Goal: Task Accomplishment & Management: Complete application form

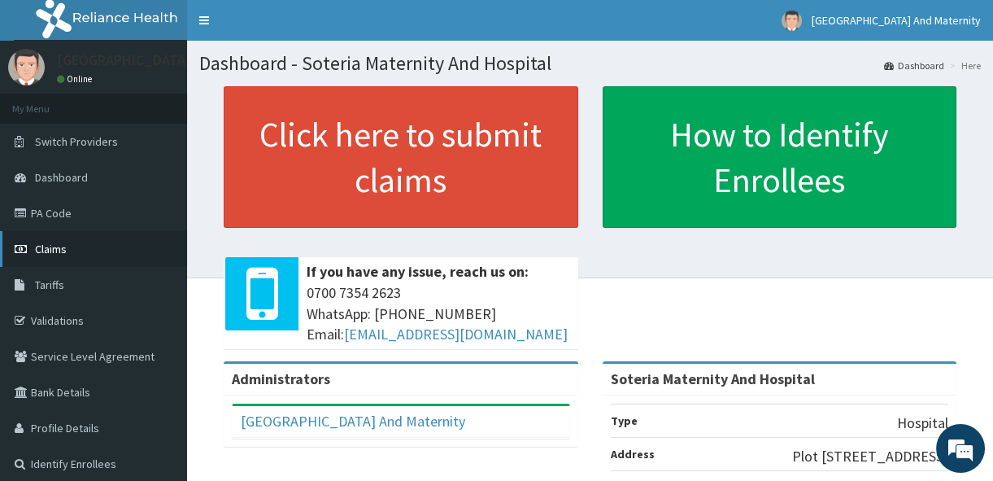
click at [73, 249] on link "Claims" at bounding box center [93, 249] width 187 height 36
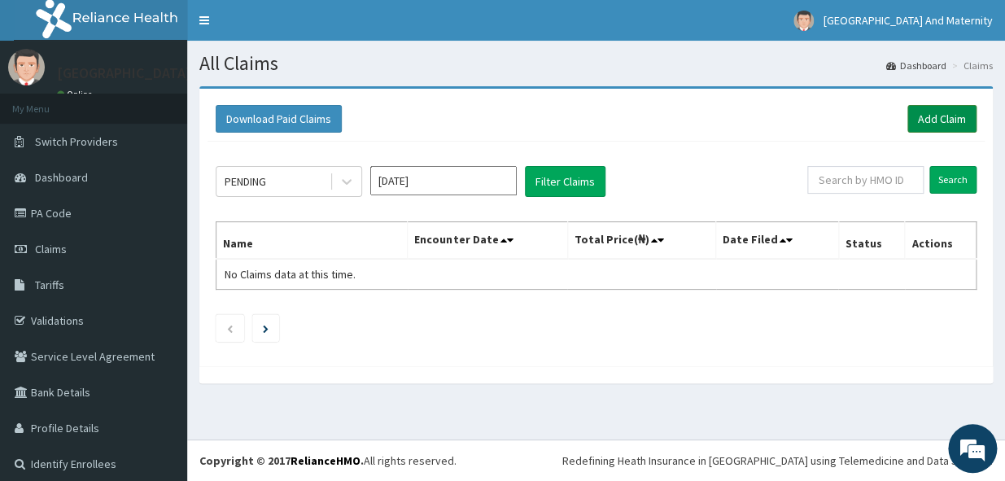
click at [931, 129] on link "Add Claim" at bounding box center [941, 119] width 69 height 28
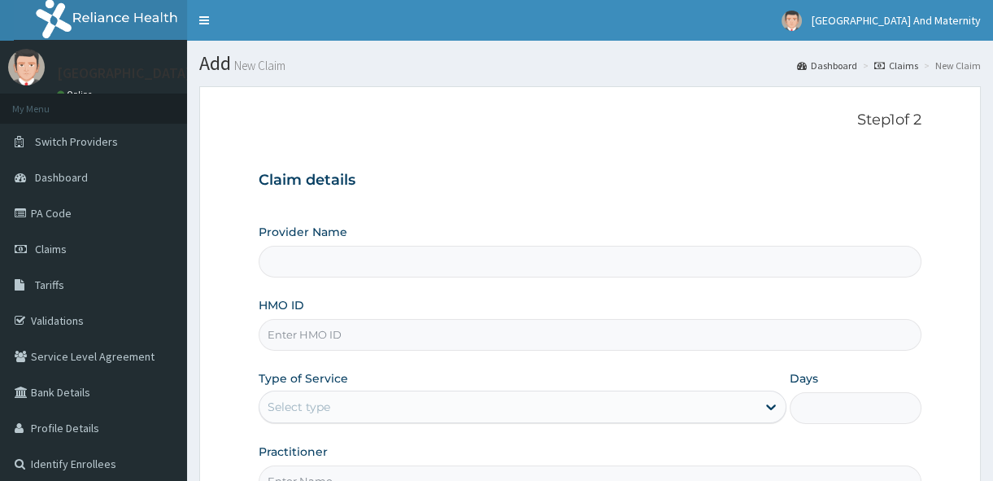
drag, startPoint x: 0, startPoint y: 0, endPoint x: 457, endPoint y: 338, distance: 568.3
click at [457, 338] on input "HMO ID" at bounding box center [590, 335] width 663 height 32
type input "Soteria Maternity And Hospital"
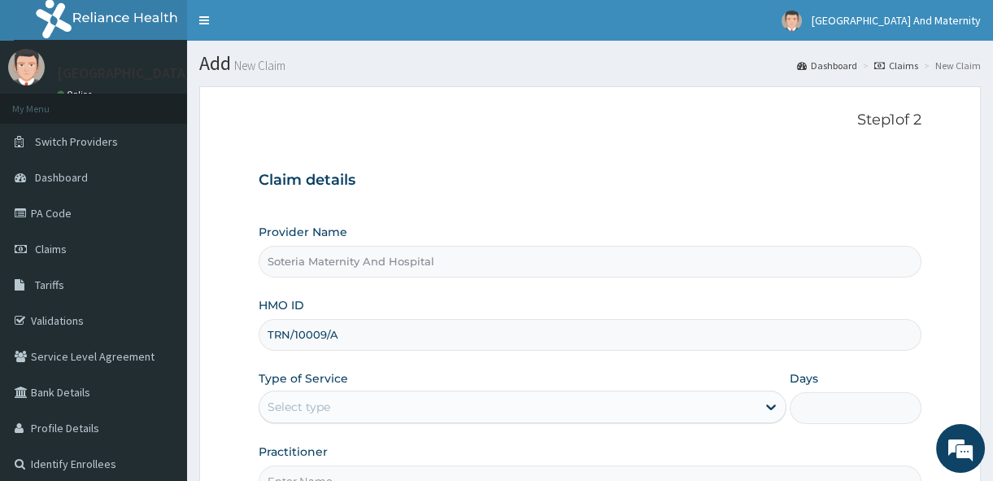
type input "TRN/10009/A"
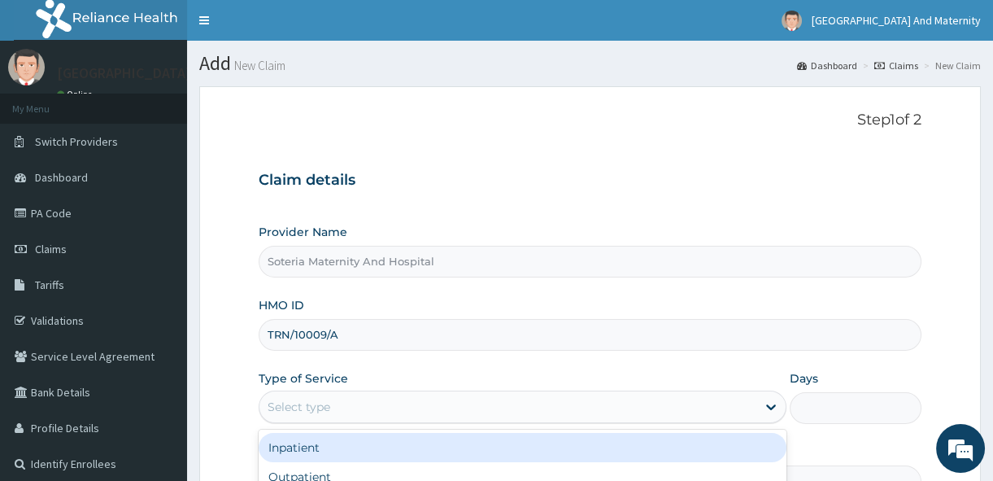
click at [475, 410] on div "Select type" at bounding box center [507, 407] width 497 height 26
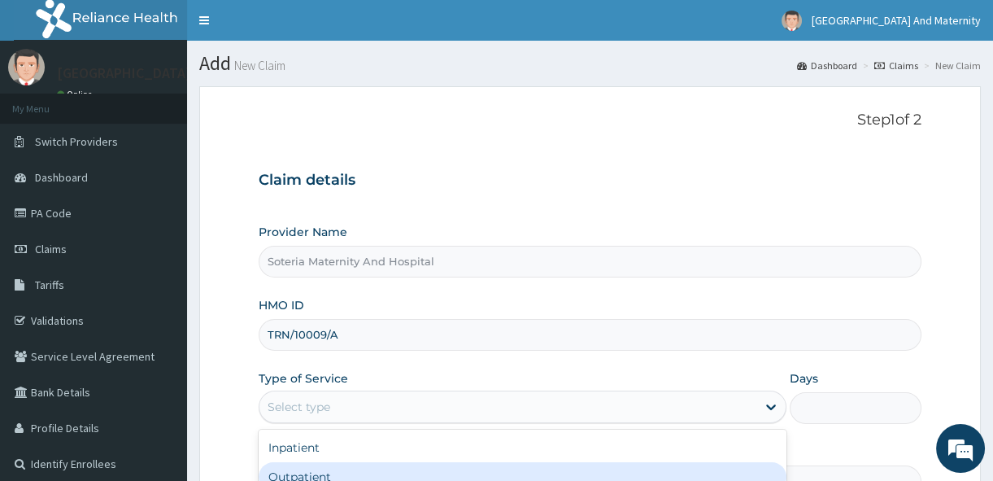
click at [424, 469] on div "Outpatient" at bounding box center [523, 476] width 528 height 29
type input "1"
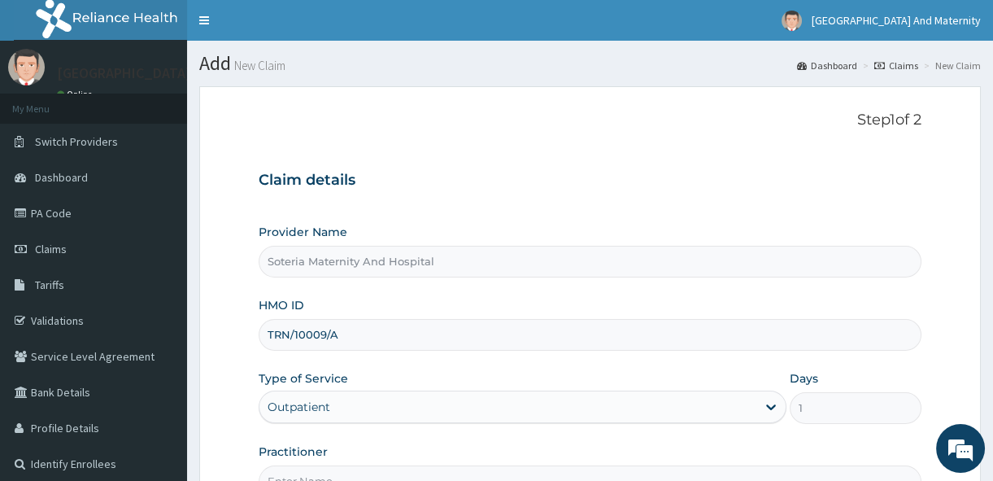
click at [318, 331] on input "TRN/10009/A" at bounding box center [590, 335] width 663 height 32
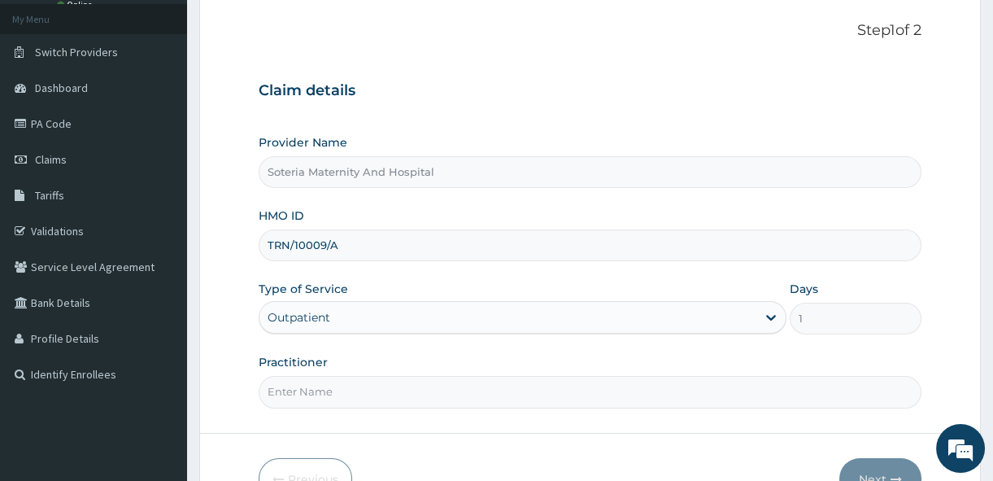
scroll to position [124, 0]
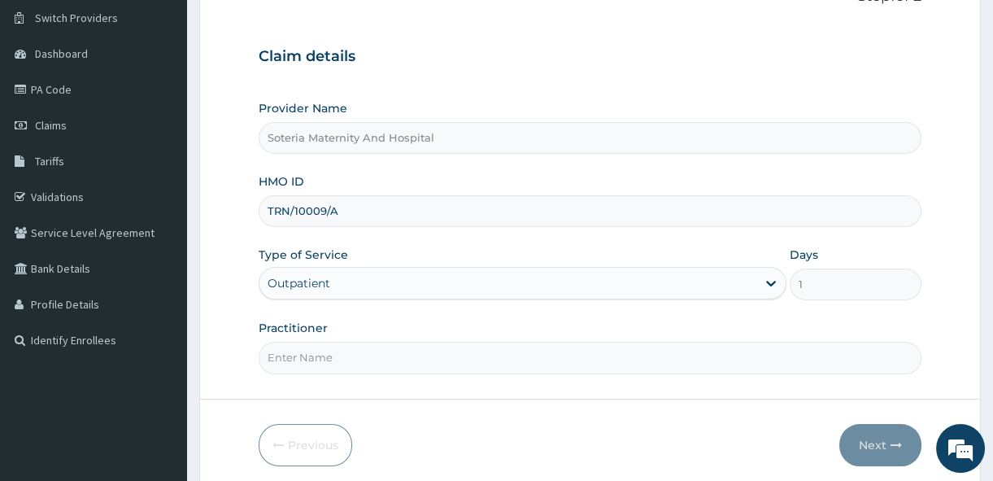
click at [594, 350] on input "Practitioner" at bounding box center [590, 358] width 663 height 32
type input "DR ALABI"
click at [880, 430] on button "Next" at bounding box center [880, 445] width 82 height 42
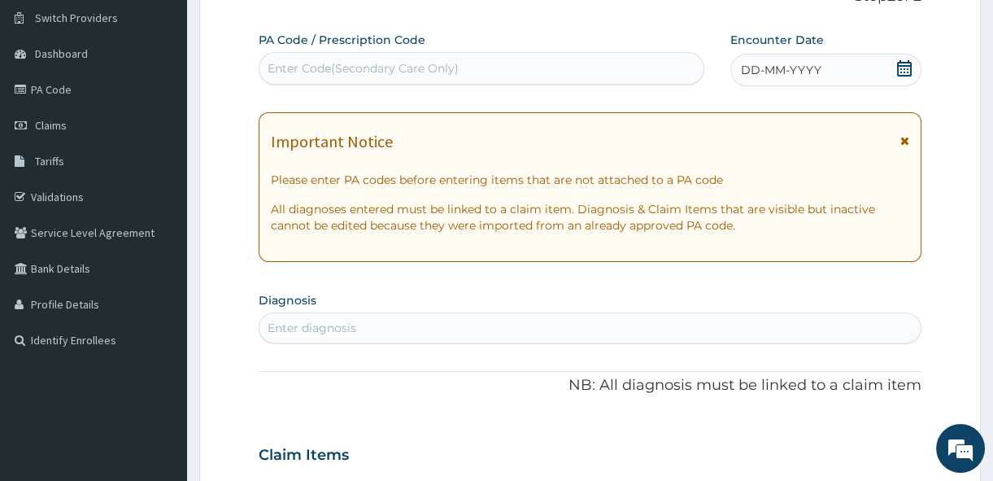
click at [900, 41] on div "Encounter Date DD-MM-YYYY" at bounding box center [825, 59] width 191 height 55
click at [903, 69] on icon at bounding box center [904, 68] width 16 height 16
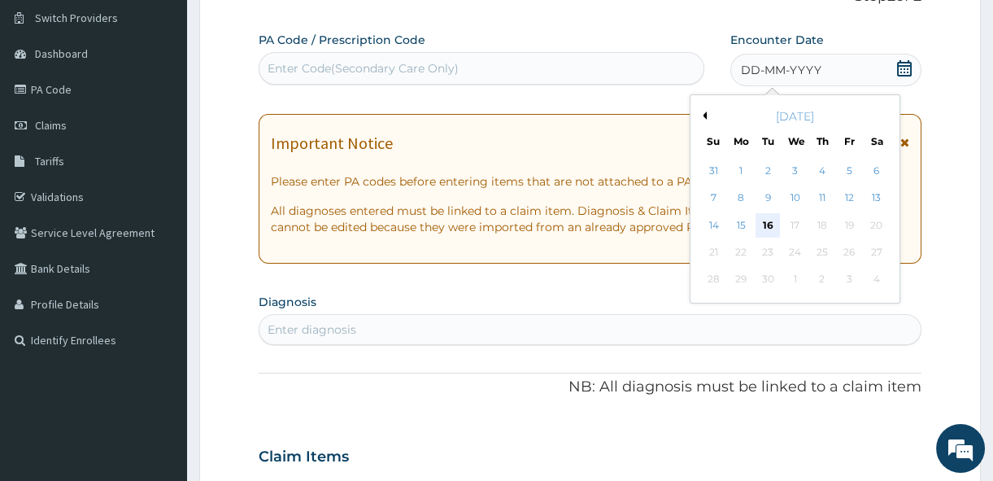
click at [764, 220] on div "16" at bounding box center [768, 225] width 24 height 24
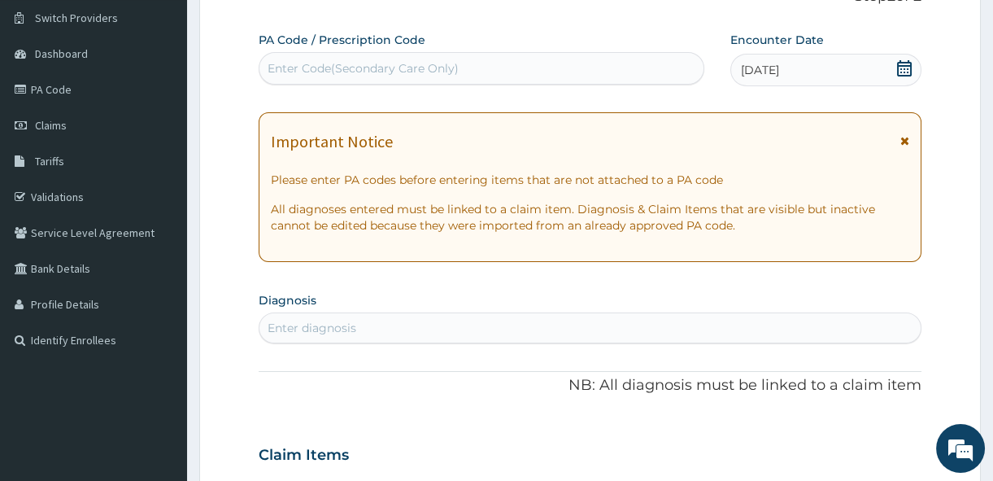
click at [545, 331] on div "Enter diagnosis" at bounding box center [589, 328] width 661 height 26
type input "FALCIP"
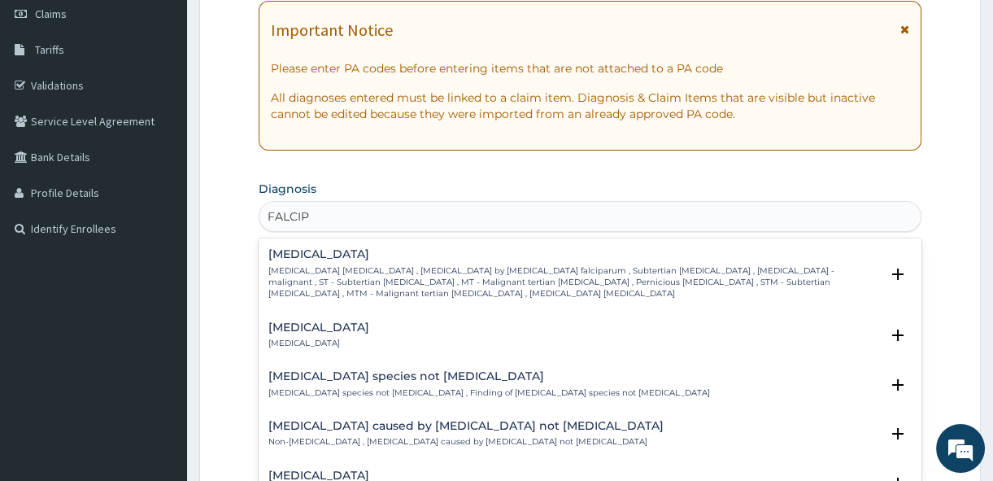
scroll to position [248, 0]
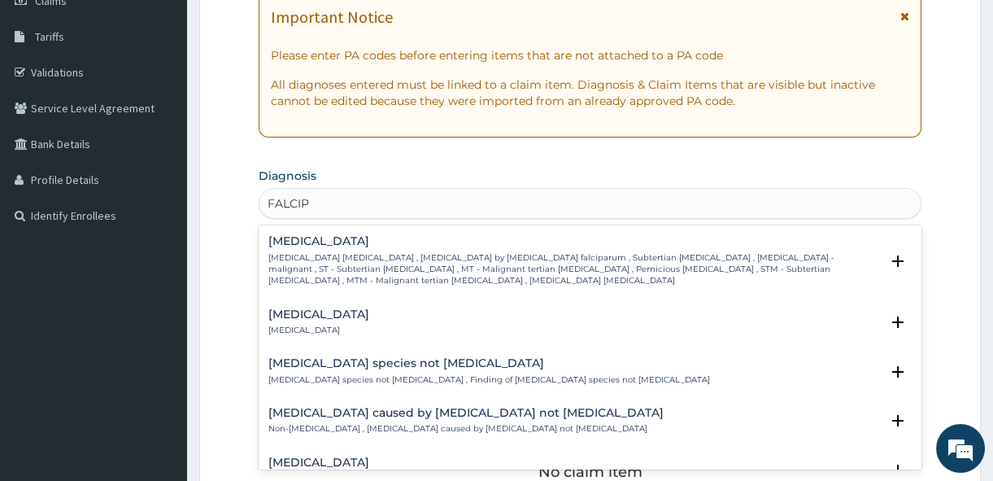
click at [496, 260] on p "Falciparum malaria , Malignant tertian malaria , Malaria by Plasmodium falcipar…" at bounding box center [574, 269] width 612 height 35
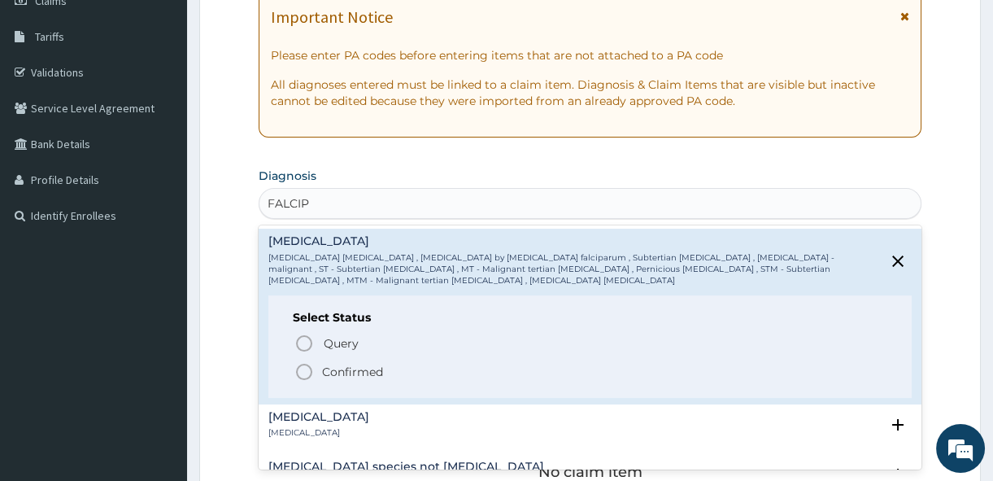
click at [342, 365] on p "Confirmed" at bounding box center [352, 372] width 61 height 16
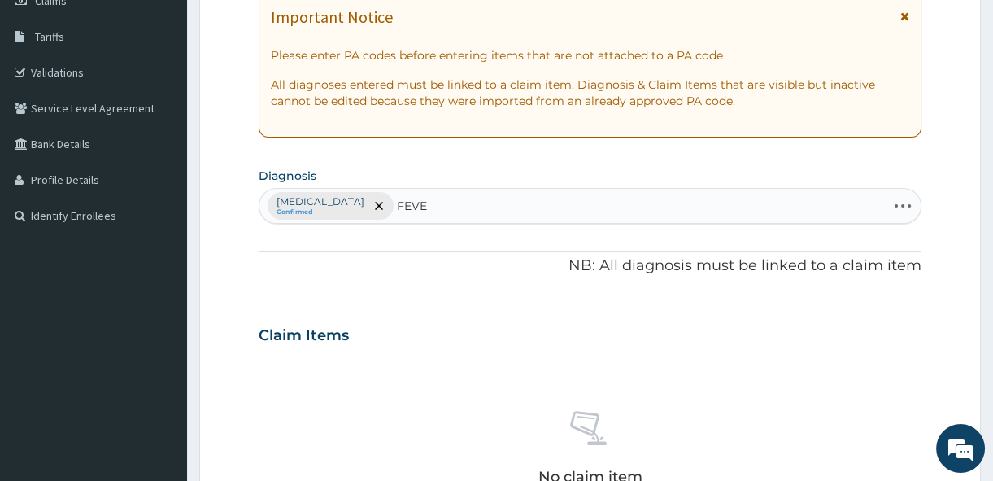
type input "FEVER"
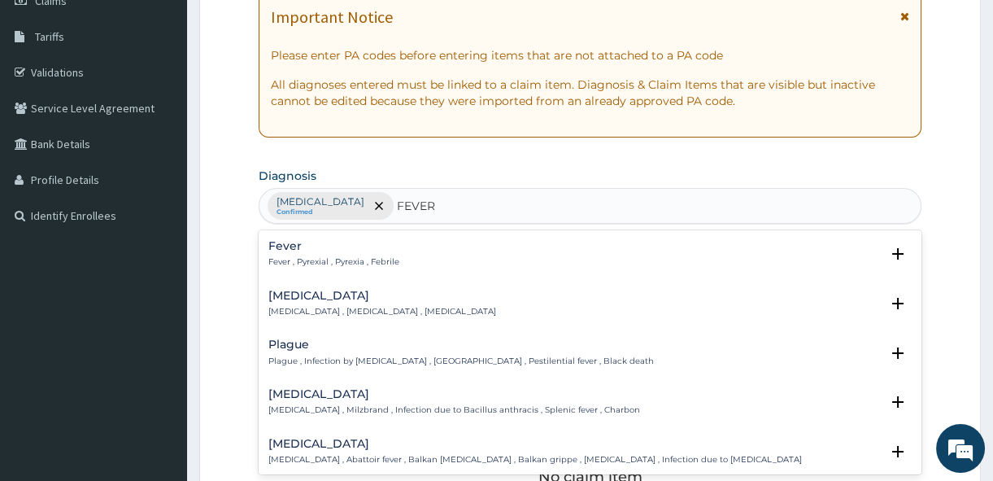
click at [366, 260] on p "Fever , Pyrexial , Pyrexia , Febrile" at bounding box center [333, 261] width 131 height 11
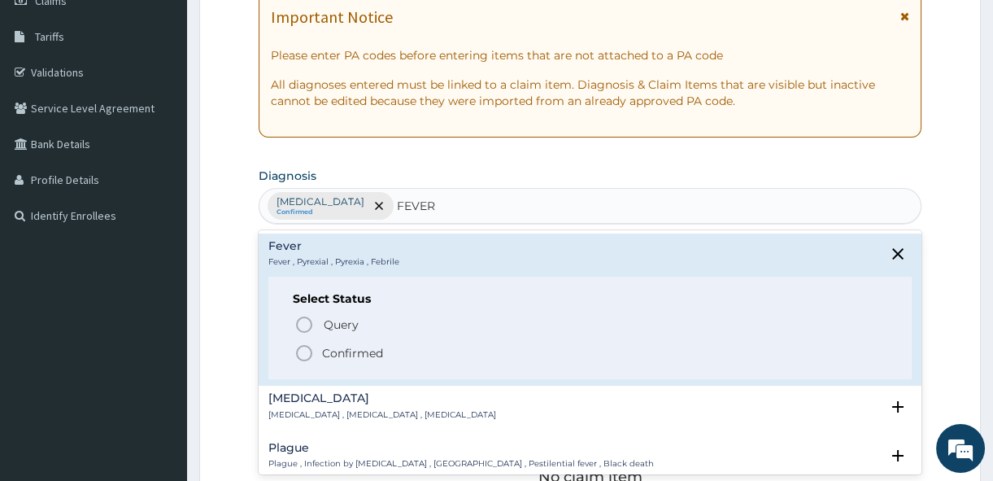
click at [350, 352] on p "Confirmed" at bounding box center [352, 353] width 61 height 16
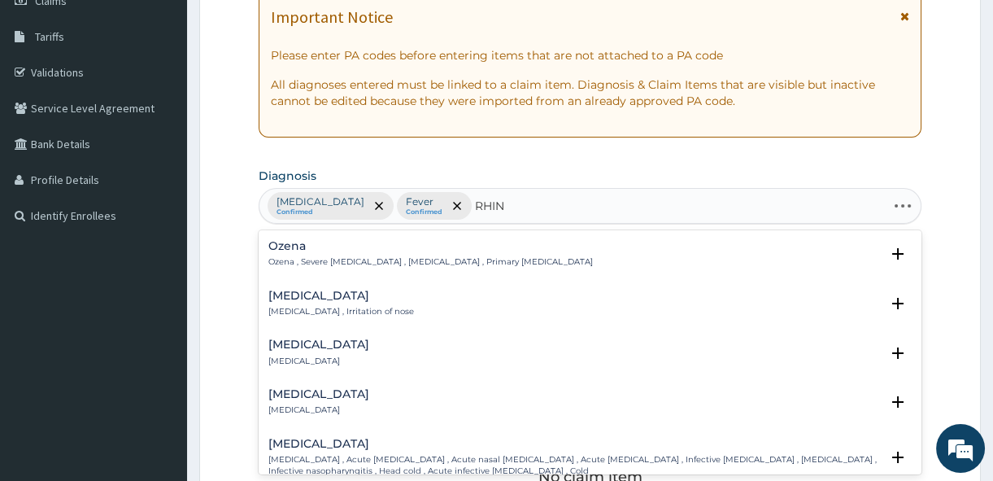
type input "RHINI"
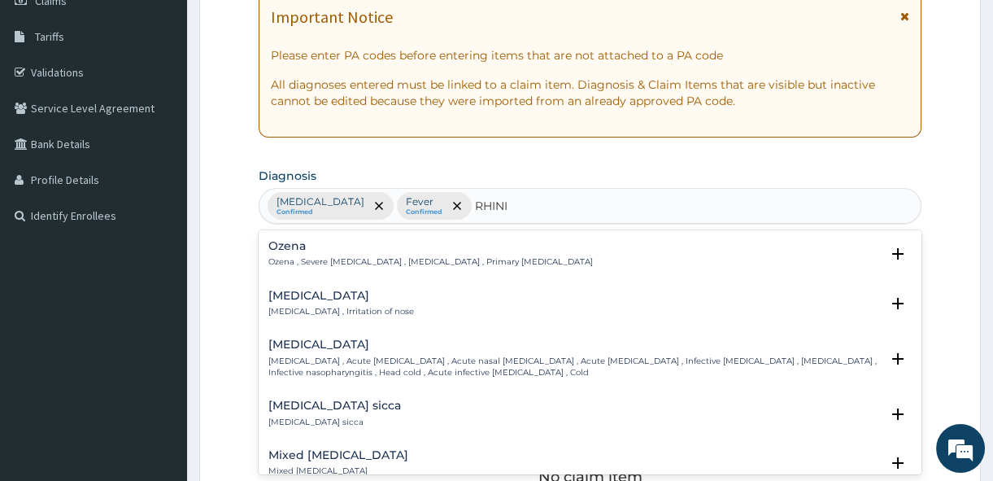
click at [345, 309] on p "Rhinitis , Irritation of nose" at bounding box center [341, 311] width 146 height 11
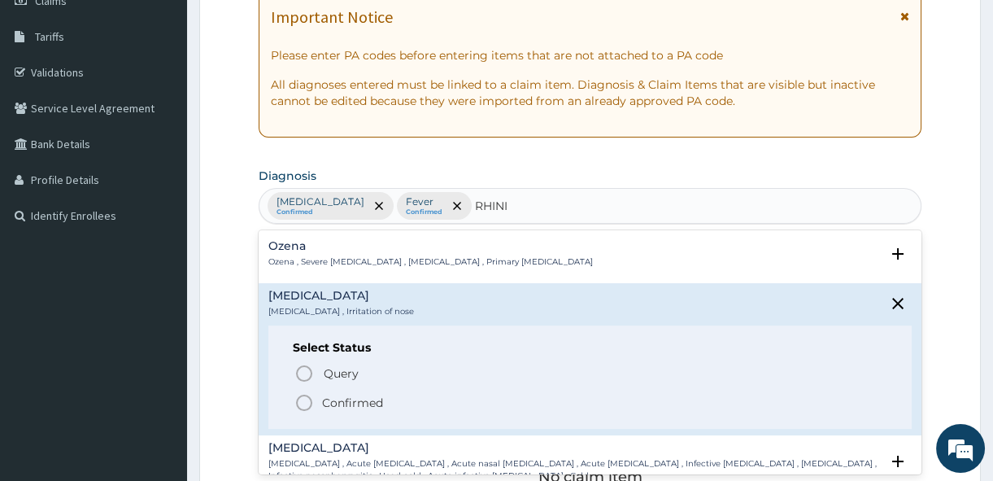
click at [335, 395] on p "Confirmed" at bounding box center [352, 403] width 61 height 16
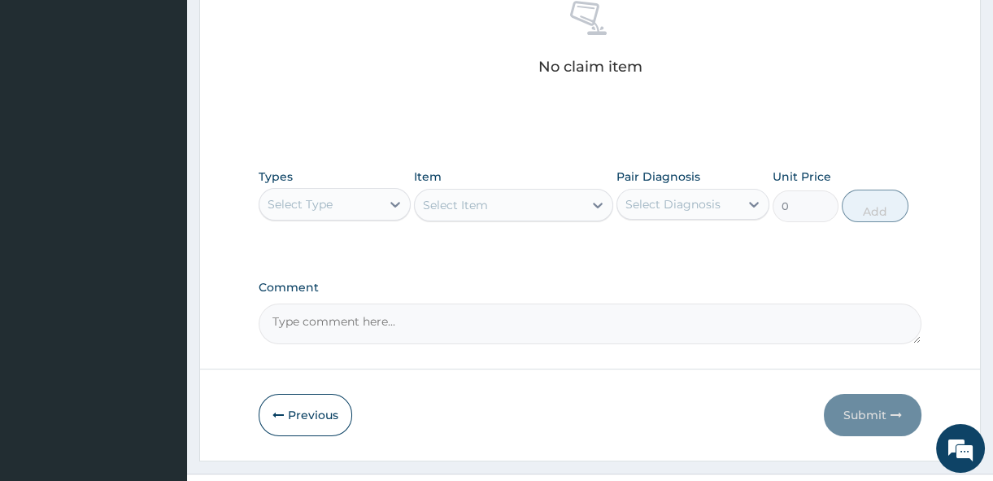
scroll to position [656, 0]
click at [381, 207] on div "Select Type" at bounding box center [319, 206] width 121 height 26
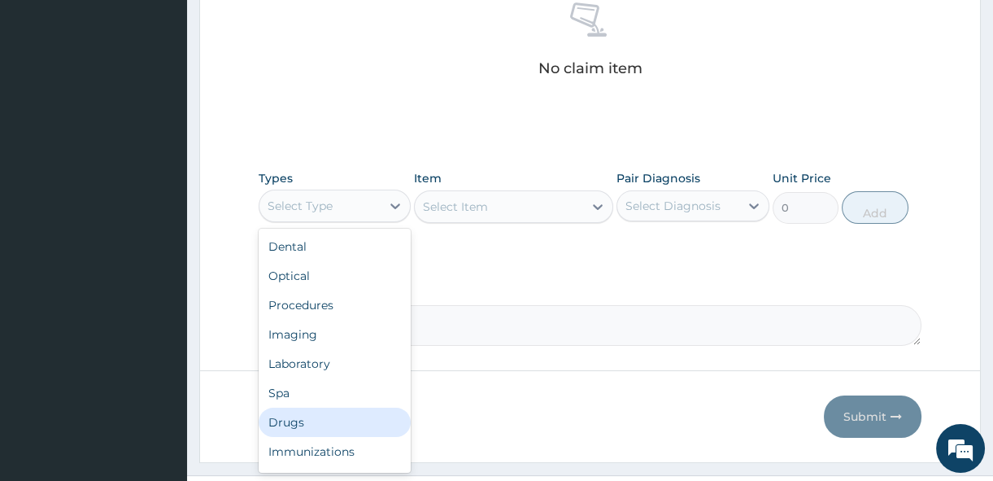
click at [323, 412] on div "Drugs" at bounding box center [335, 422] width 152 height 29
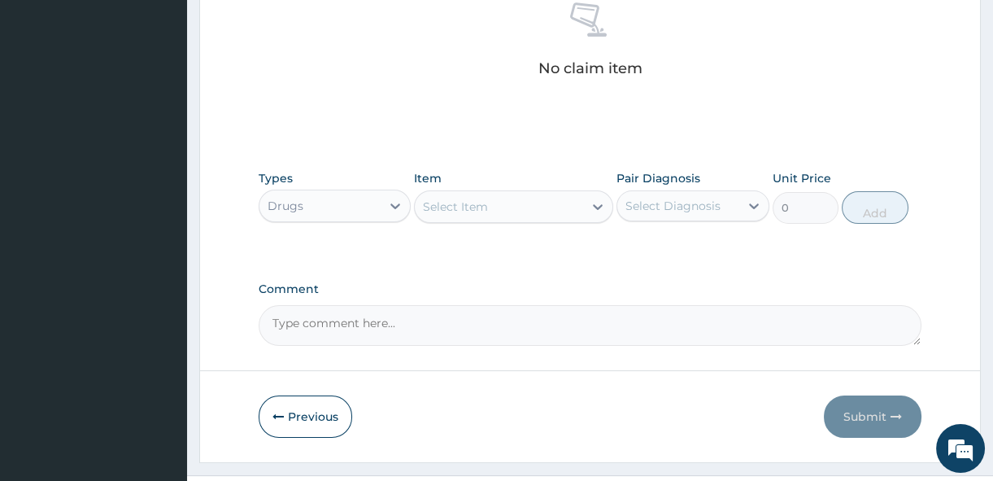
click at [560, 221] on div "Select Item" at bounding box center [513, 206] width 199 height 33
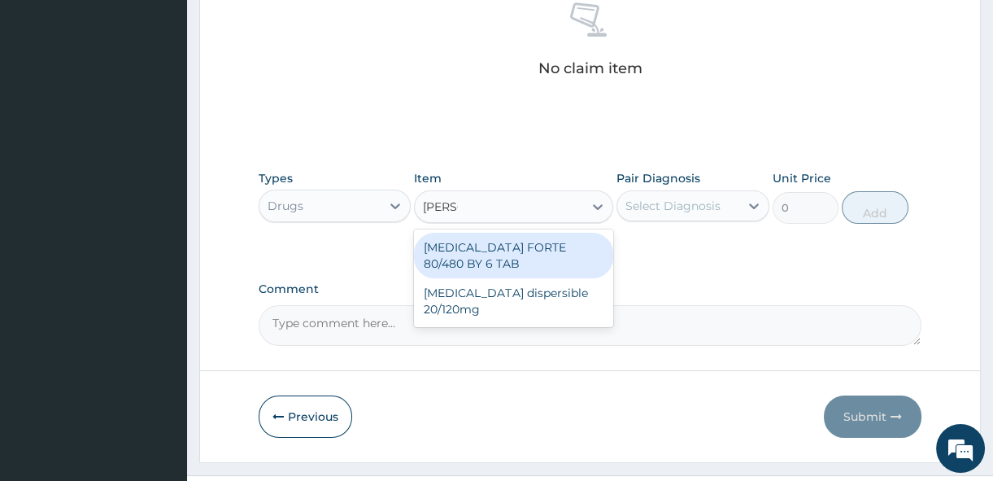
type input "COART"
click at [532, 257] on div "COARTEM FORTE 80/480 BY 6 TAB" at bounding box center [513, 256] width 199 height 46
type input "408.5"
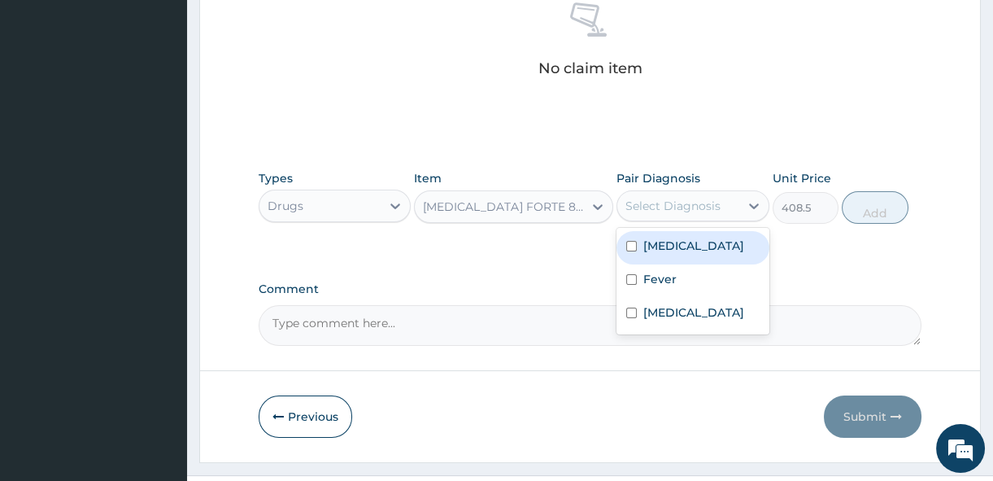
click at [653, 207] on div "Select Diagnosis" at bounding box center [673, 206] width 95 height 16
click at [671, 247] on label "[MEDICAL_DATA]" at bounding box center [693, 246] width 101 height 16
checkbox input "true"
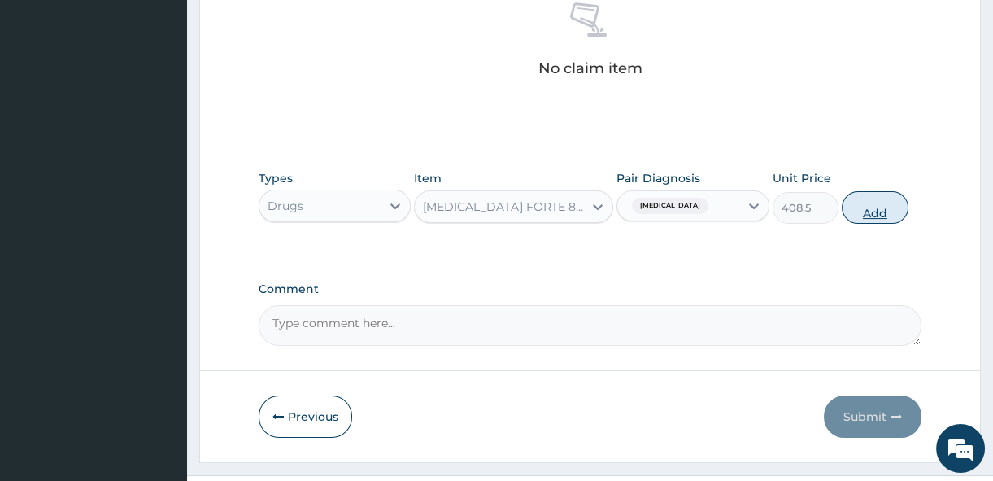
click at [880, 211] on button "Add" at bounding box center [875, 207] width 67 height 33
type input "0"
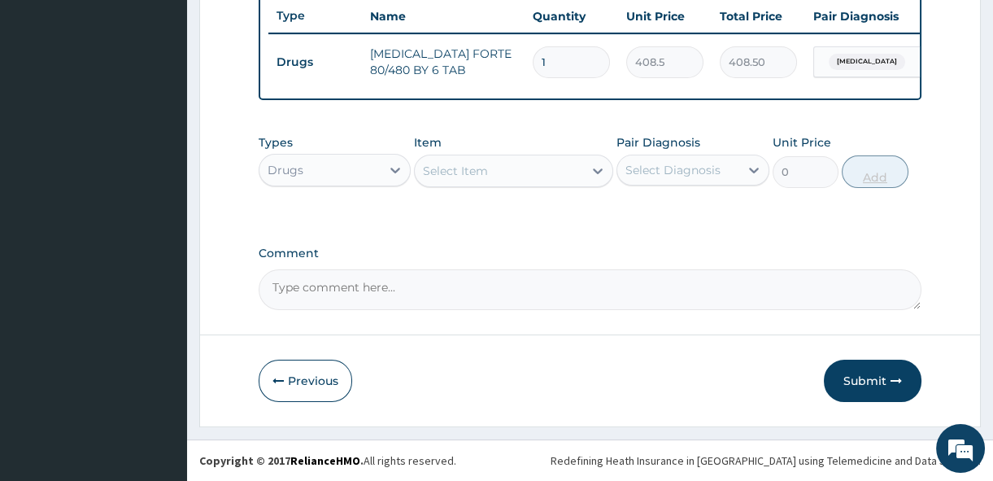
scroll to position [625, 0]
type input "0.00"
type input "6"
type input "2451.00"
type input "6"
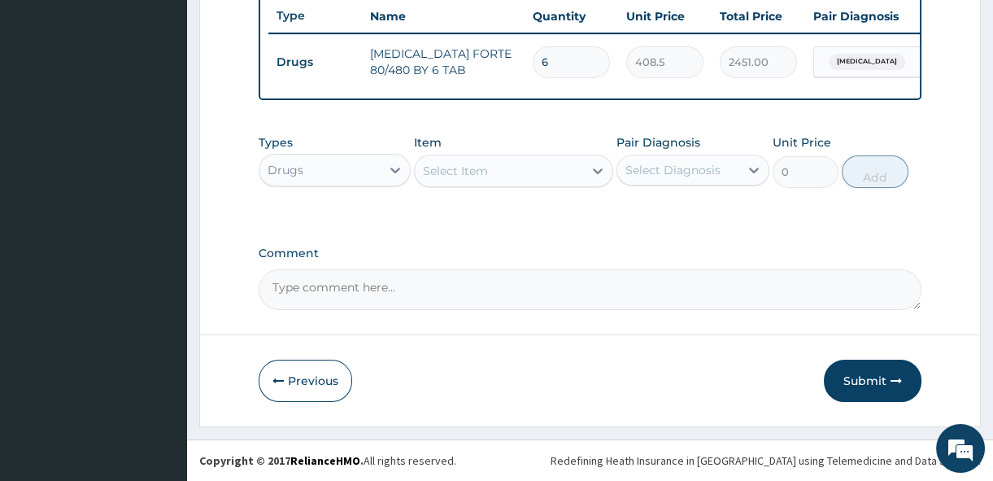
click at [574, 151] on div "Item Select Item" at bounding box center [513, 161] width 199 height 54
click at [650, 70] on td "408.5" at bounding box center [665, 62] width 94 height 48
click at [510, 168] on div "Select Item" at bounding box center [499, 171] width 168 height 26
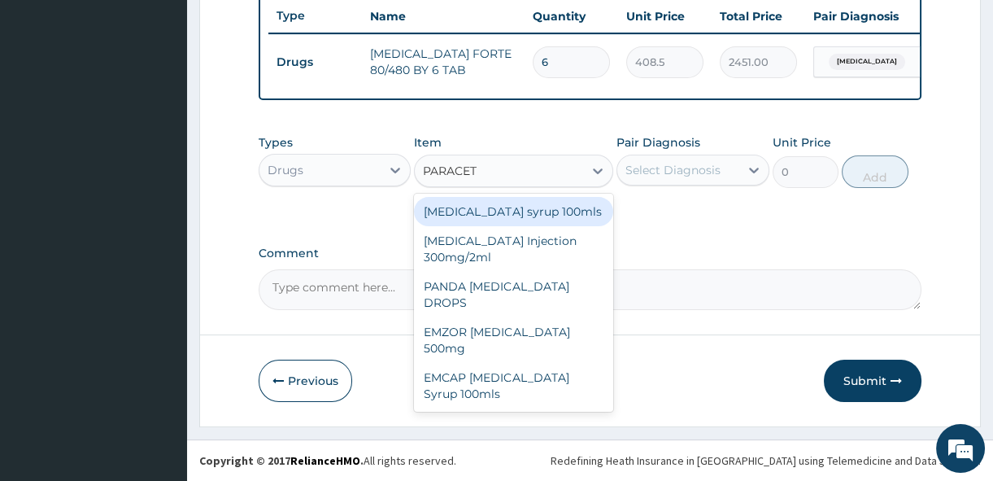
type input "PARACETA"
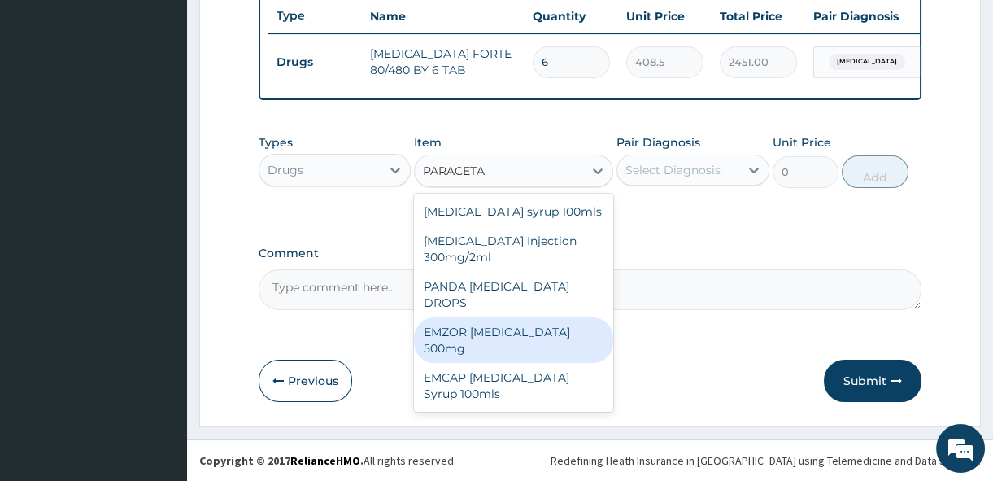
click at [530, 333] on div "EMZOR PARACETAMOL 500mg" at bounding box center [513, 340] width 199 height 46
type input "21.5"
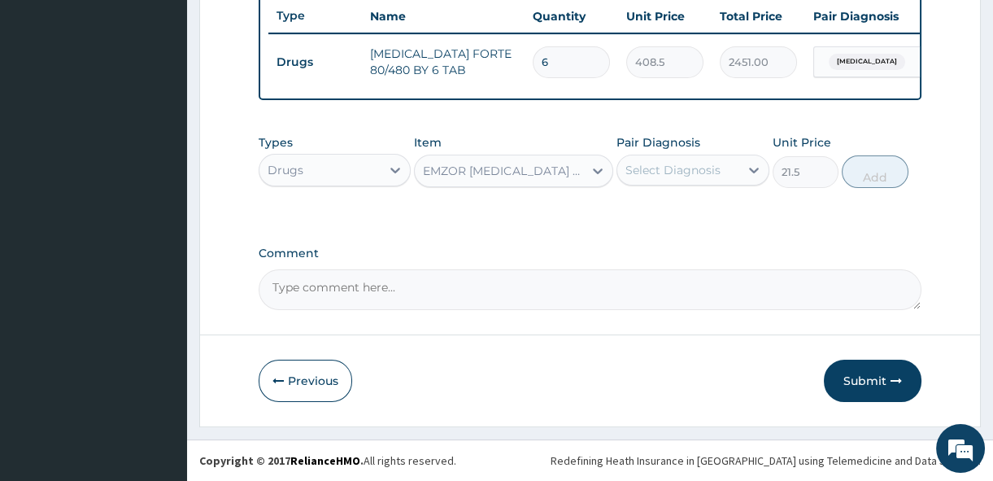
click at [714, 174] on div "Select Diagnosis" at bounding box center [673, 170] width 95 height 16
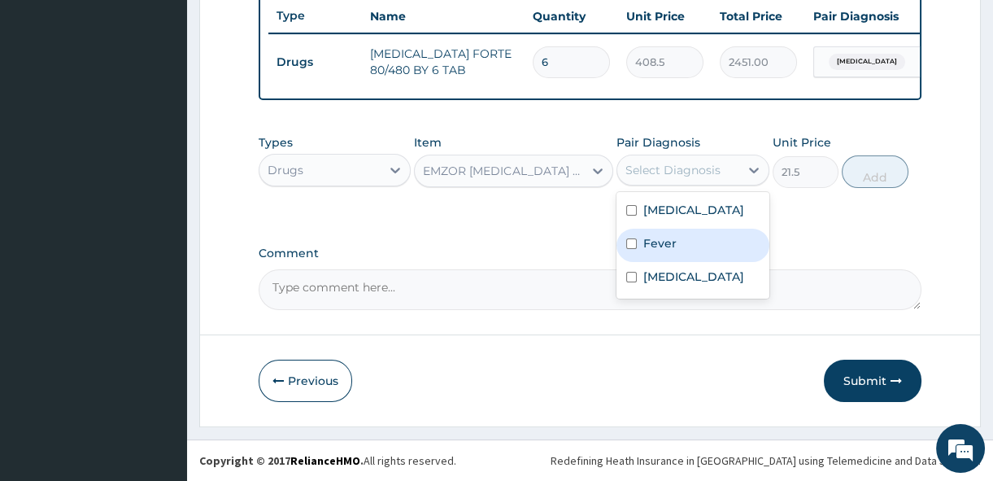
click at [684, 246] on div "Fever" at bounding box center [693, 245] width 152 height 33
checkbox input "true"
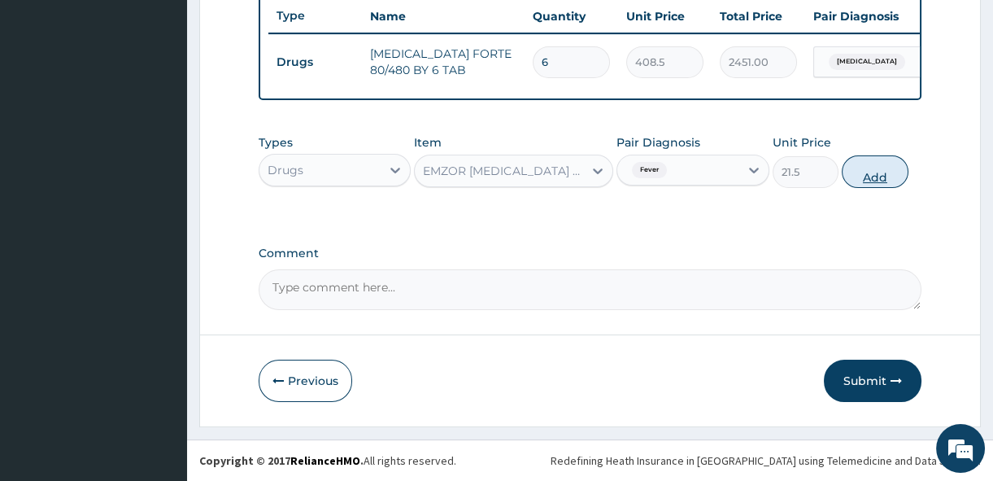
click at [881, 175] on button "Add" at bounding box center [875, 171] width 67 height 33
type input "0"
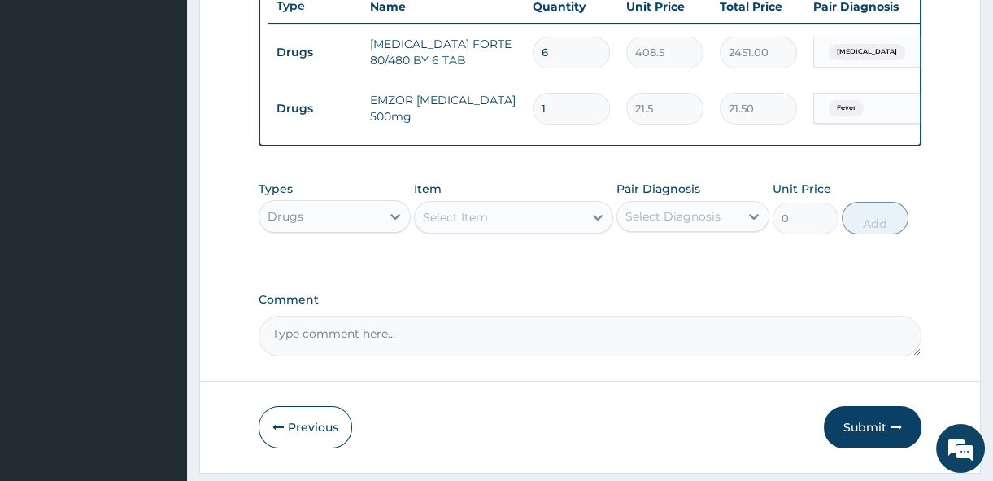
click at [578, 118] on input "1" at bounding box center [571, 109] width 77 height 32
type input "18"
type input "387.00"
type input "18"
click at [419, 229] on div "Select Item" at bounding box center [499, 217] width 168 height 26
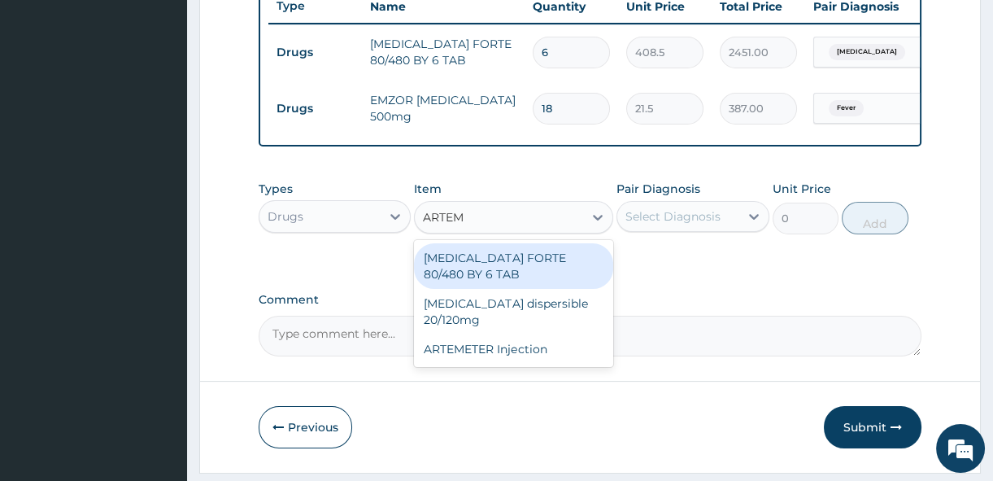
type input "ARTEME"
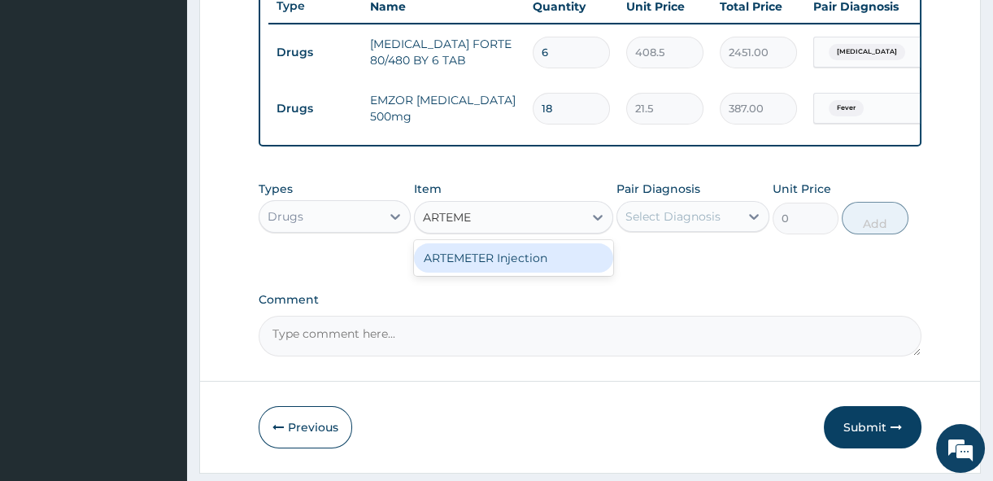
click at [496, 273] on div "ARTEMETER Injection" at bounding box center [513, 257] width 199 height 29
type input "860"
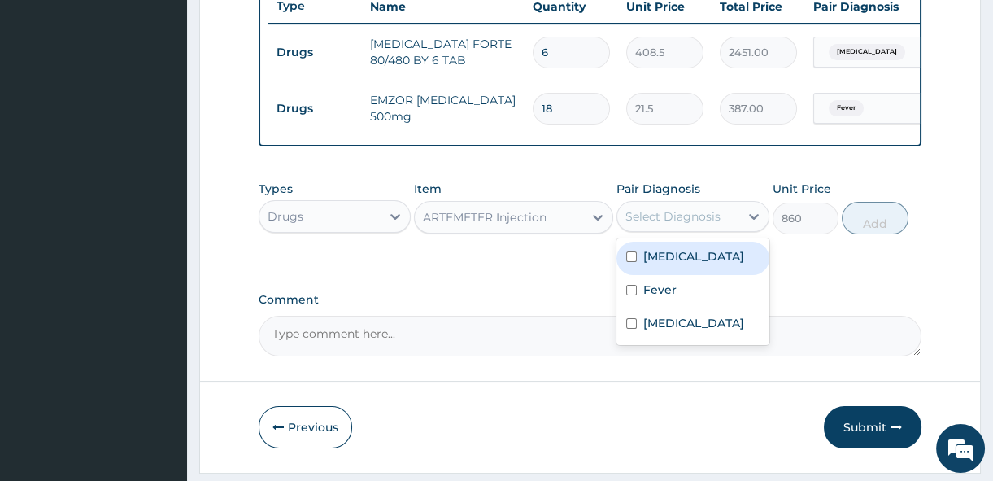
click at [652, 225] on div "Select Diagnosis" at bounding box center [673, 216] width 95 height 16
click at [674, 264] on label "[MEDICAL_DATA]" at bounding box center [693, 256] width 101 height 16
checkbox input "true"
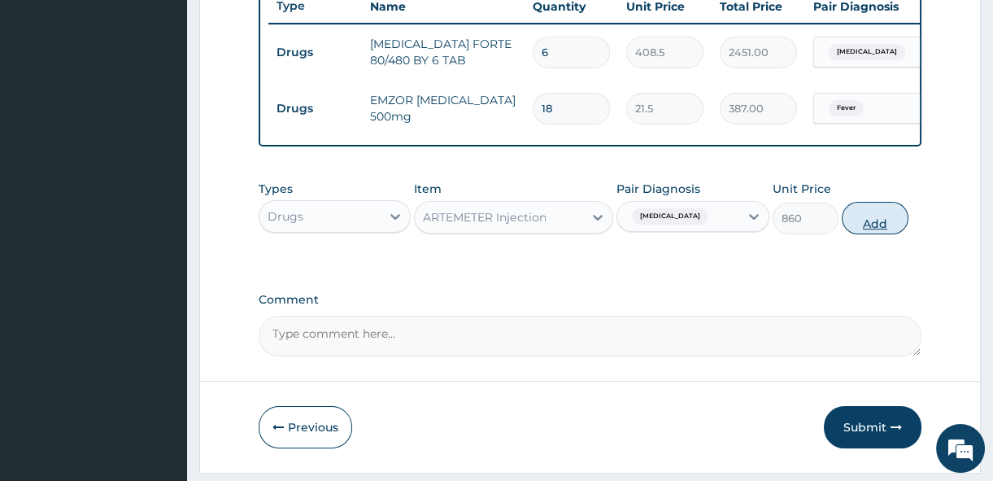
click at [866, 225] on button "Add" at bounding box center [875, 218] width 67 height 33
type input "0"
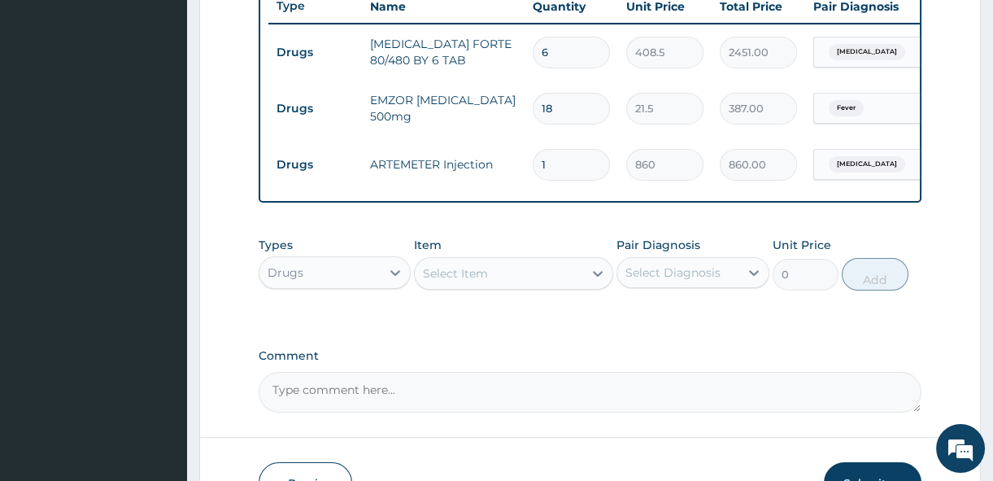
type input "0.00"
type input "2"
type input "1720.00"
type input "2"
click at [731, 194] on div "Type Name Quantity Unit Price Total Price Pair Diagnosis Actions Drugs COARTEM …" at bounding box center [590, 91] width 663 height 222
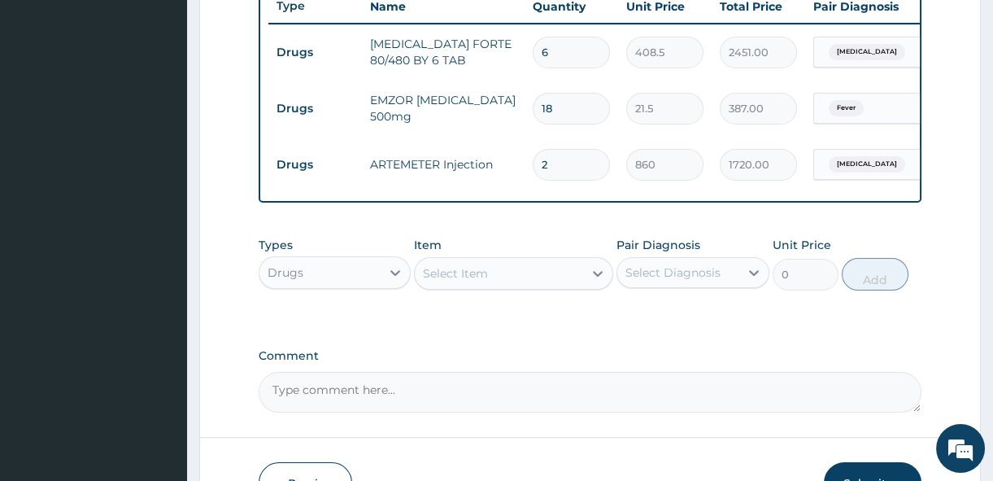
click at [556, 285] on div "Select Item" at bounding box center [499, 273] width 168 height 26
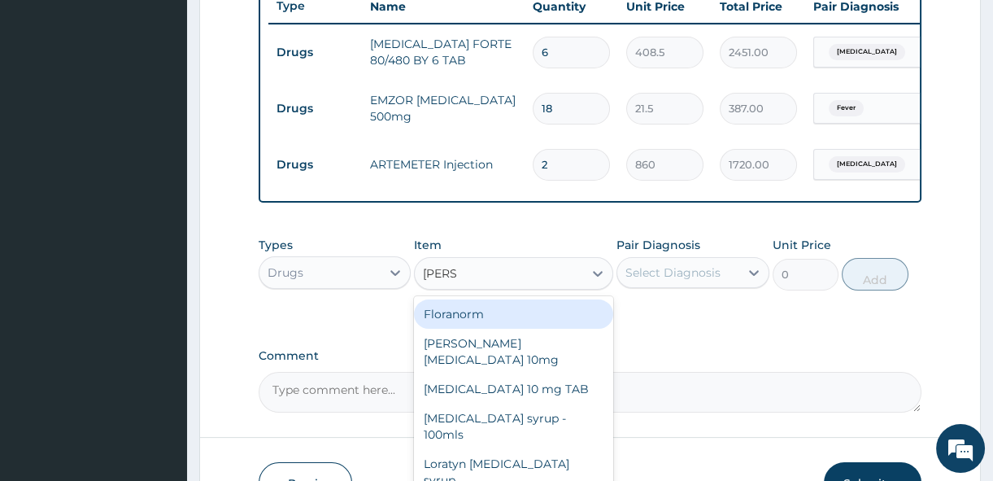
type input "LORAT"
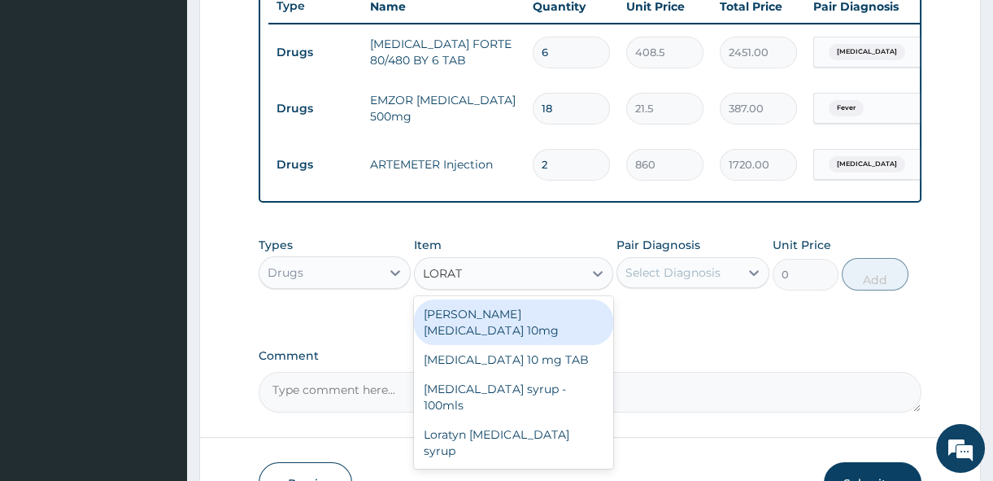
click at [521, 336] on div "Loratyn Loratadine 10mg" at bounding box center [513, 322] width 199 height 46
type input "80.625"
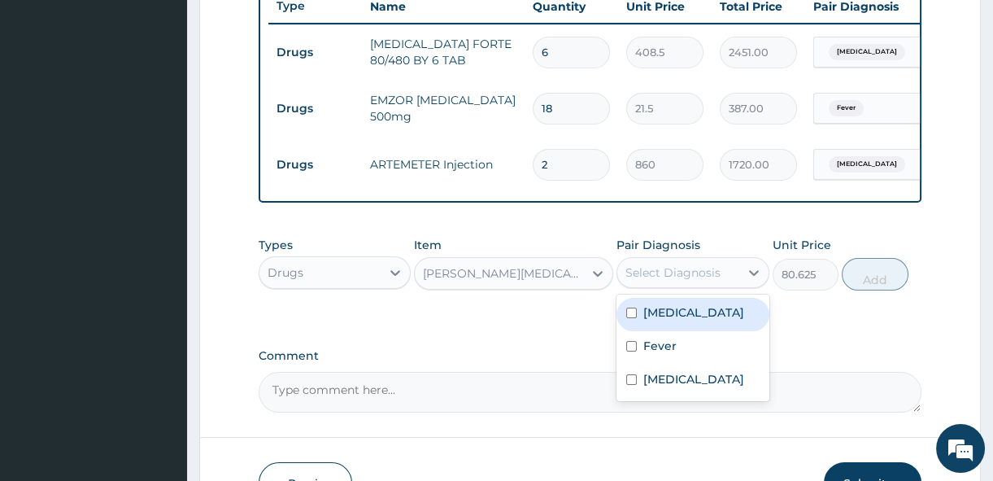
click at [654, 281] on div "Select Diagnosis" at bounding box center [673, 272] width 95 height 16
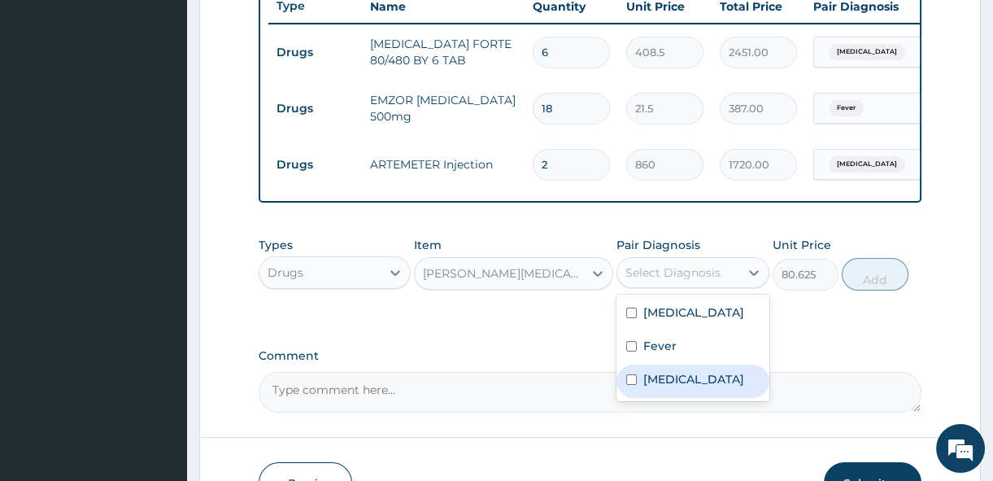
click at [660, 387] on label "[MEDICAL_DATA]" at bounding box center [693, 379] width 101 height 16
checkbox input "true"
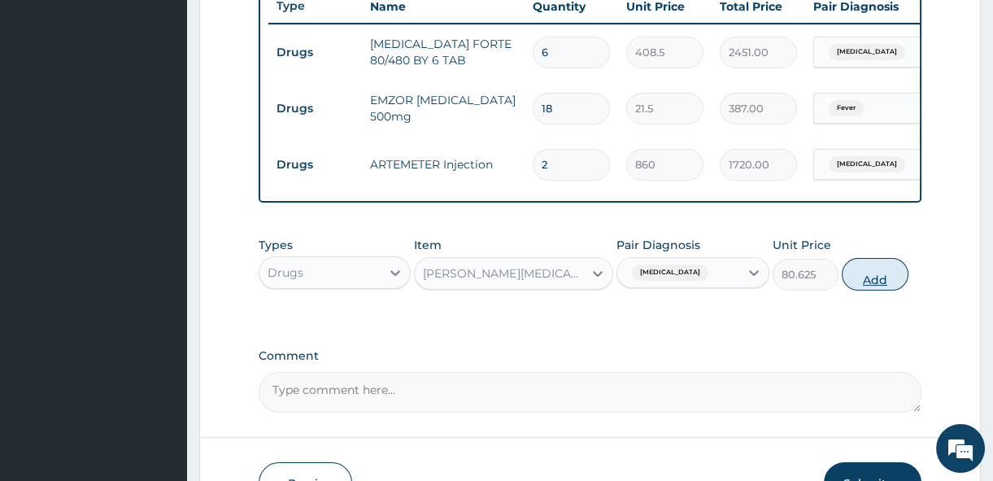
click at [870, 288] on button "Add" at bounding box center [875, 274] width 67 height 33
type input "0"
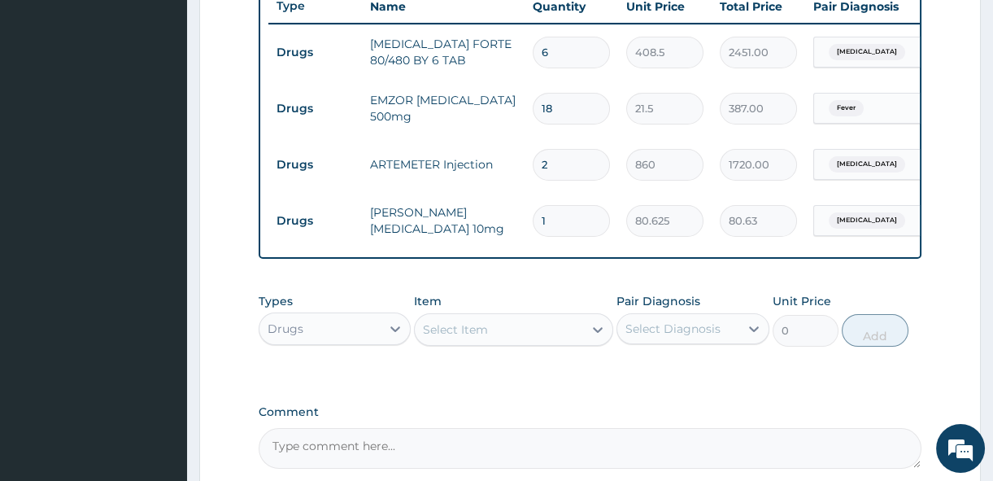
type input "0.00"
type input "5"
type input "403.13"
type input "5"
click at [352, 342] on div "Drugs" at bounding box center [319, 329] width 121 height 26
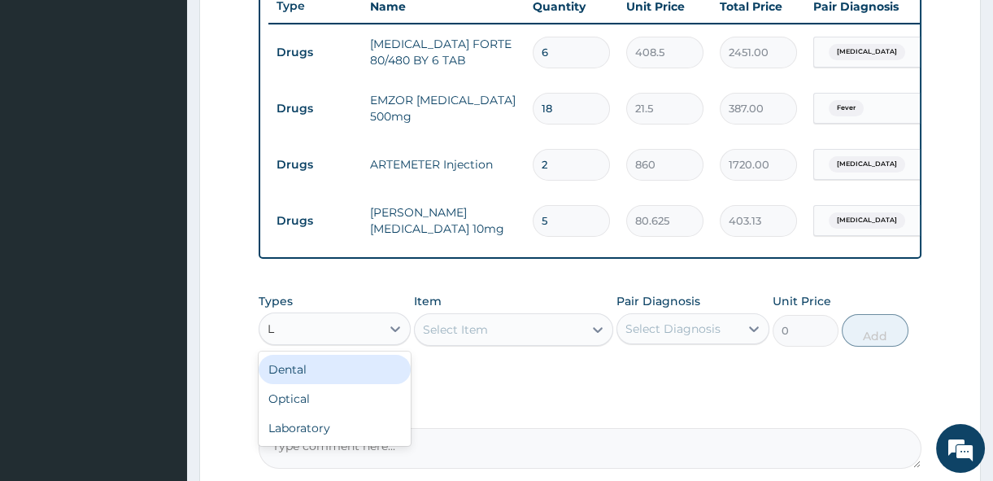
type input "LA"
click at [392, 375] on div "Laboratory" at bounding box center [335, 369] width 152 height 29
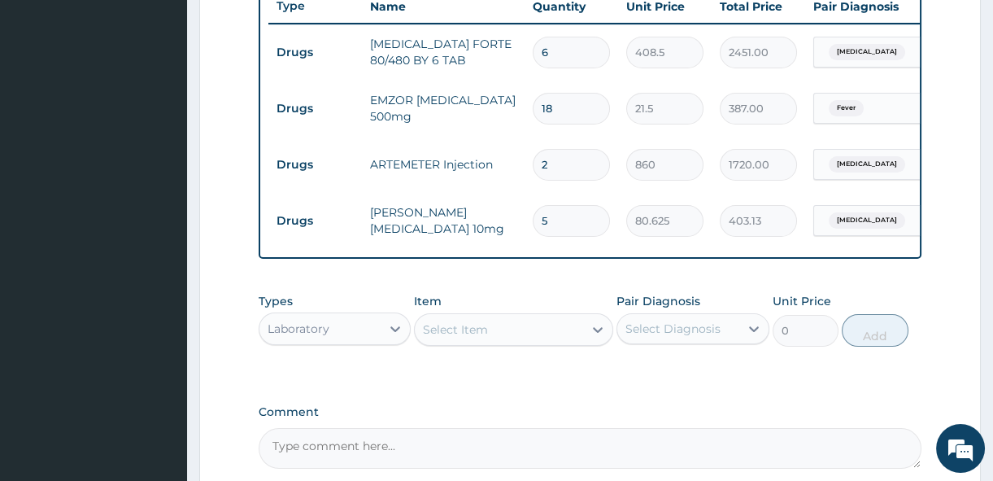
click at [484, 338] on div "Select Item" at bounding box center [455, 329] width 65 height 16
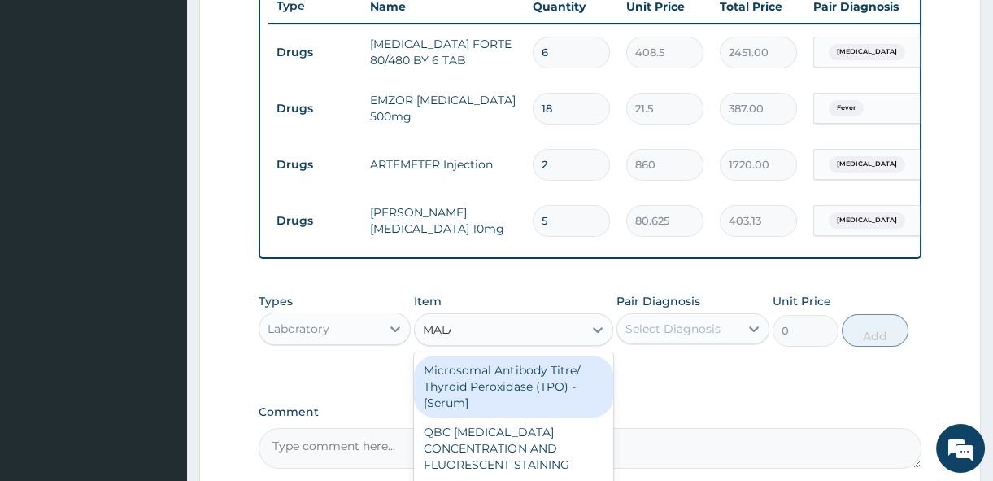
type input "MALAR"
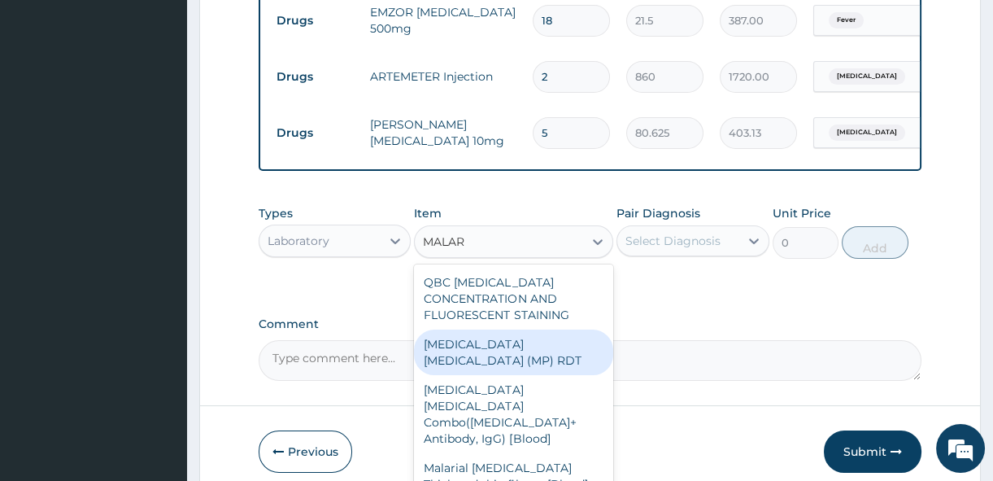
scroll to position [722, 0]
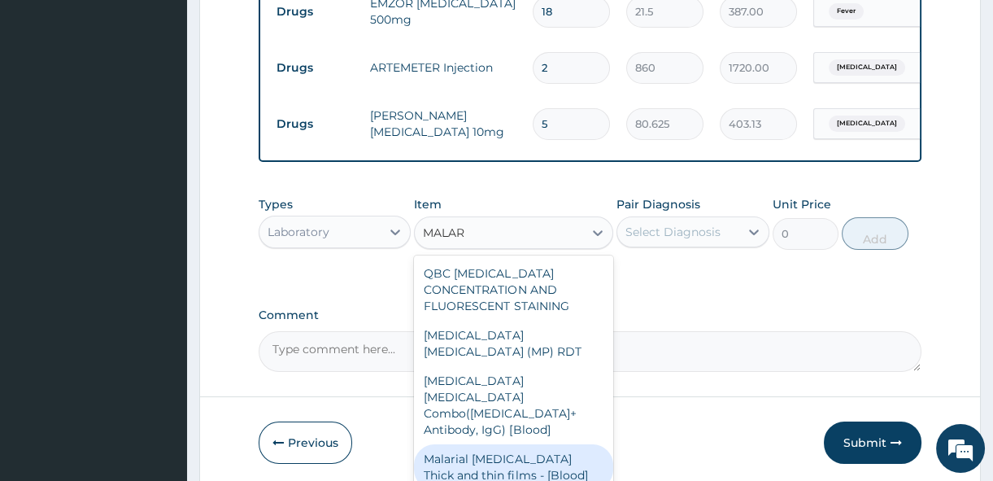
click at [528, 444] on div "Malarial [MEDICAL_DATA] Thick and thin films - [Blood]" at bounding box center [513, 467] width 199 height 46
type input "2100"
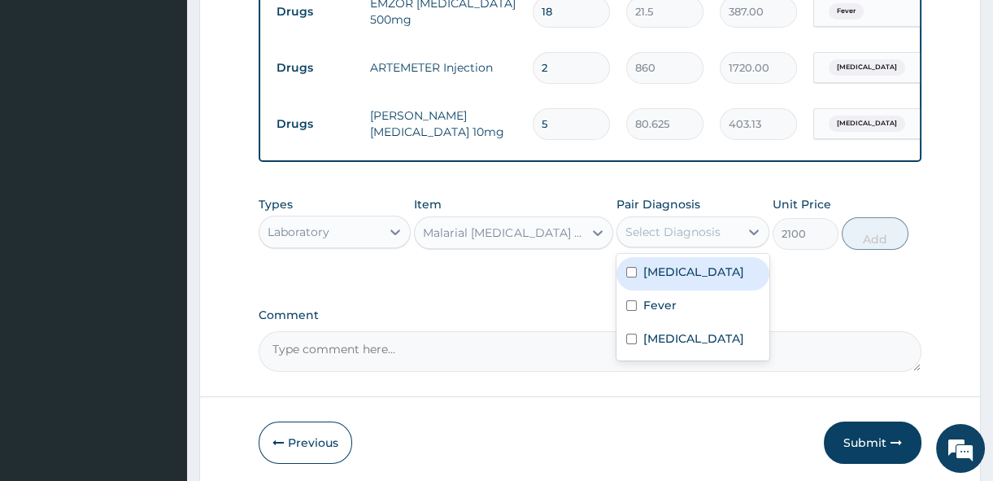
click at [712, 240] on div "Select Diagnosis" at bounding box center [673, 232] width 95 height 16
click at [602, 241] on icon at bounding box center [598, 233] width 16 height 16
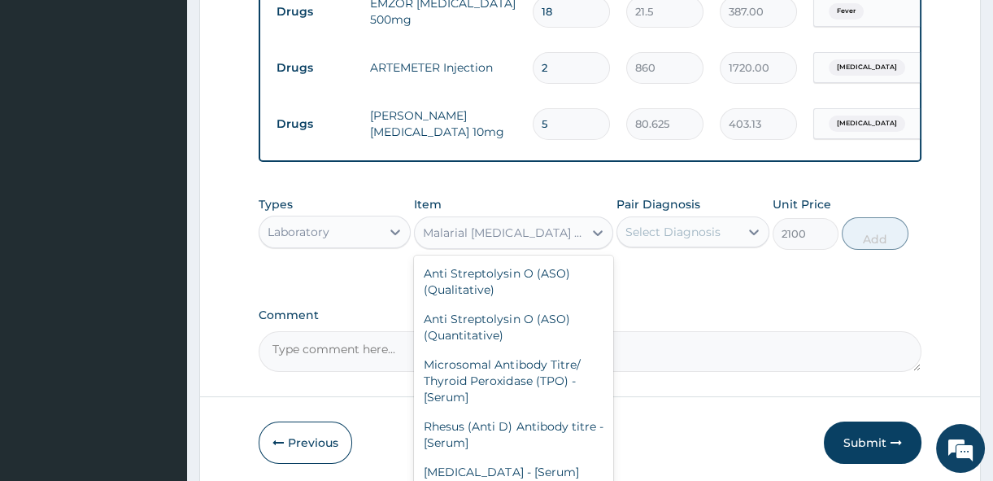
scroll to position [12648, 0]
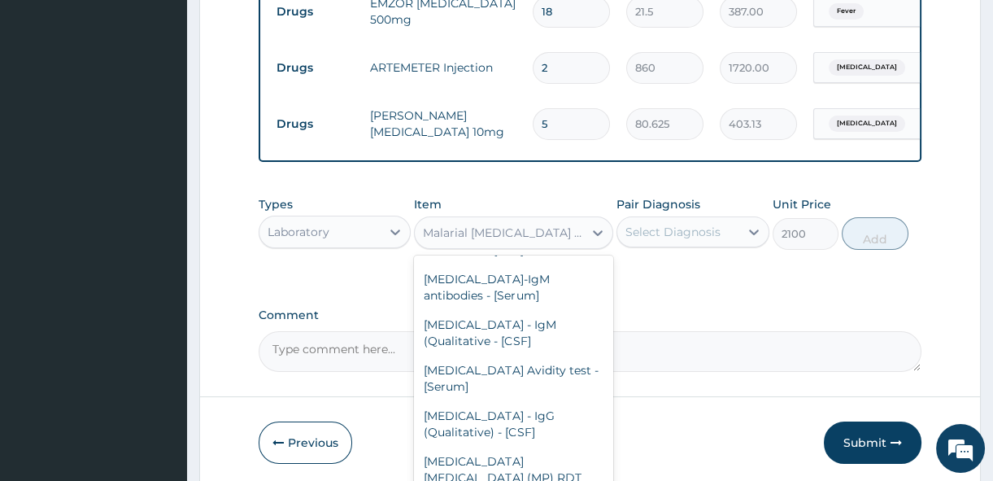
click at [800, 322] on label "Comment" at bounding box center [590, 315] width 663 height 14
click at [800, 331] on textarea "Comment" at bounding box center [590, 351] width 663 height 41
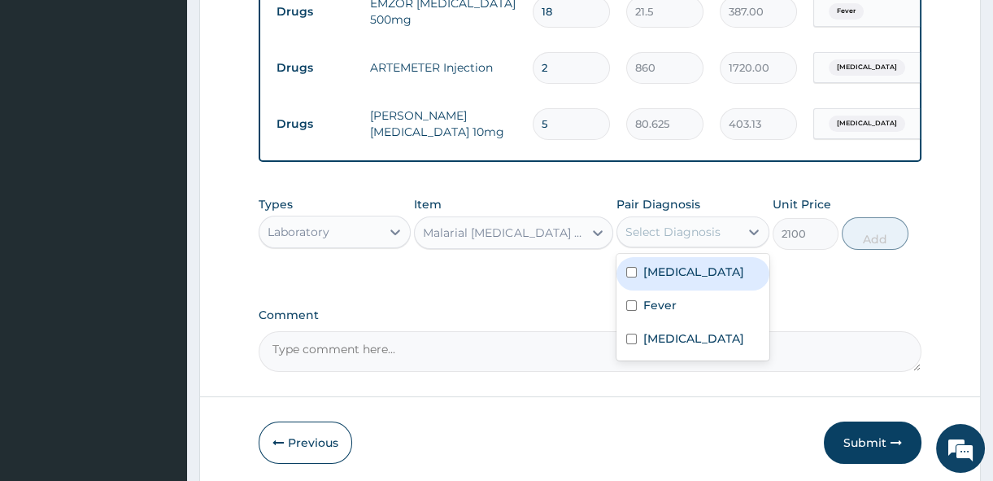
click at [701, 240] on div "Select Diagnosis" at bounding box center [673, 232] width 95 height 16
click at [643, 281] on div "[MEDICAL_DATA]" at bounding box center [693, 273] width 152 height 33
checkbox input "true"
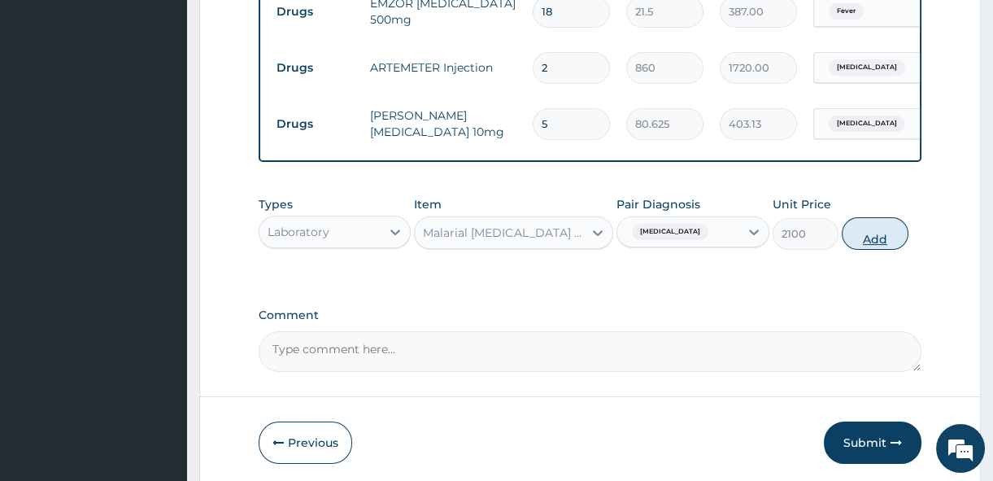
click at [879, 242] on button "Add" at bounding box center [875, 233] width 67 height 33
type input "0"
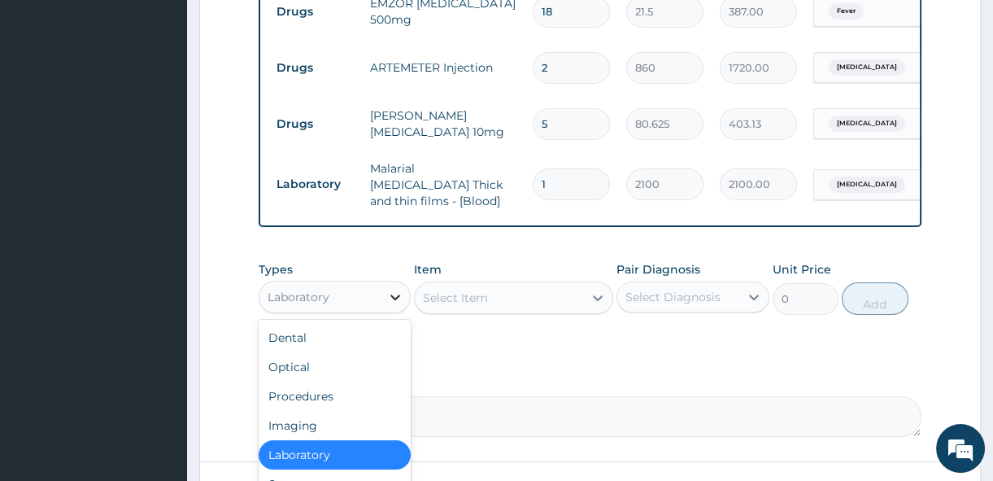
click at [390, 304] on icon at bounding box center [395, 297] width 16 height 16
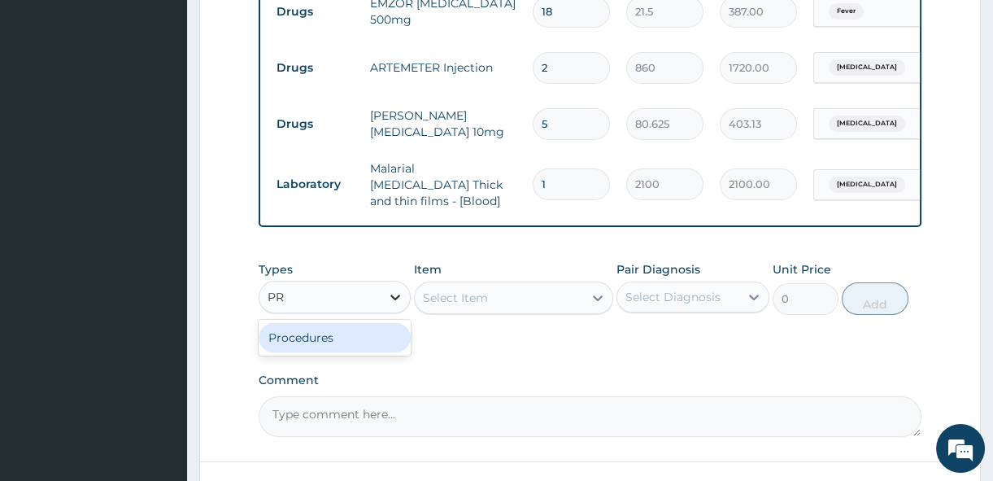
type input "PRO"
click at [329, 338] on div "Procedures" at bounding box center [335, 337] width 152 height 29
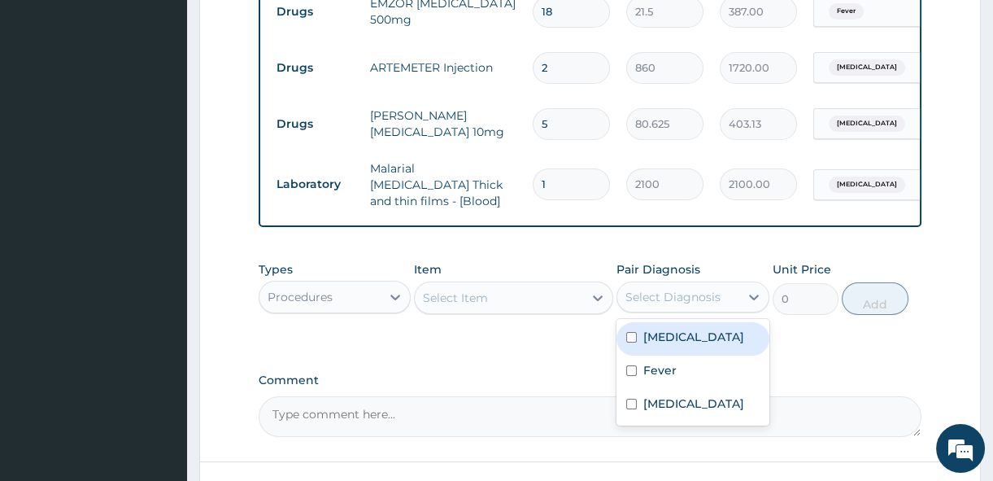
click at [693, 293] on div "Select Diagnosis" at bounding box center [673, 297] width 95 height 16
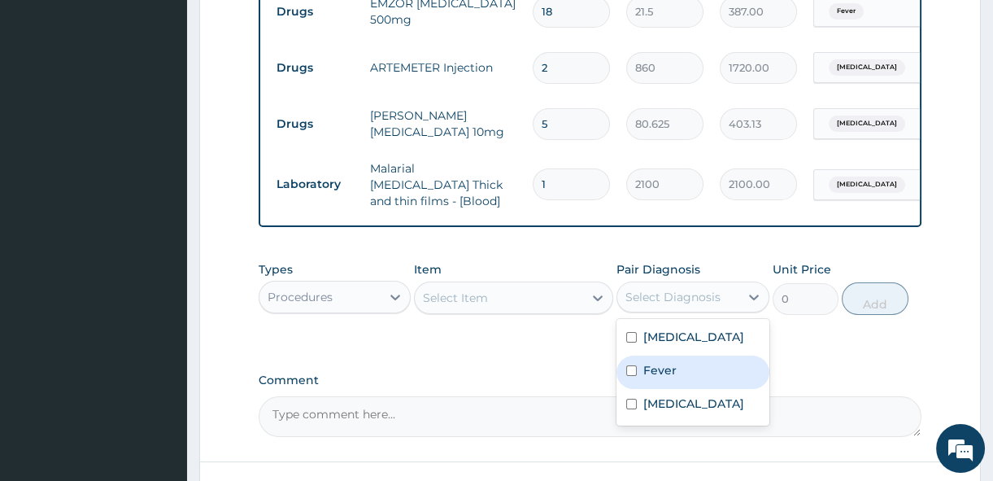
click at [538, 296] on div "Select Item" at bounding box center [499, 298] width 168 height 26
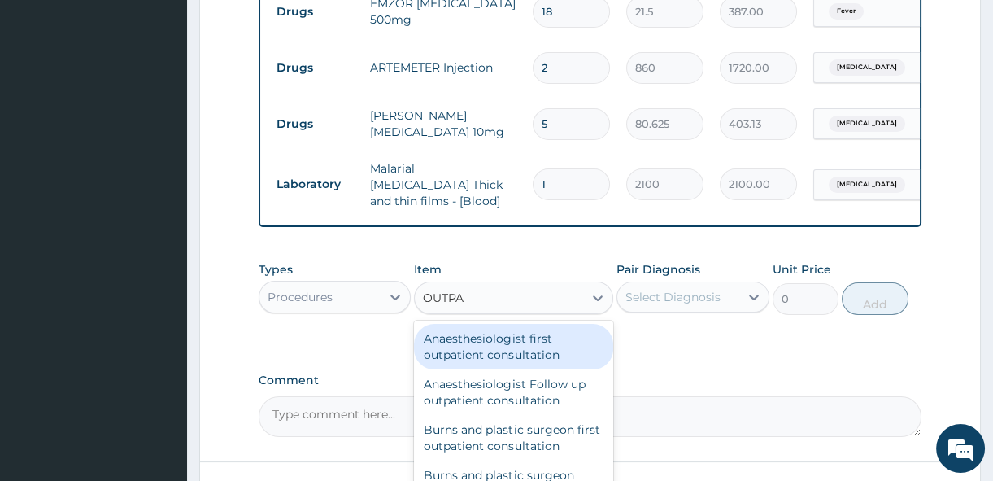
type input "OUTPAT"
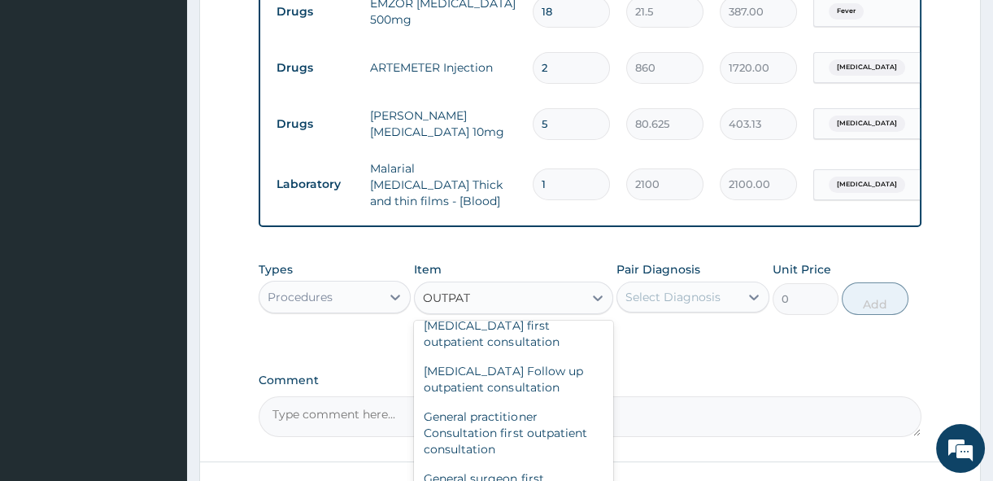
scroll to position [906, 0]
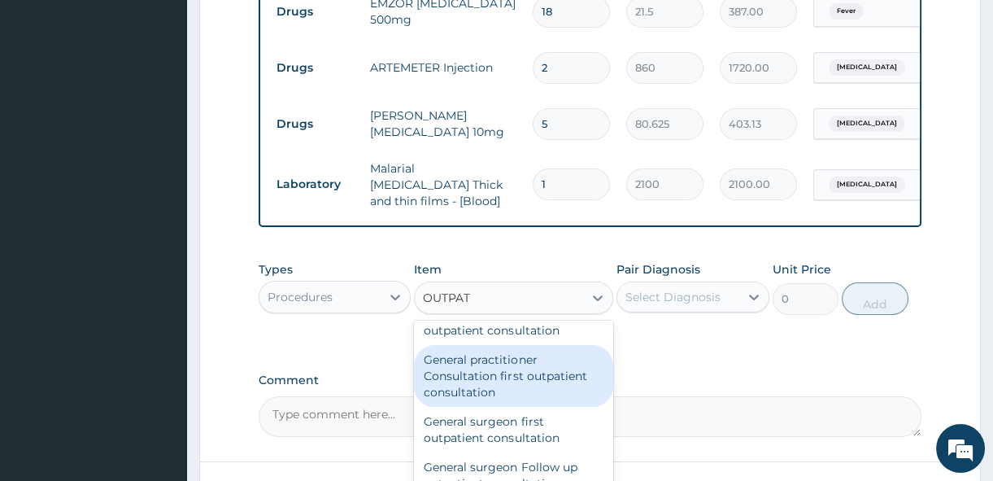
click at [553, 376] on div "General practitioner Consultation first outpatient consultation" at bounding box center [513, 376] width 199 height 62
type input "3600"
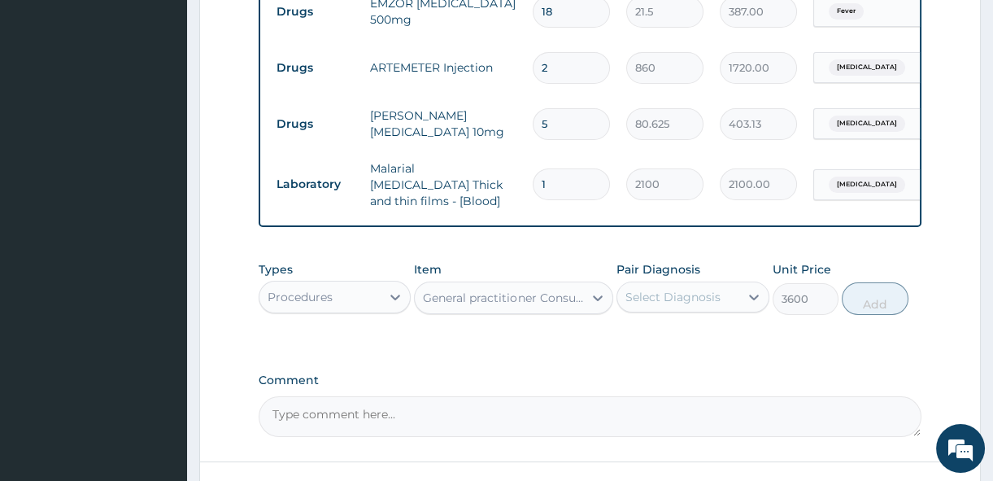
click at [673, 303] on div "Select Diagnosis" at bounding box center [673, 297] width 95 height 16
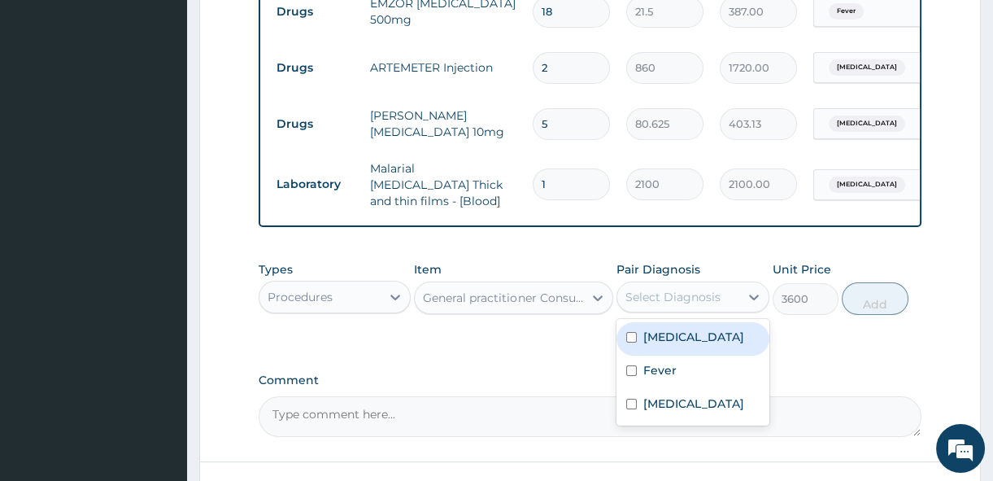
click at [630, 338] on input "checkbox" at bounding box center [631, 337] width 11 height 11
checkbox input "true"
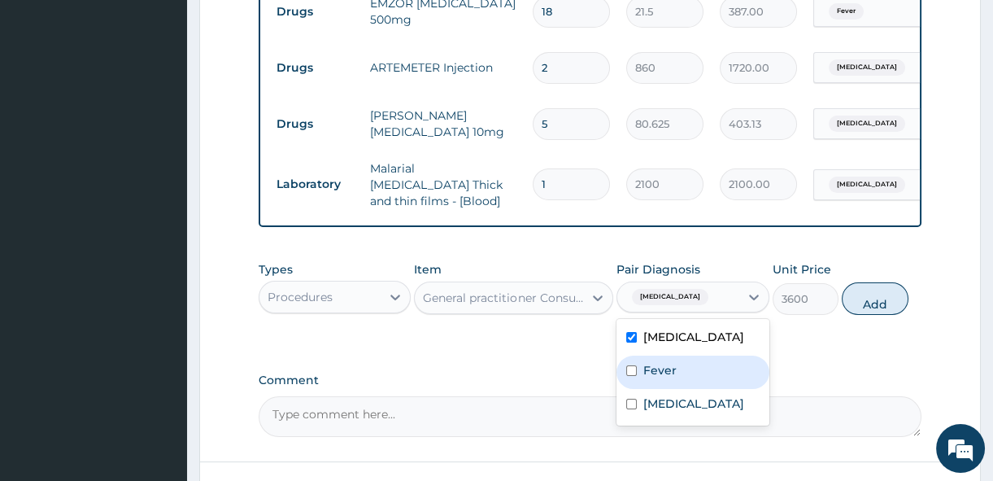
click at [631, 372] on input "checkbox" at bounding box center [631, 370] width 11 height 11
checkbox input "true"
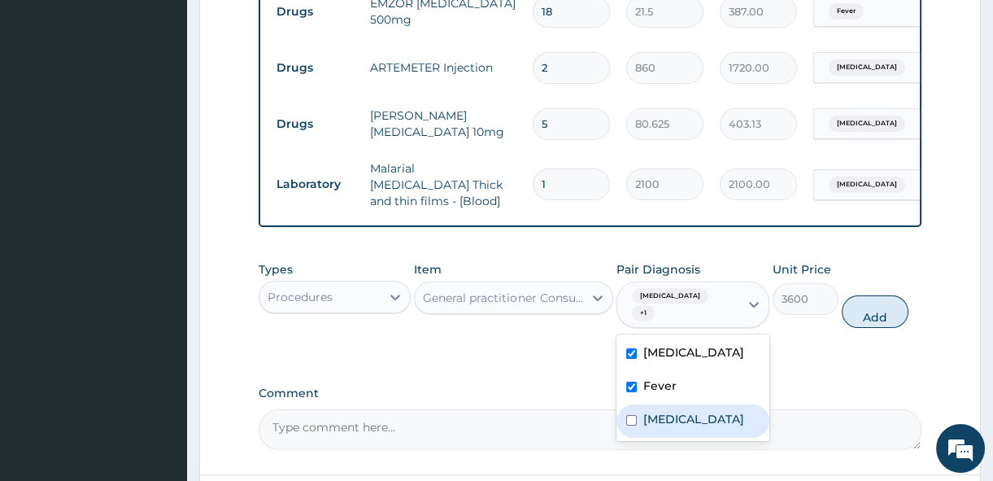
click at [627, 421] on input "checkbox" at bounding box center [631, 420] width 11 height 11
checkbox input "true"
click at [861, 313] on button "Add" at bounding box center [875, 311] width 67 height 33
type input "0"
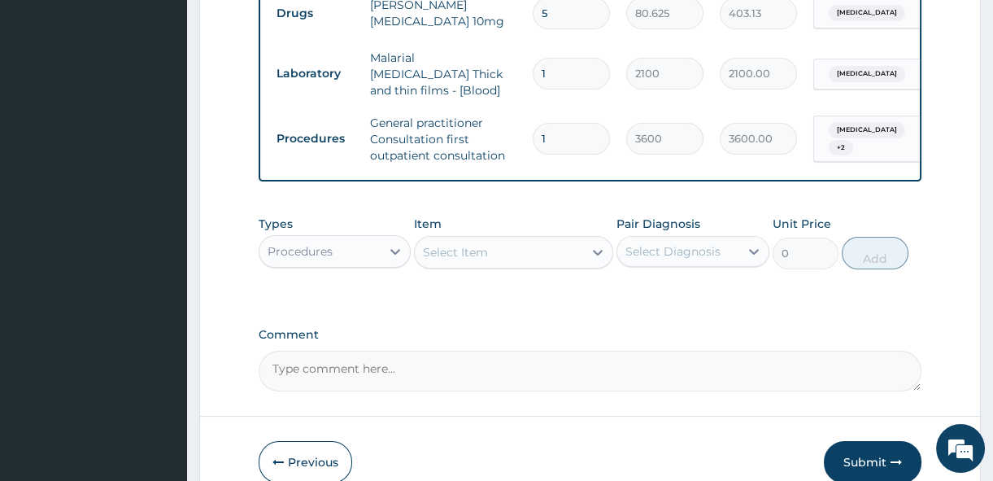
scroll to position [916, 0]
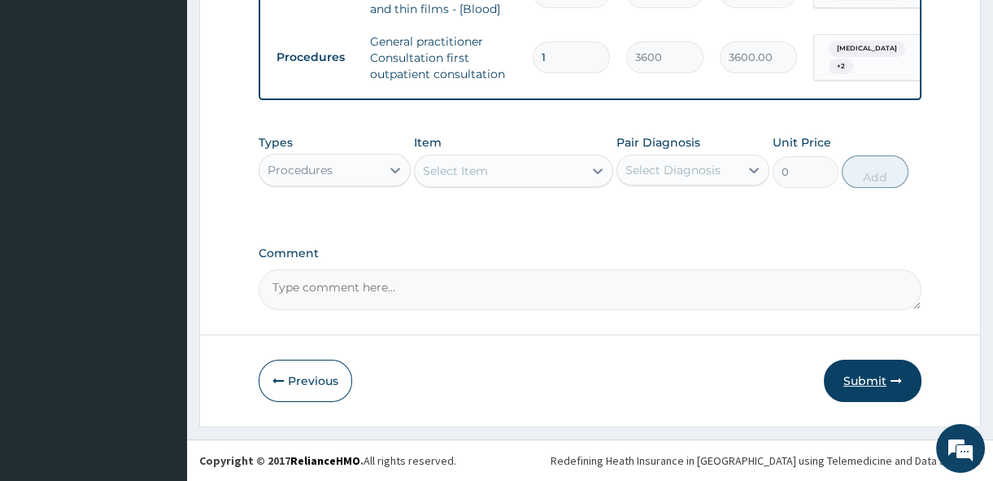
click at [867, 373] on button "Submit" at bounding box center [873, 381] width 98 height 42
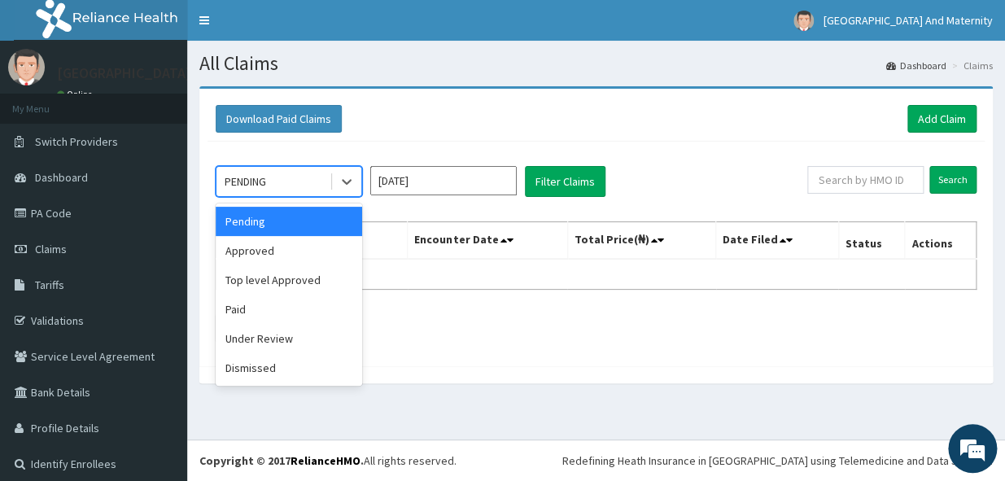
click at [278, 181] on div "PENDING" at bounding box center [272, 181] width 113 height 26
click at [276, 242] on div "Approved" at bounding box center [289, 250] width 146 height 29
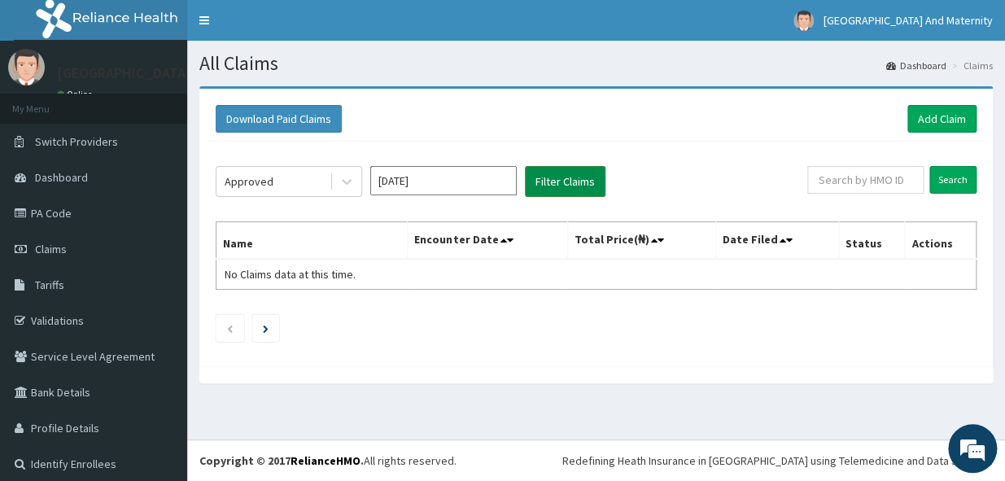
click at [578, 183] on button "Filter Claims" at bounding box center [565, 181] width 81 height 31
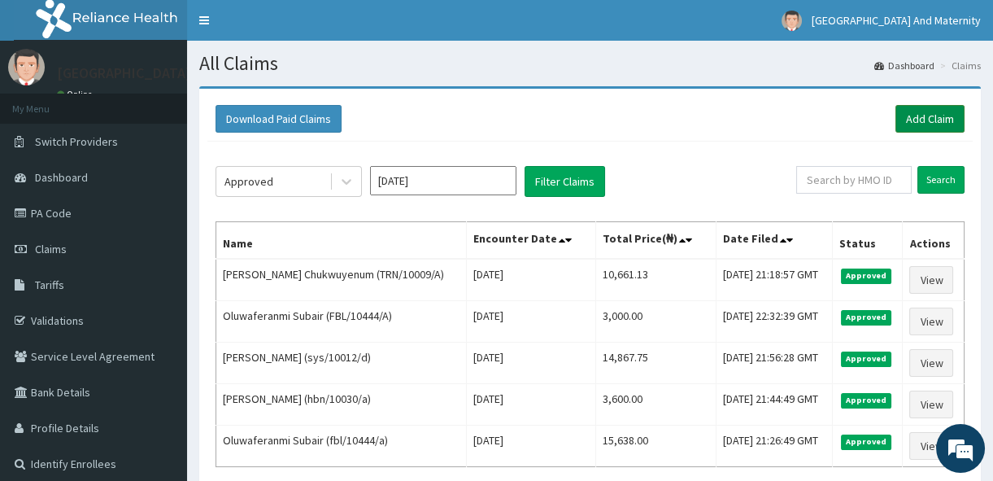
click at [936, 116] on link "Add Claim" at bounding box center [930, 119] width 69 height 28
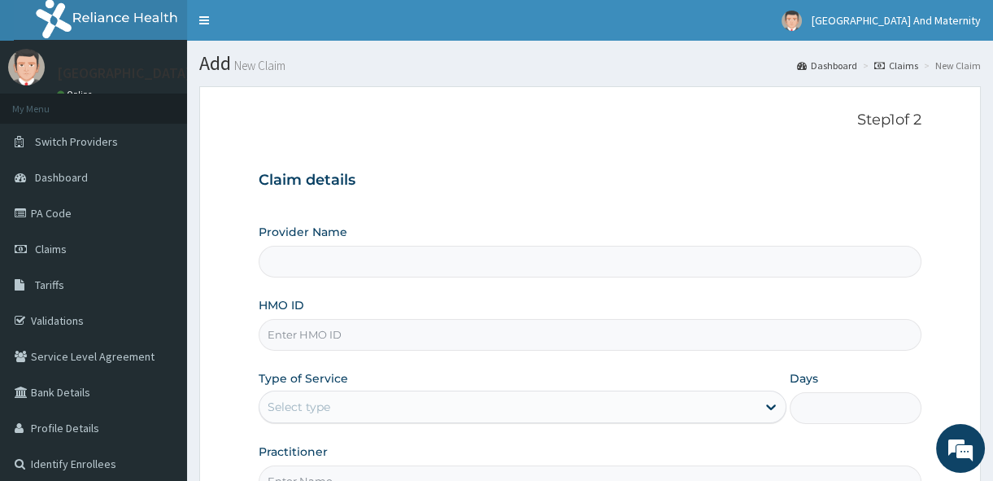
type input "Soteria Maternity And Hospital"
click at [324, 344] on input "HMO ID" at bounding box center [590, 335] width 663 height 32
type input "LTR/10294/C"
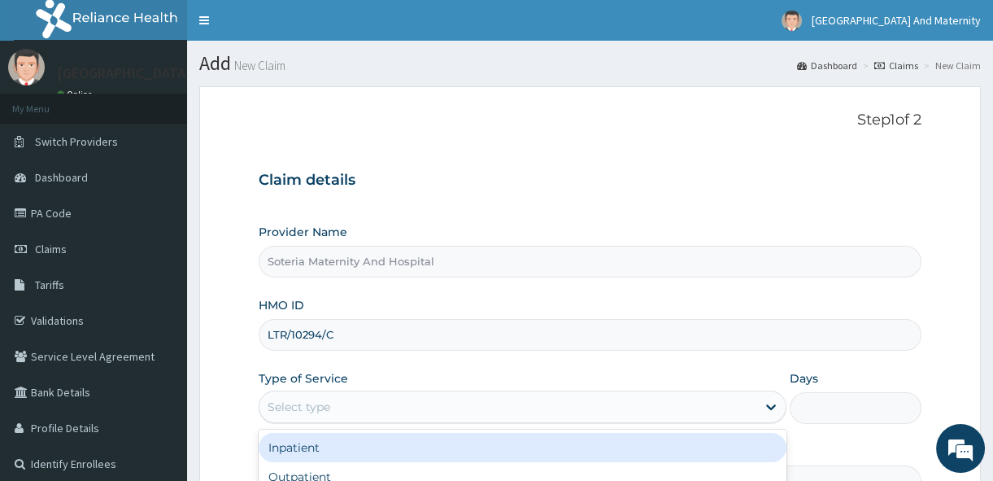
click at [367, 408] on div "Select type" at bounding box center [507, 407] width 497 height 26
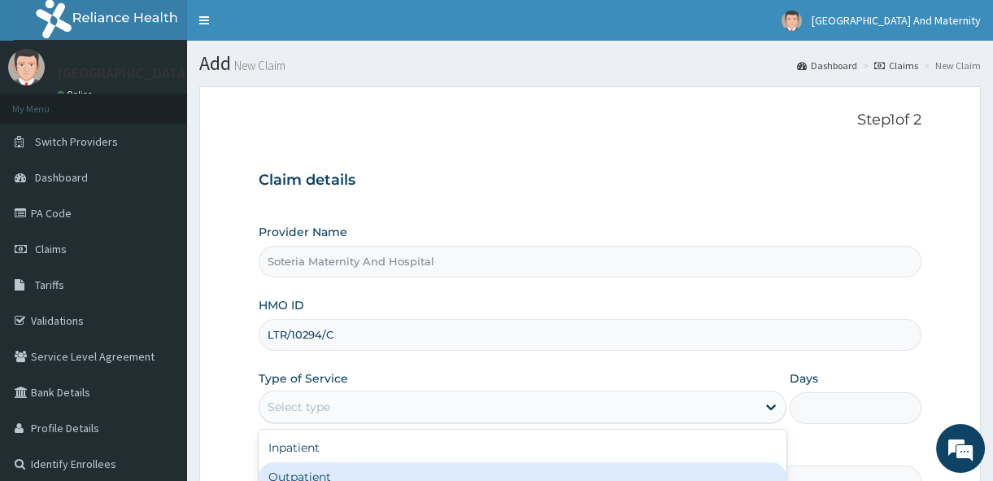
click at [319, 472] on div "Outpatient" at bounding box center [523, 476] width 528 height 29
type input "1"
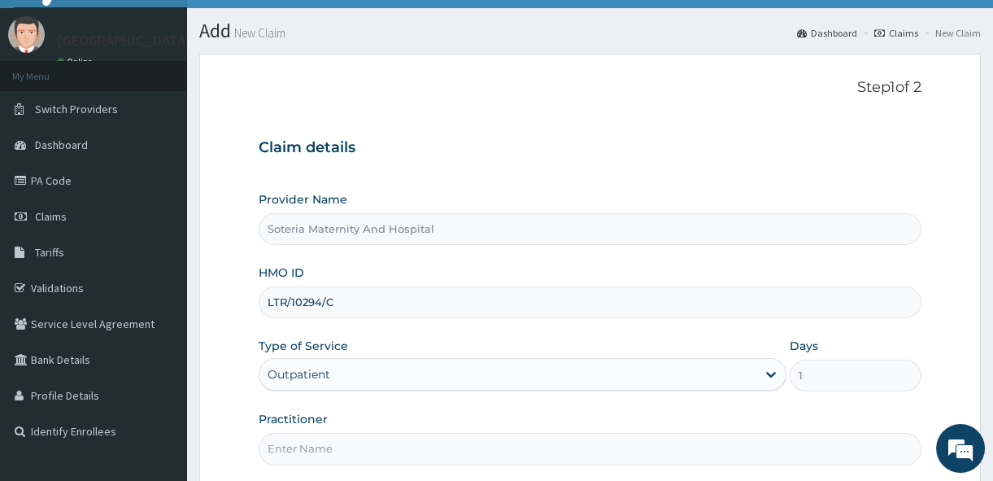
scroll to position [37, 0]
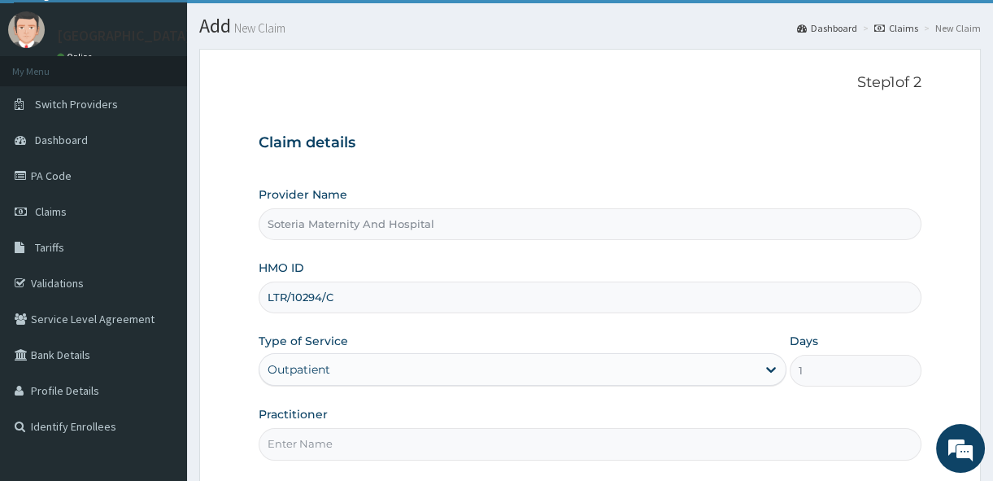
click at [537, 443] on input "Practitioner" at bounding box center [590, 444] width 663 height 32
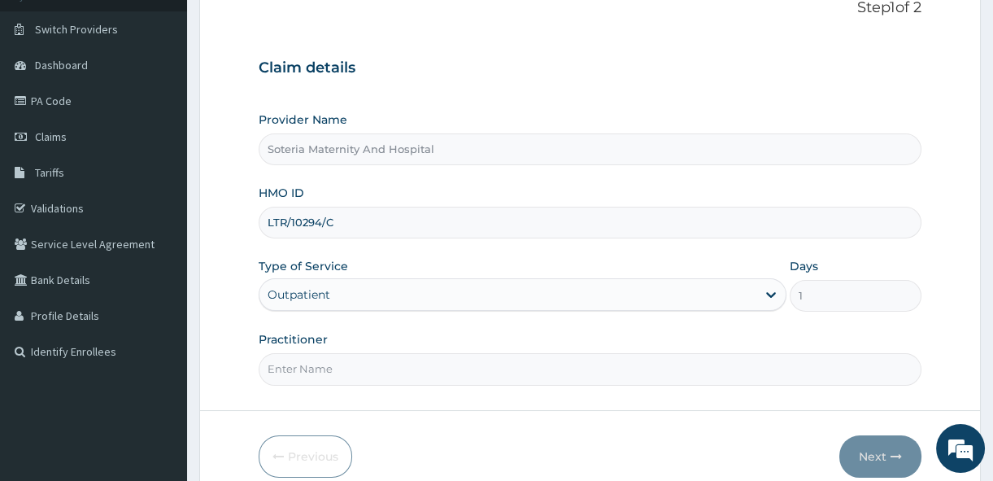
scroll to position [126, 0]
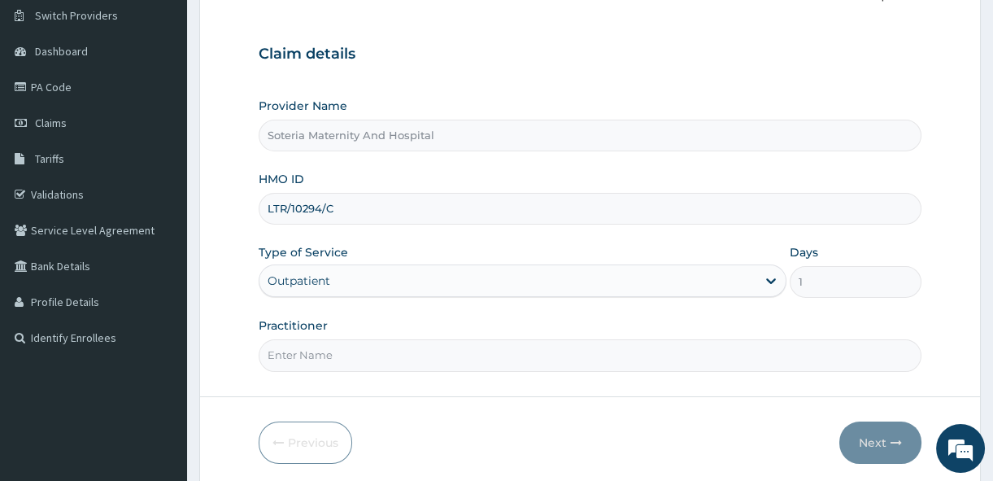
click at [347, 351] on input "Practitioner" at bounding box center [590, 355] width 663 height 32
type input "DR ALABI"
click at [874, 428] on button "Next" at bounding box center [880, 442] width 82 height 42
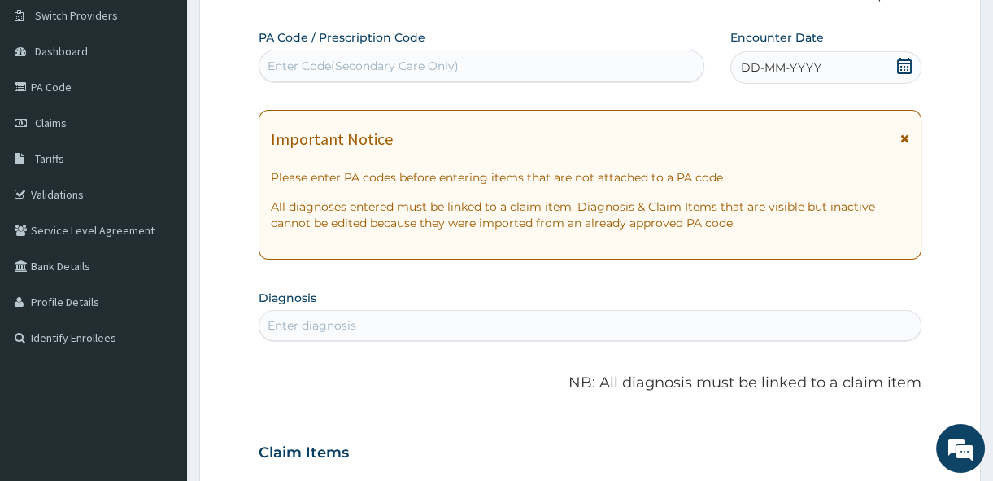
click at [905, 72] on icon at bounding box center [904, 66] width 15 height 16
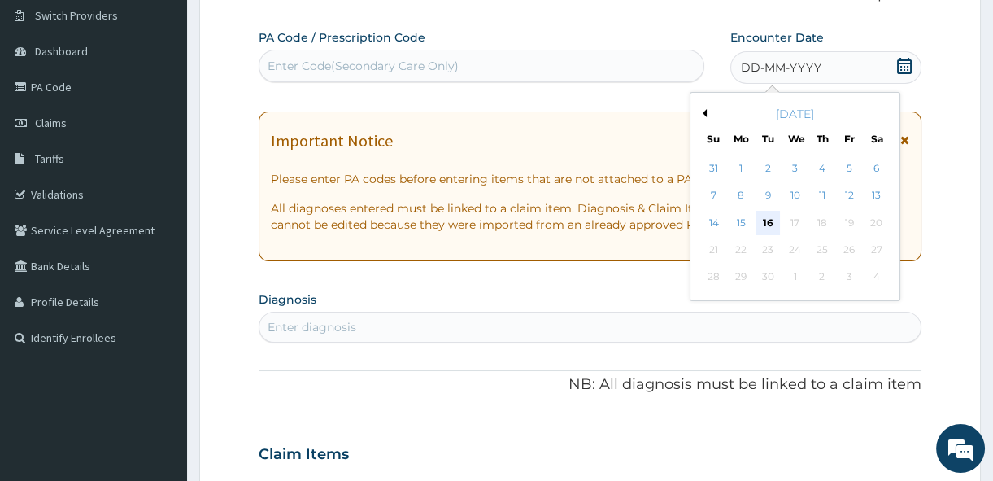
click at [770, 216] on div "16" at bounding box center [768, 223] width 24 height 24
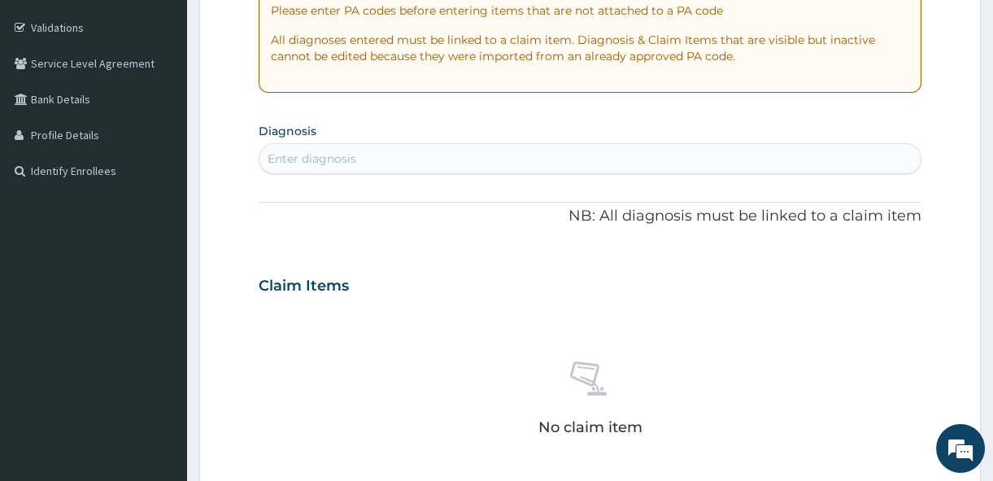
scroll to position [299, 0]
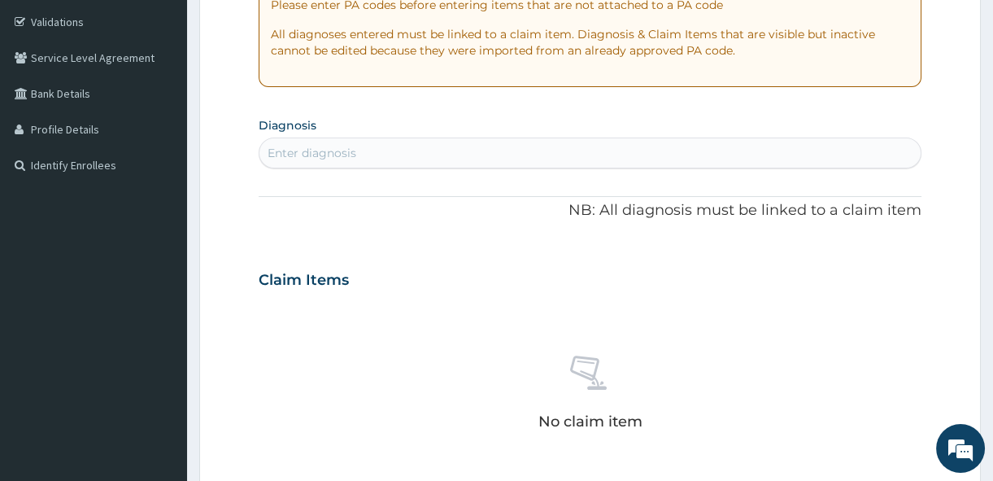
click at [578, 155] on div "Enter diagnosis" at bounding box center [589, 153] width 661 height 26
type input "FALCI"
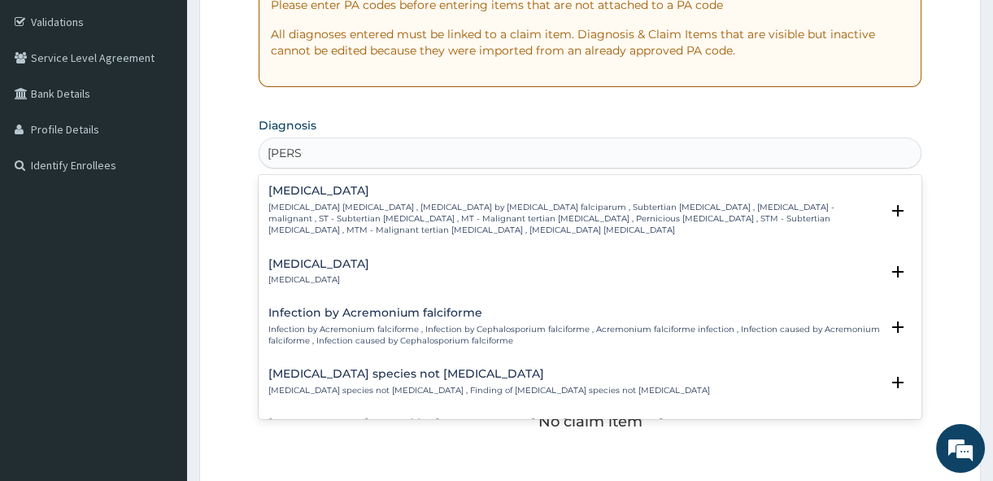
click at [366, 212] on p "Falciparum malaria , Malignant tertian malaria , Malaria by Plasmodium falcipar…" at bounding box center [574, 219] width 612 height 35
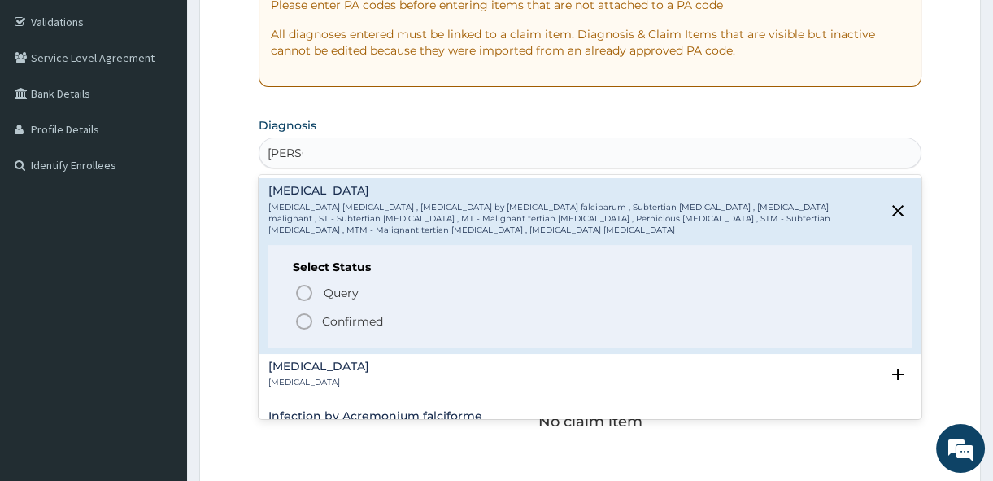
click at [361, 317] on p "Confirmed" at bounding box center [352, 321] width 61 height 16
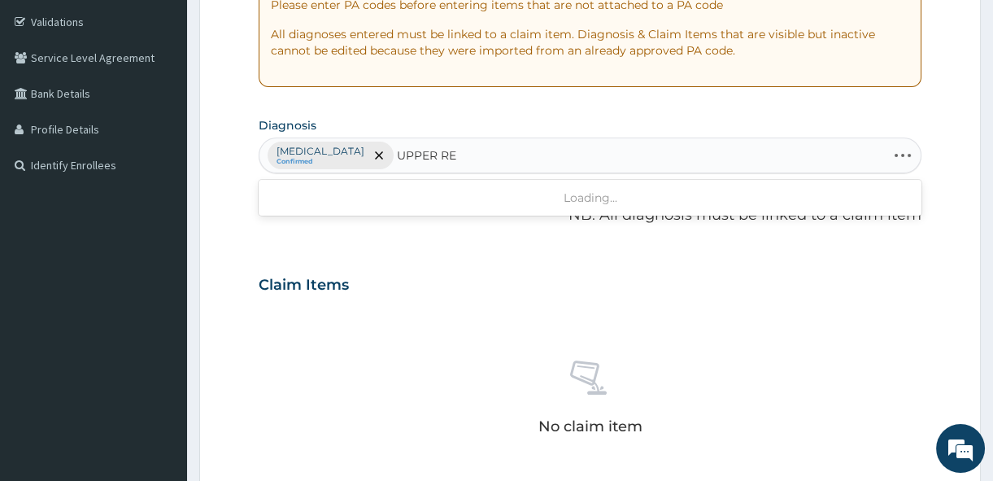
type input "UPPER RES"
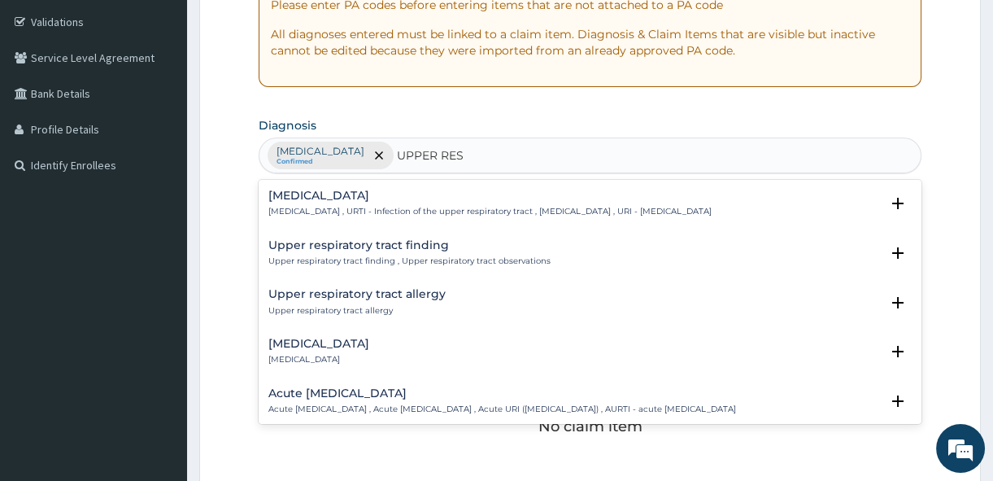
click at [419, 197] on h4 "[MEDICAL_DATA]" at bounding box center [489, 196] width 443 height 12
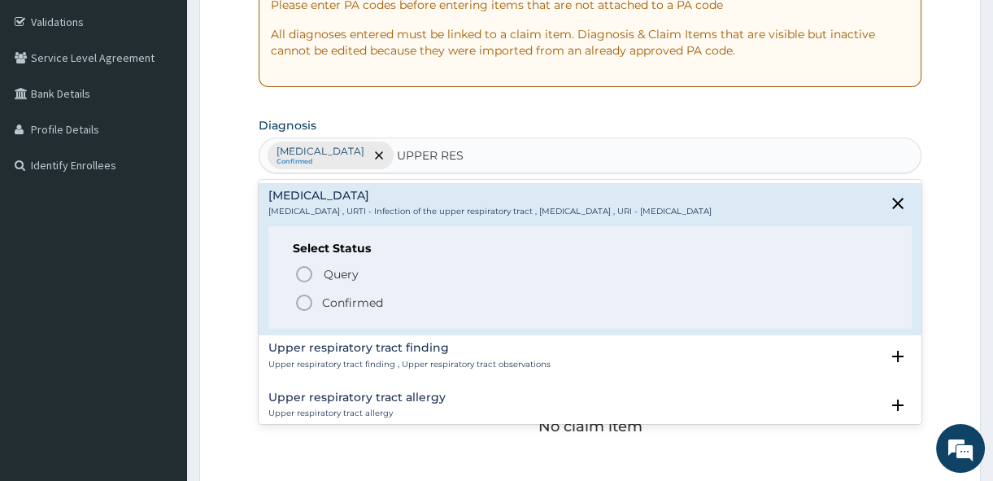
click at [350, 304] on p "Confirmed" at bounding box center [352, 302] width 61 height 16
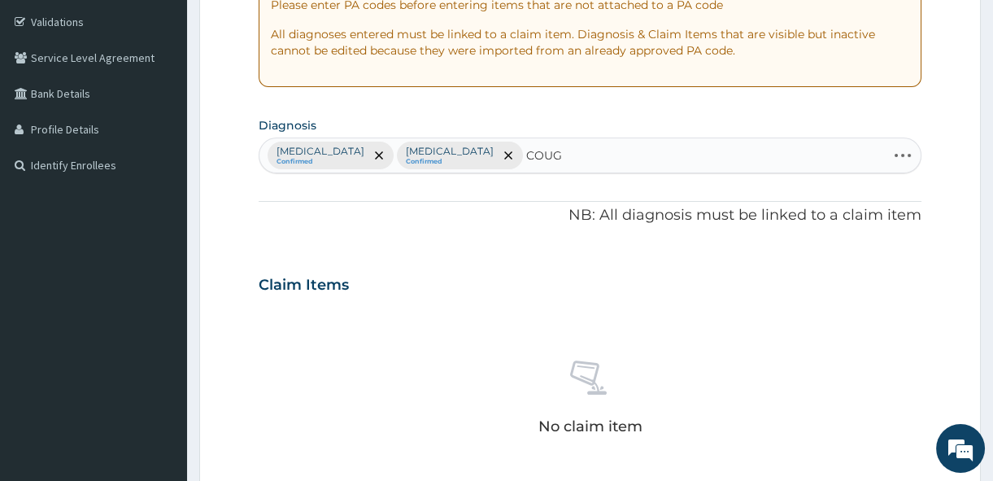
type input "COUGH"
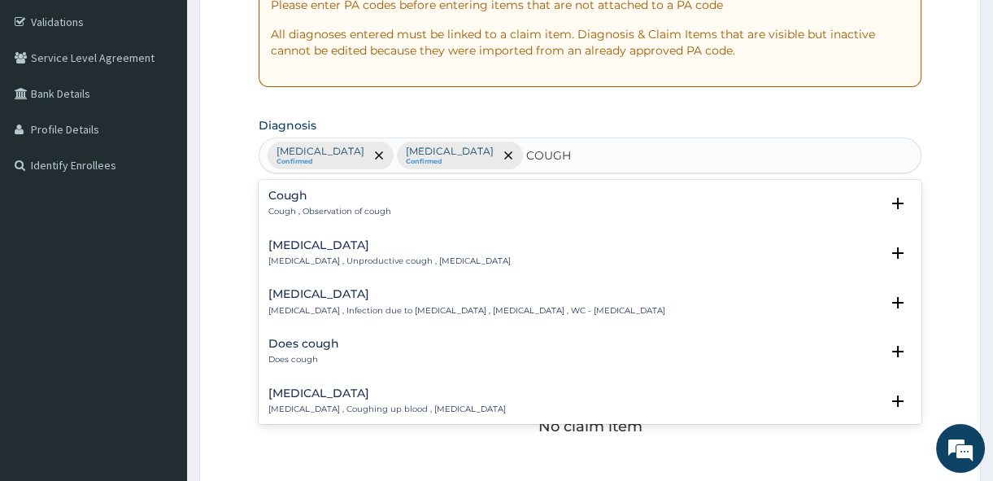
click at [375, 206] on p "Cough , Observation of cough" at bounding box center [329, 211] width 123 height 11
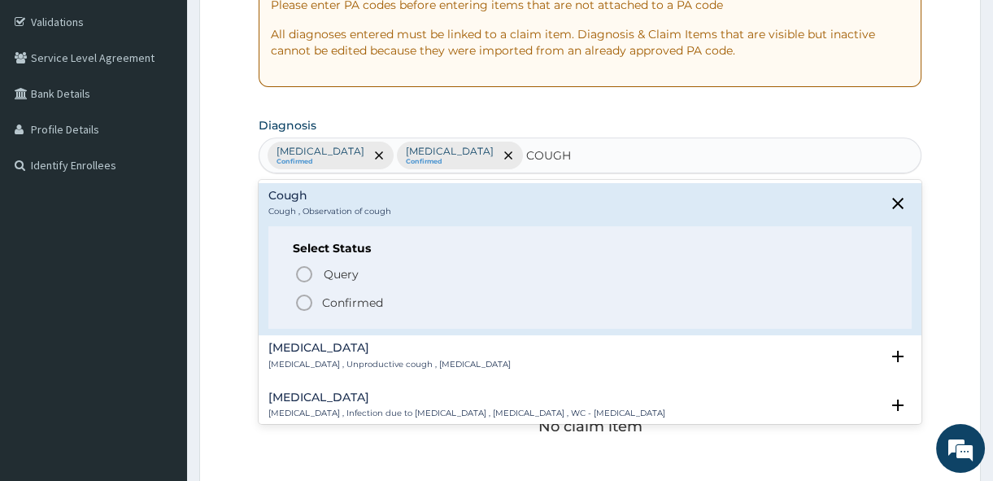
click at [343, 301] on p "Confirmed" at bounding box center [352, 302] width 61 height 16
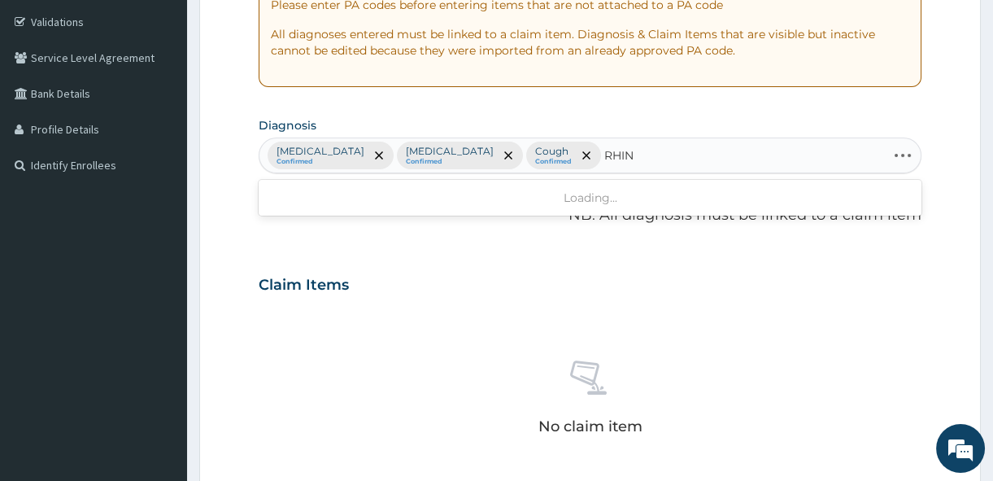
type input "RHINI"
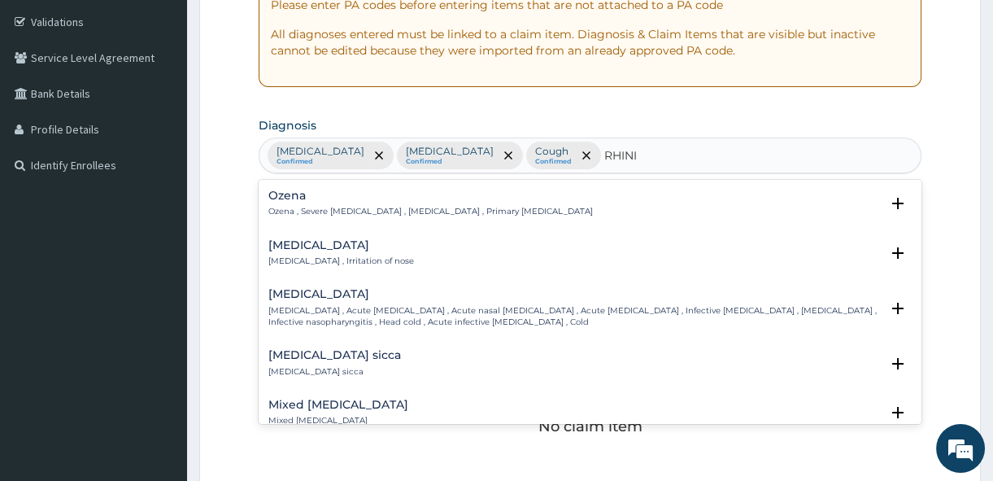
click at [332, 251] on div "Rhinitis Rhinitis , Irritation of nose" at bounding box center [341, 253] width 146 height 28
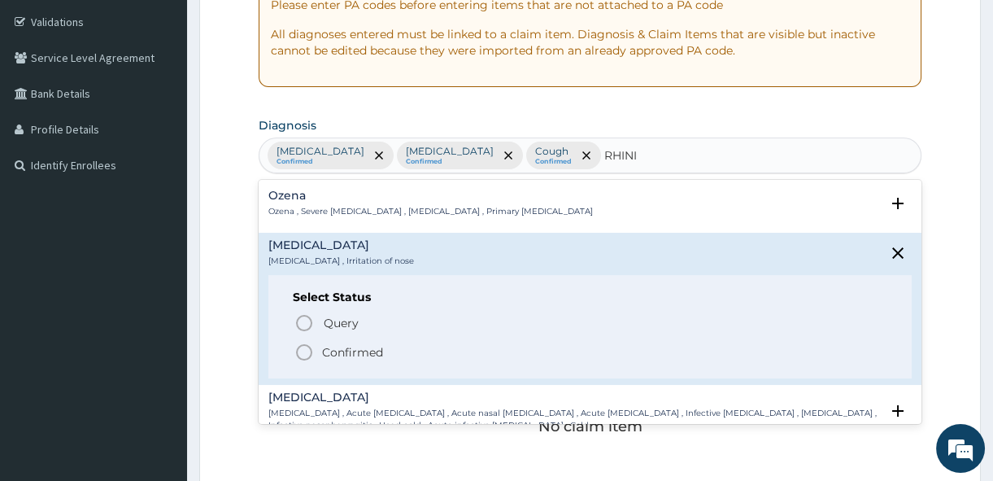
click at [342, 344] on p "Confirmed" at bounding box center [352, 352] width 61 height 16
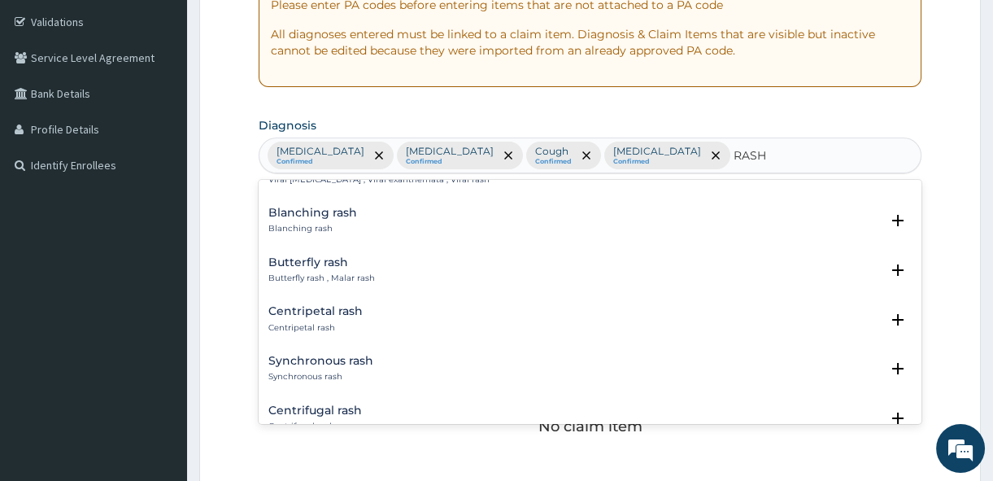
scroll to position [619, 0]
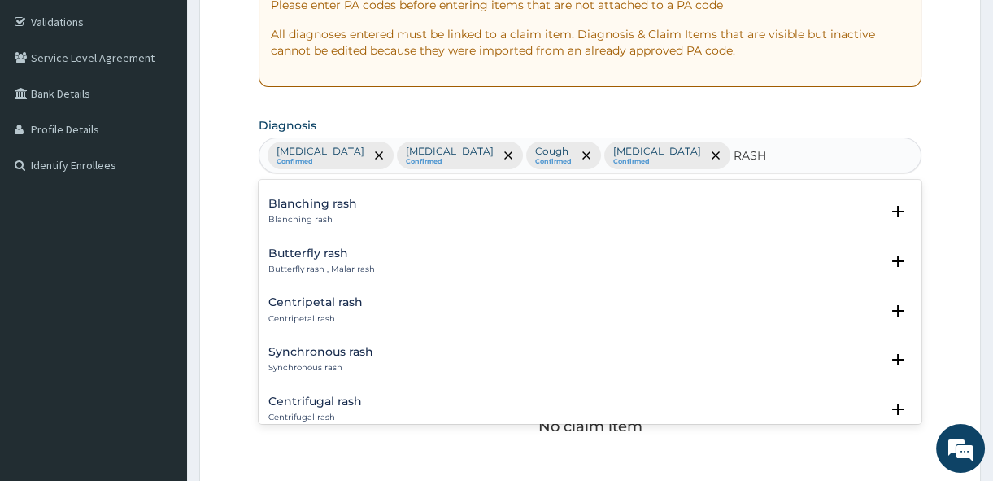
type input "RASH"
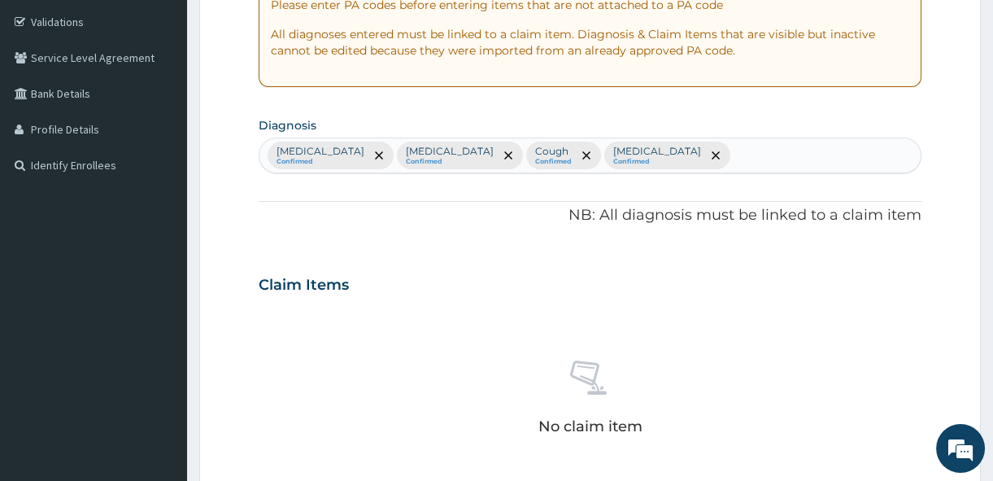
click at [863, 122] on section "Diagnosis Falciparum malaria Confirmed Upper respiratory infection Confirmed Co…" at bounding box center [590, 143] width 663 height 60
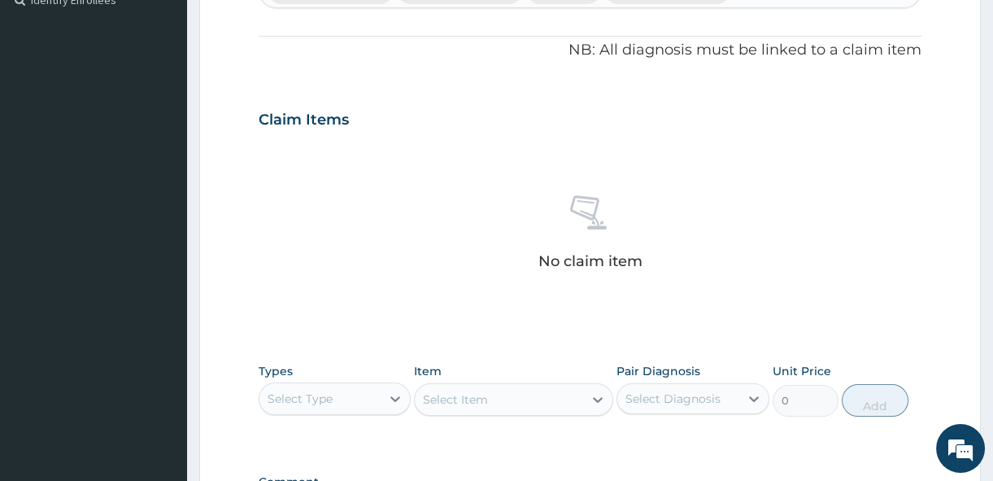
scroll to position [536, 0]
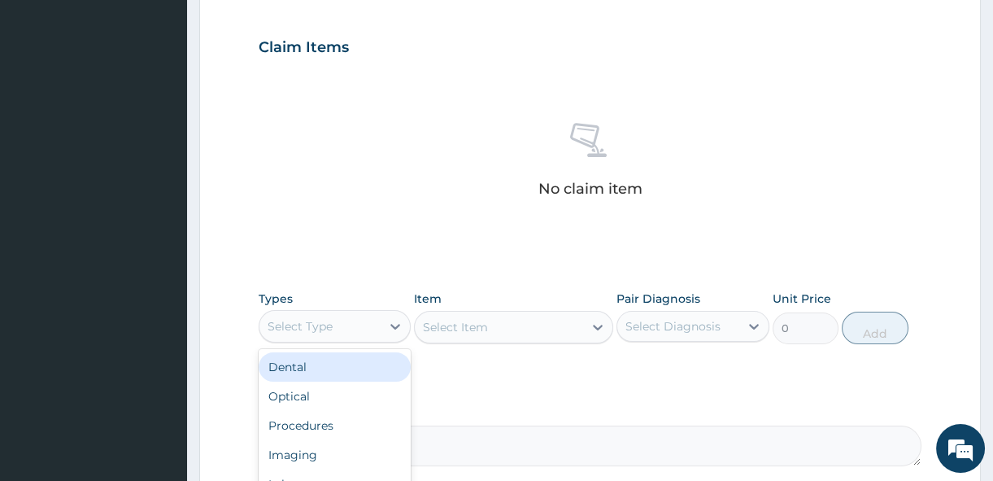
click at [329, 329] on div "Select Type" at bounding box center [300, 326] width 65 height 16
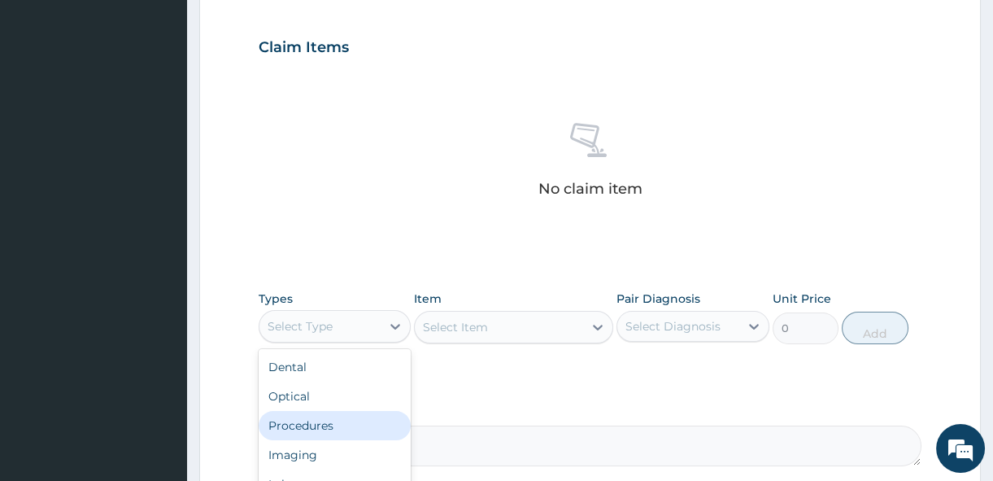
click at [334, 425] on div "Procedures" at bounding box center [335, 425] width 152 height 29
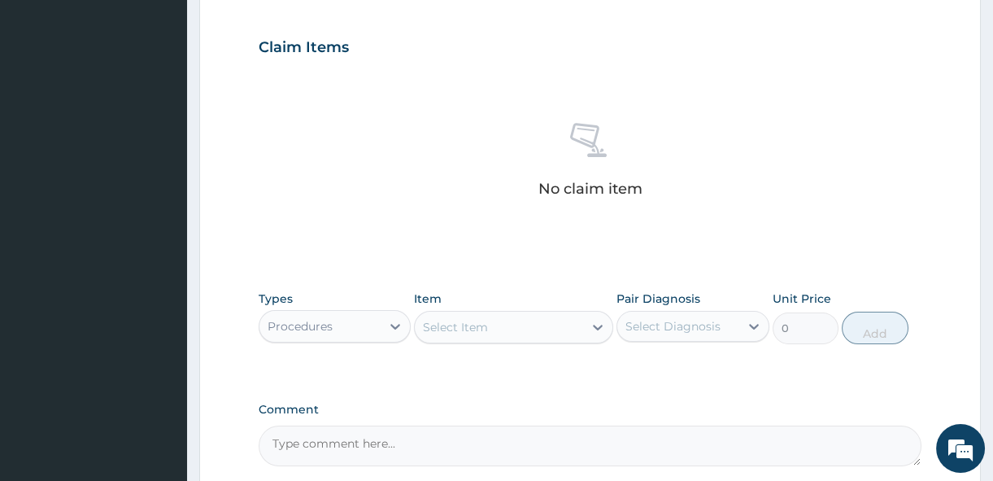
click at [508, 323] on div "Select Item" at bounding box center [499, 327] width 168 height 26
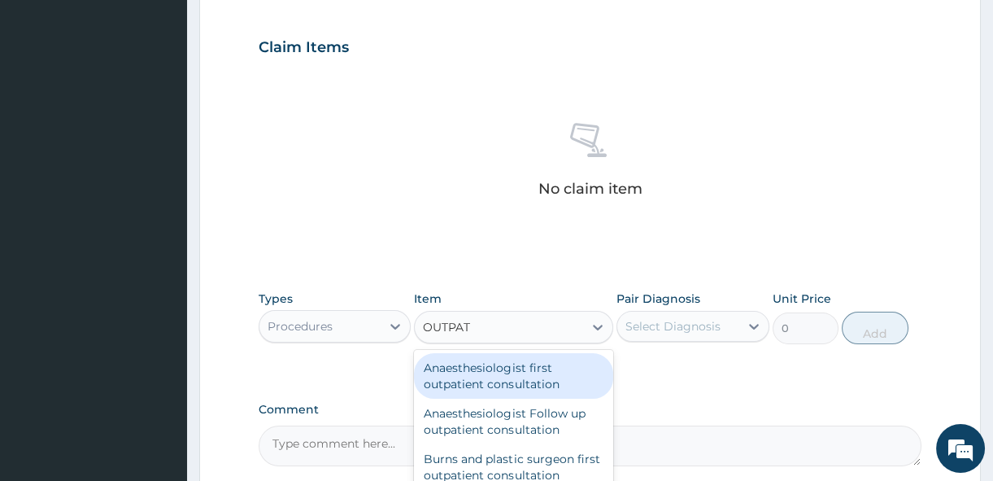
type input "OUTPATI"
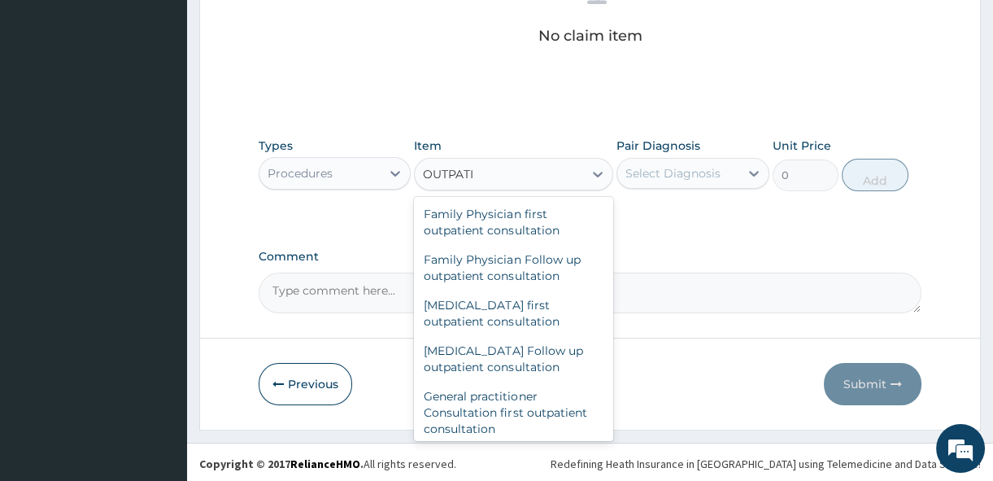
scroll to position [769, 0]
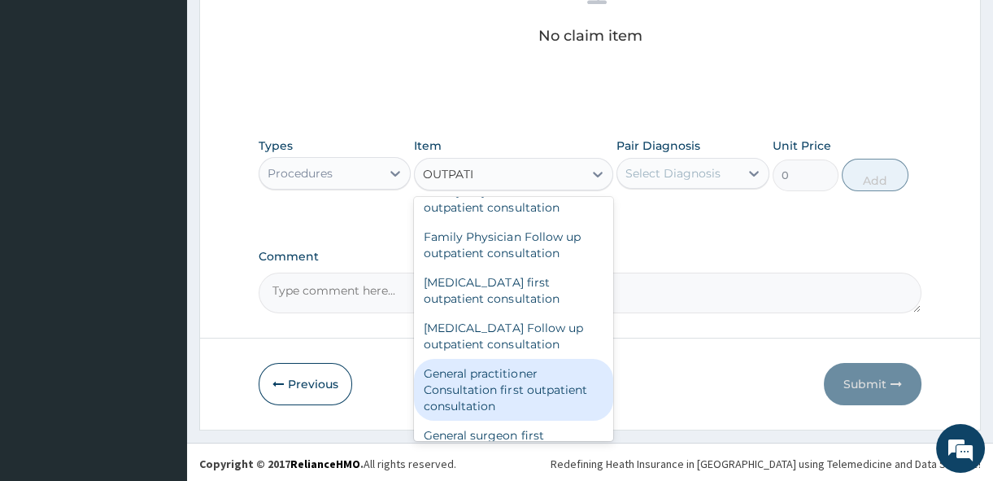
click at [508, 381] on div "General practitioner Consultation first outpatient consultation" at bounding box center [513, 390] width 199 height 62
type input "3600"
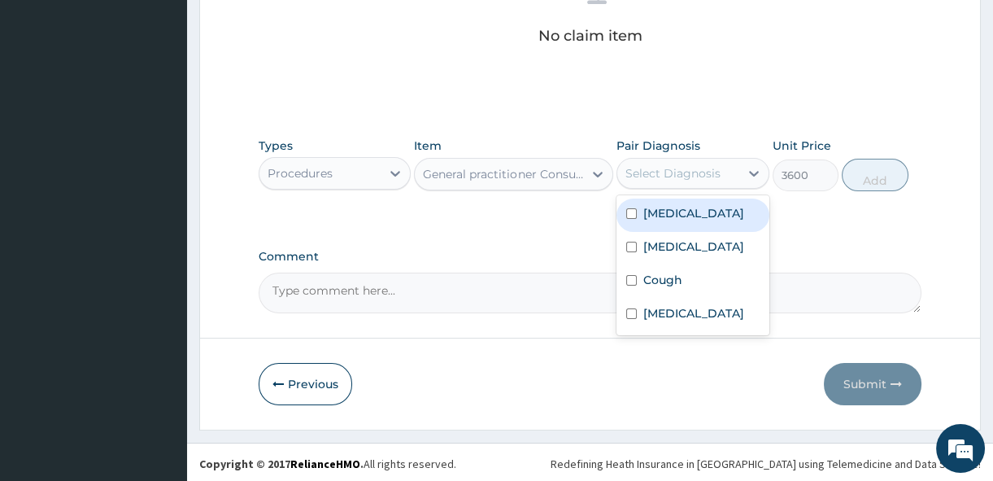
click at [678, 177] on div "Select Diagnosis" at bounding box center [673, 173] width 95 height 16
click at [631, 209] on input "checkbox" at bounding box center [631, 213] width 11 height 11
checkbox input "true"
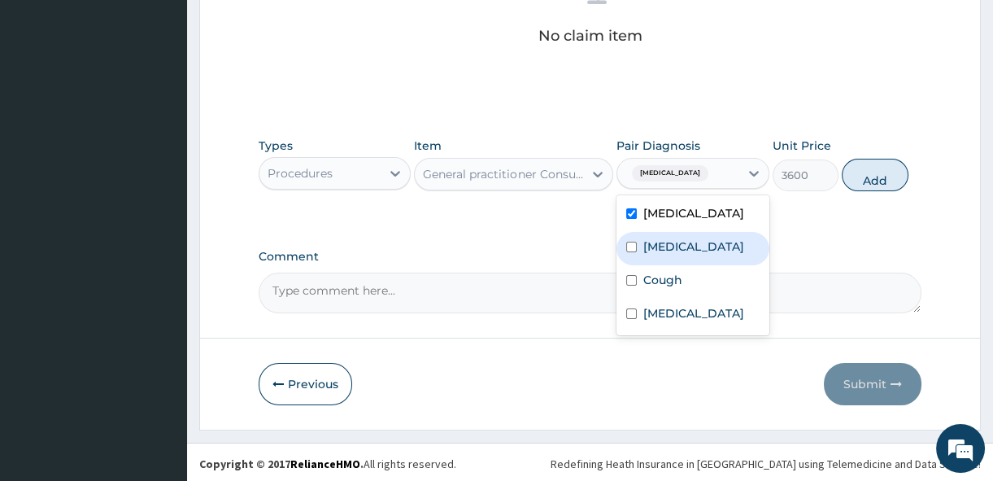
click at [631, 252] on input "checkbox" at bounding box center [631, 247] width 11 height 11
checkbox input "true"
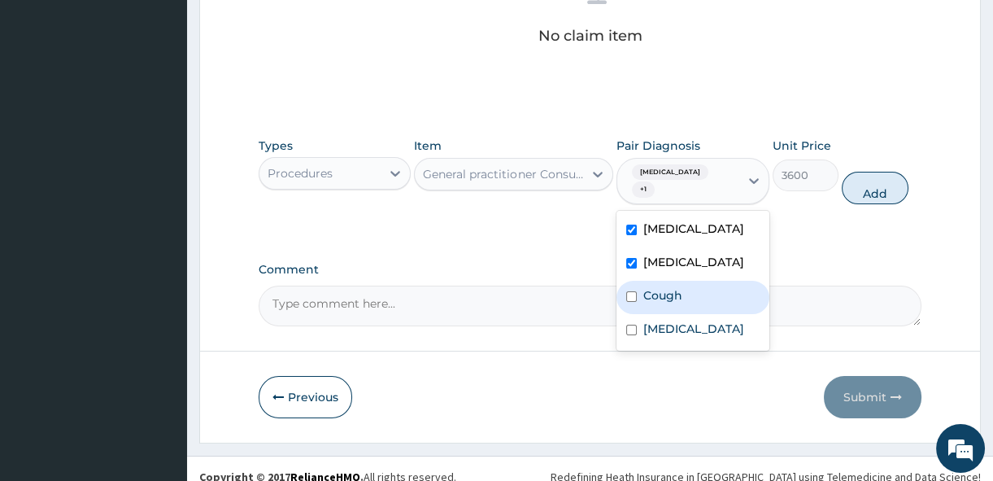
click at [633, 302] on input "checkbox" at bounding box center [631, 296] width 11 height 11
checkbox input "true"
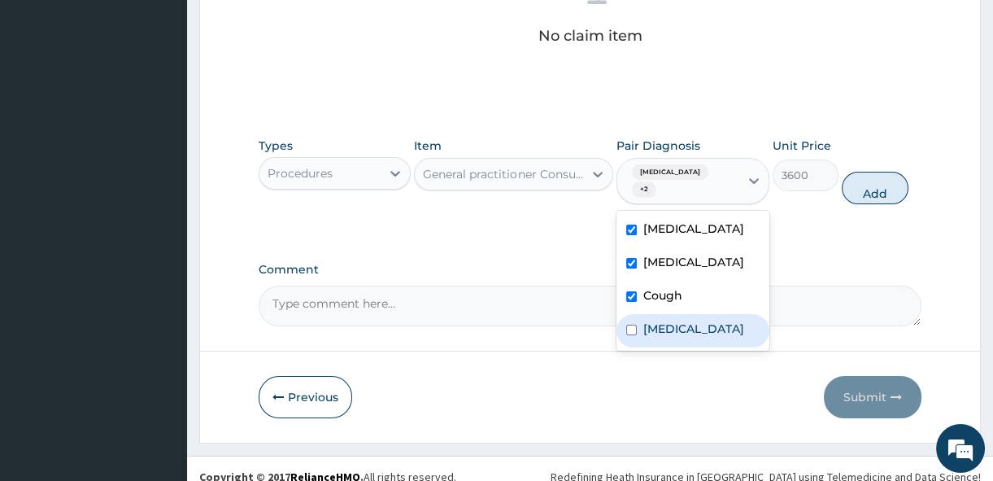
click at [631, 335] on input "checkbox" at bounding box center [631, 330] width 11 height 11
checkbox input "true"
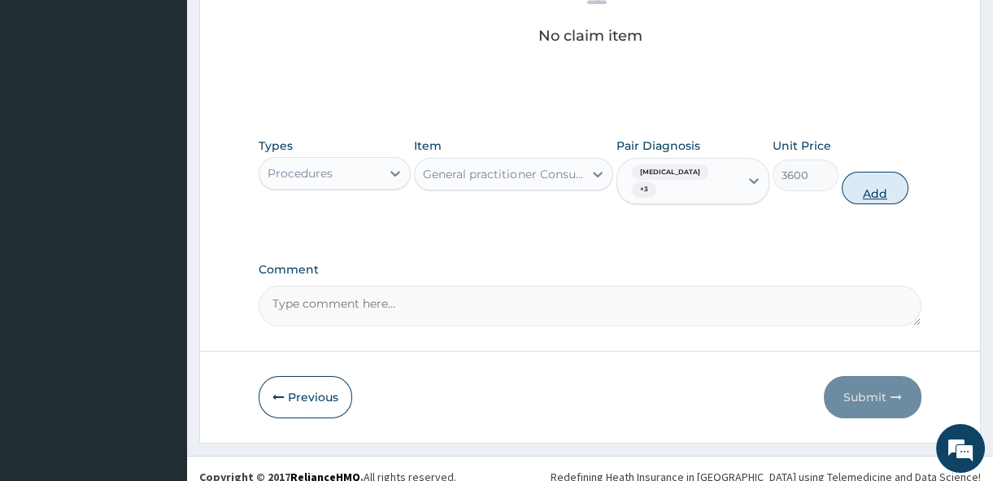
click at [865, 190] on button "Add" at bounding box center [875, 188] width 67 height 33
type input "0"
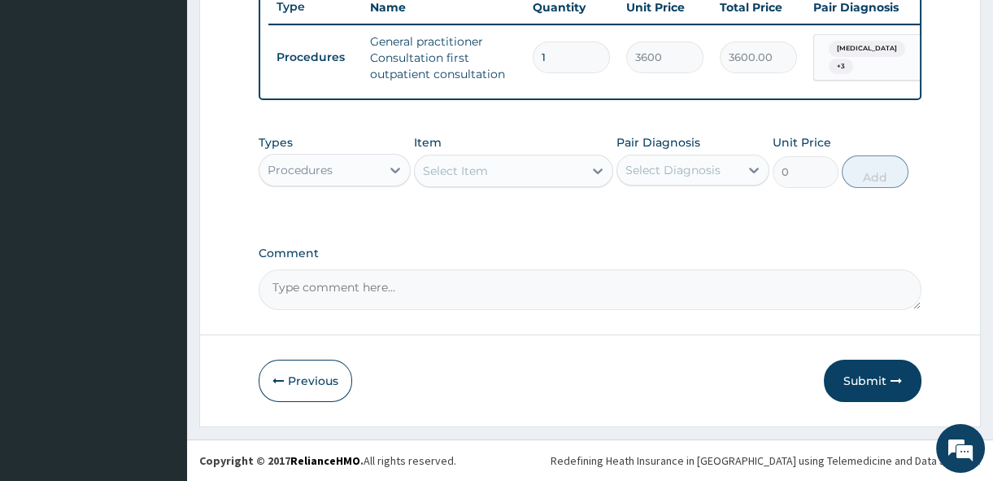
scroll to position [634, 0]
click at [535, 178] on div "Select Item" at bounding box center [499, 171] width 168 height 26
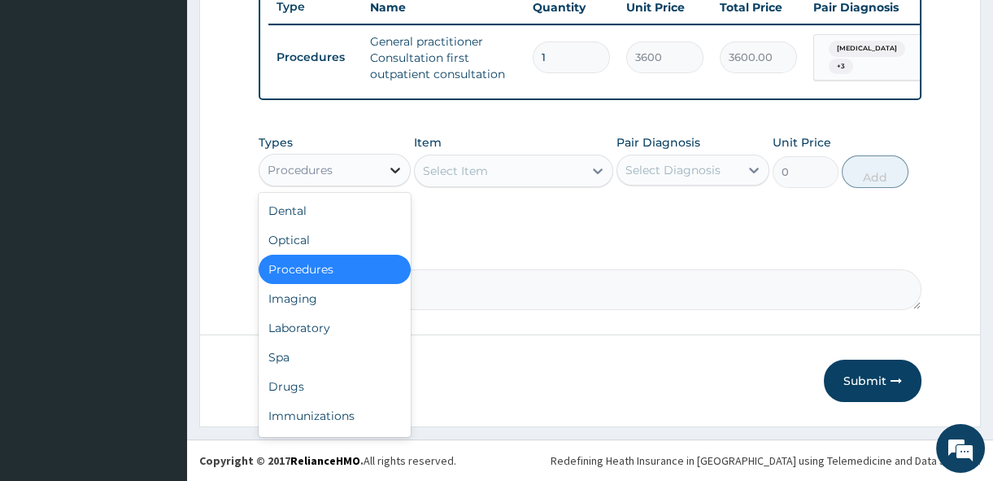
click at [388, 174] on icon at bounding box center [395, 170] width 16 height 16
click at [317, 316] on div "Laboratory" at bounding box center [335, 327] width 152 height 29
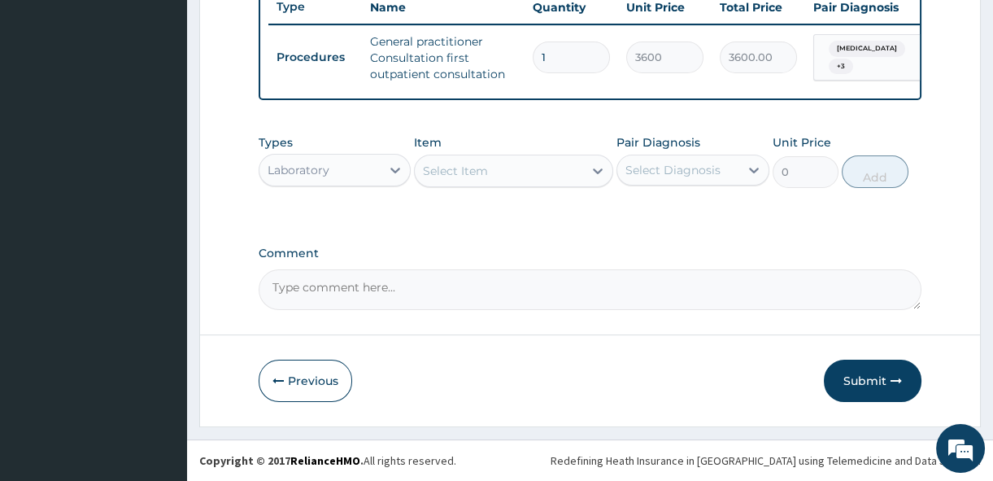
click at [552, 171] on div "Select Item" at bounding box center [499, 171] width 168 height 26
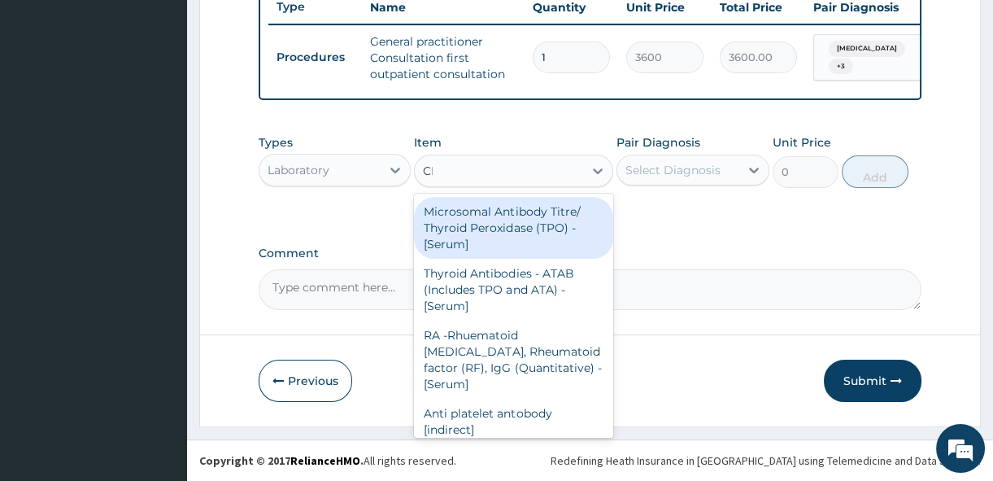
type input "CBC"
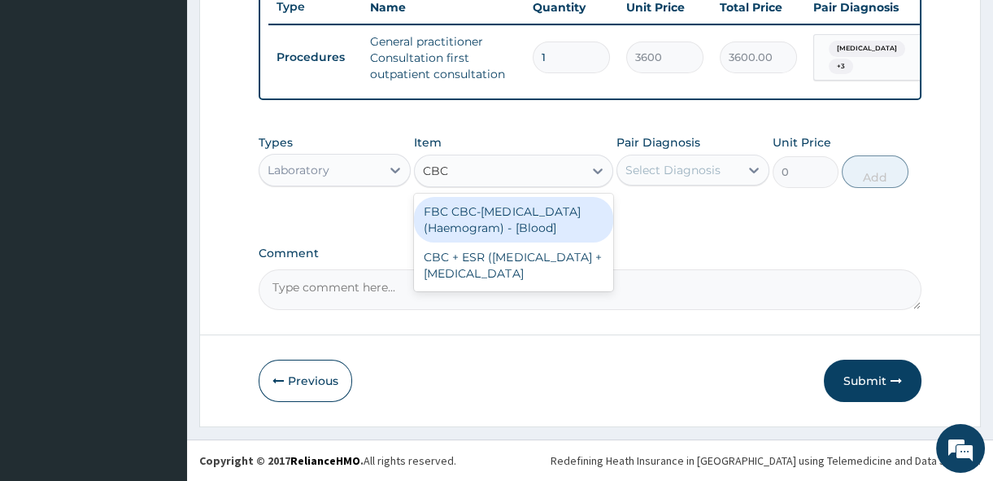
click at [515, 232] on div "FBC CBC-[MEDICAL_DATA] (Haemogram) - [Blood]" at bounding box center [513, 220] width 199 height 46
type input "4200"
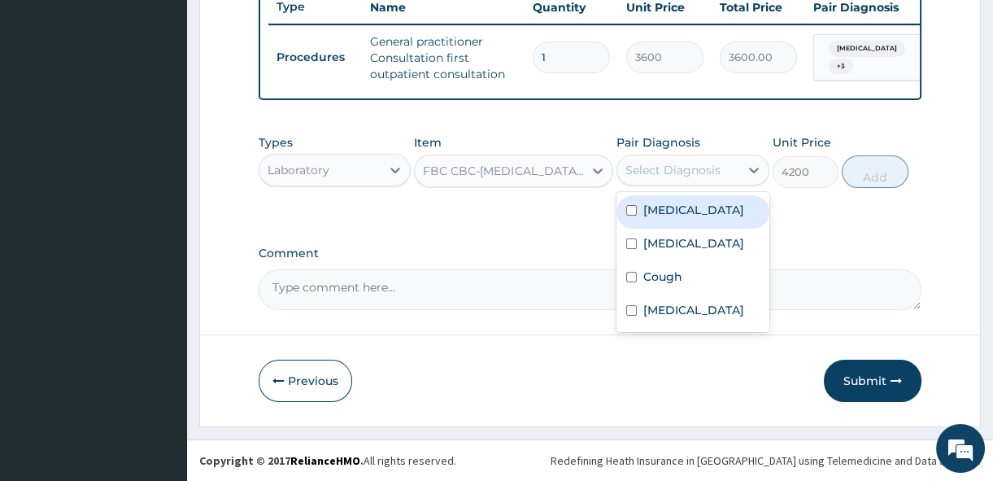
click at [695, 169] on div "Select Diagnosis" at bounding box center [673, 170] width 95 height 16
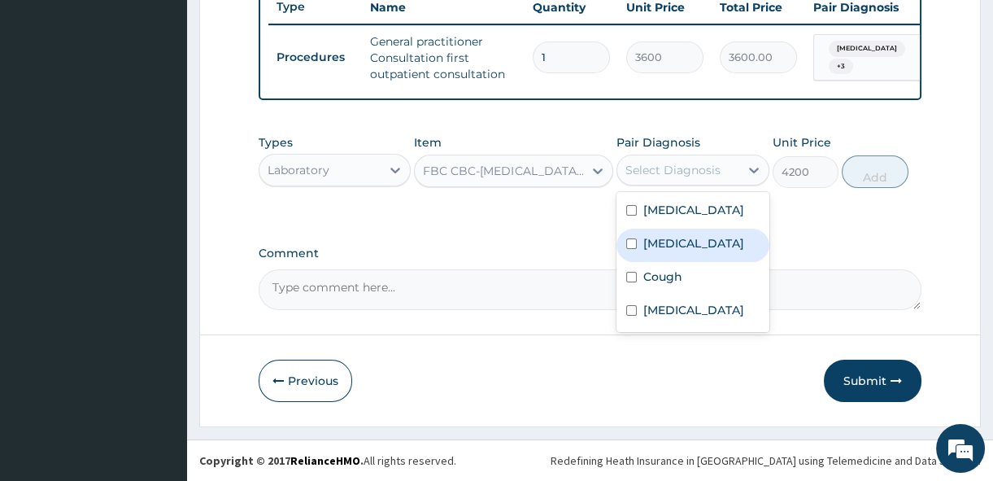
click at [667, 251] on label "[MEDICAL_DATA]" at bounding box center [693, 243] width 101 height 16
checkbox input "true"
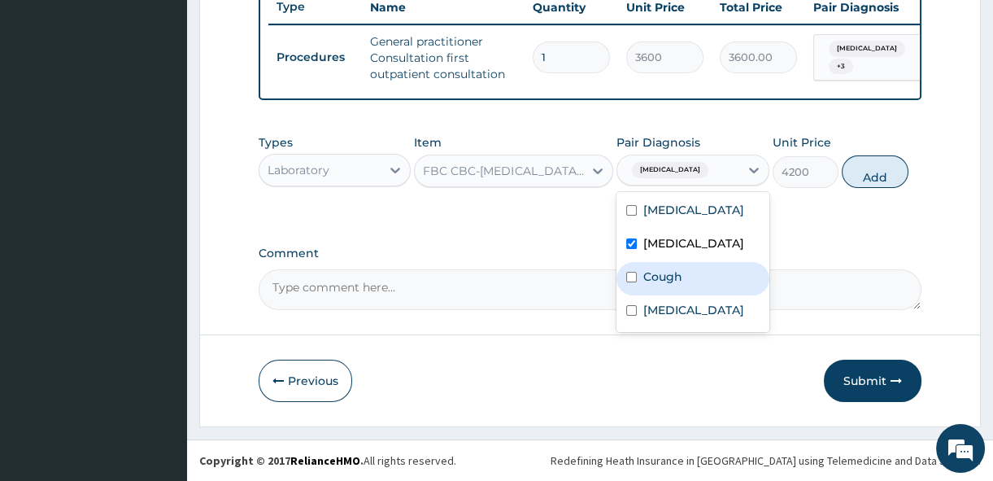
click at [665, 285] on label "Cough" at bounding box center [662, 276] width 39 height 16
checkbox input "true"
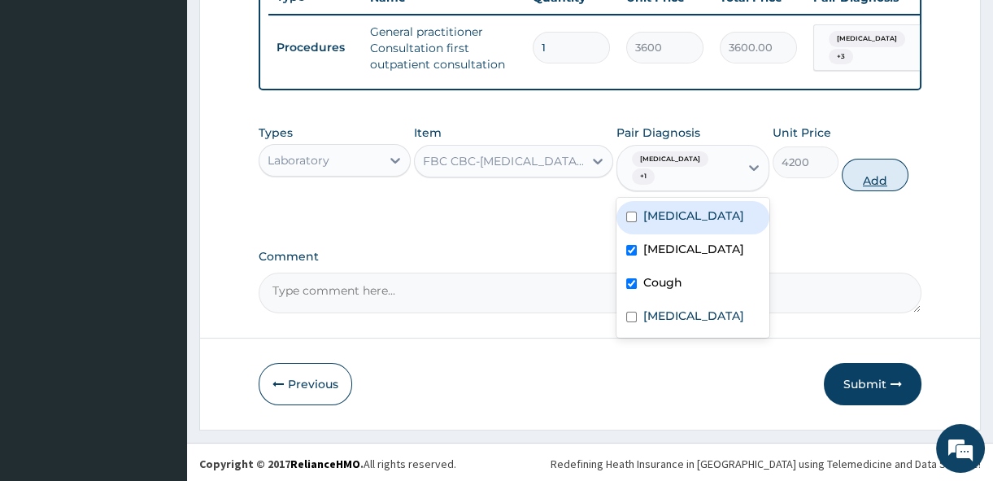
click at [861, 183] on button "Add" at bounding box center [875, 175] width 67 height 33
type input "0"
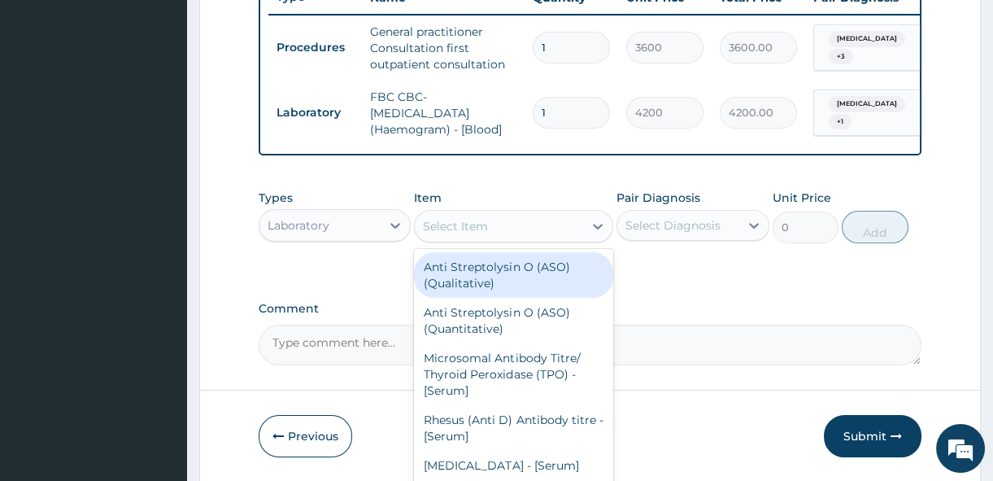
click at [532, 238] on div "Select Item" at bounding box center [499, 226] width 168 height 26
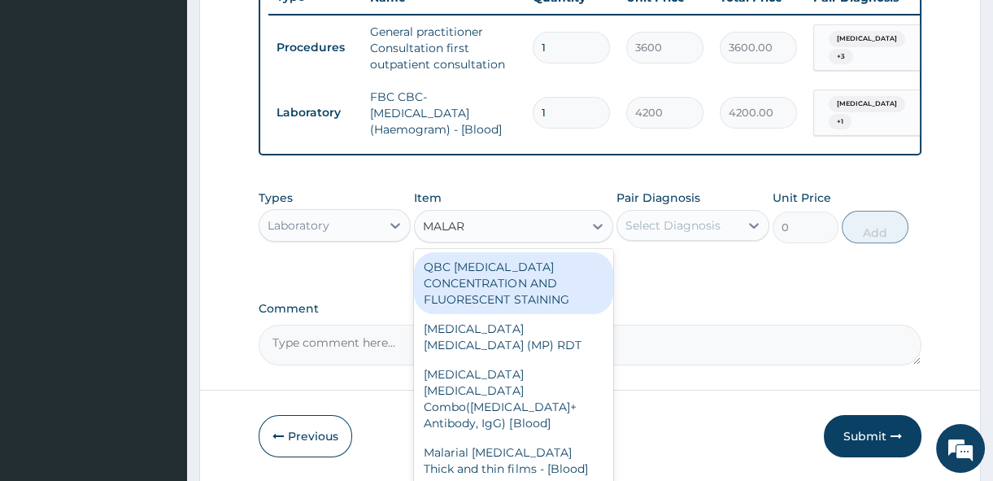
type input "MALARI"
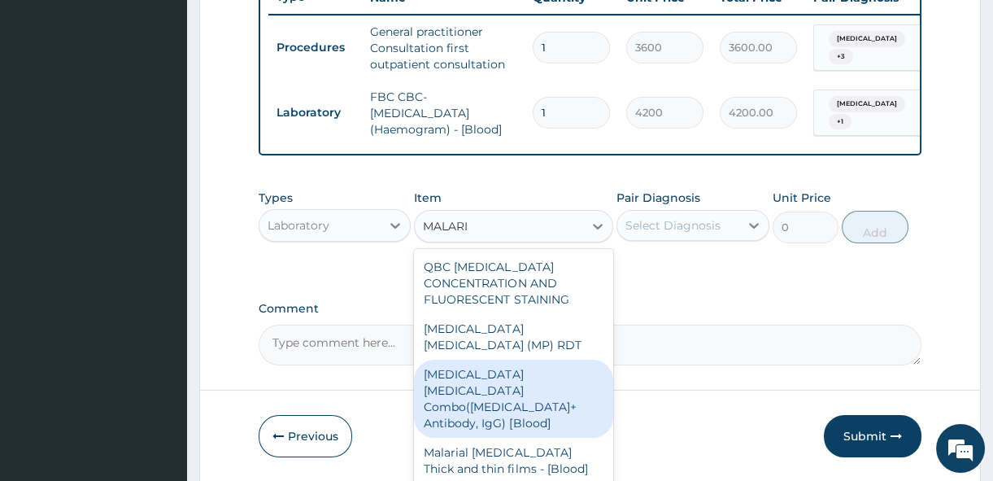
click at [534, 390] on div "Malaria Parasite Combo(Blood Film+ Antibody, IgG) [Blood]" at bounding box center [513, 399] width 199 height 78
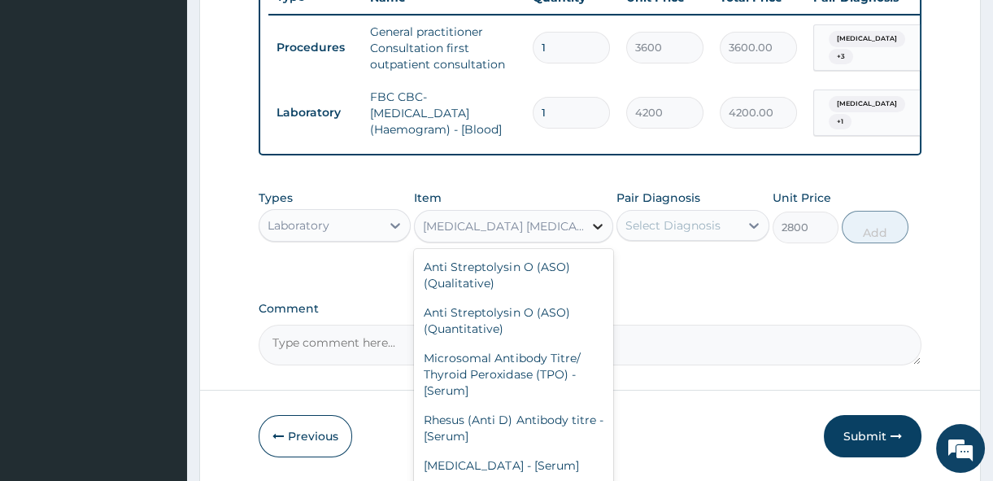
click at [602, 229] on icon at bounding box center [598, 227] width 10 height 6
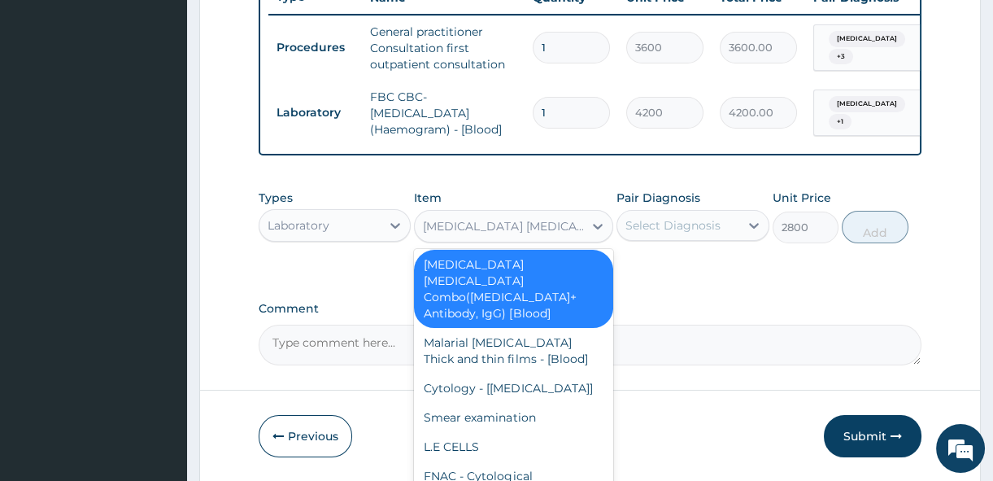
scroll to position [12677, 0]
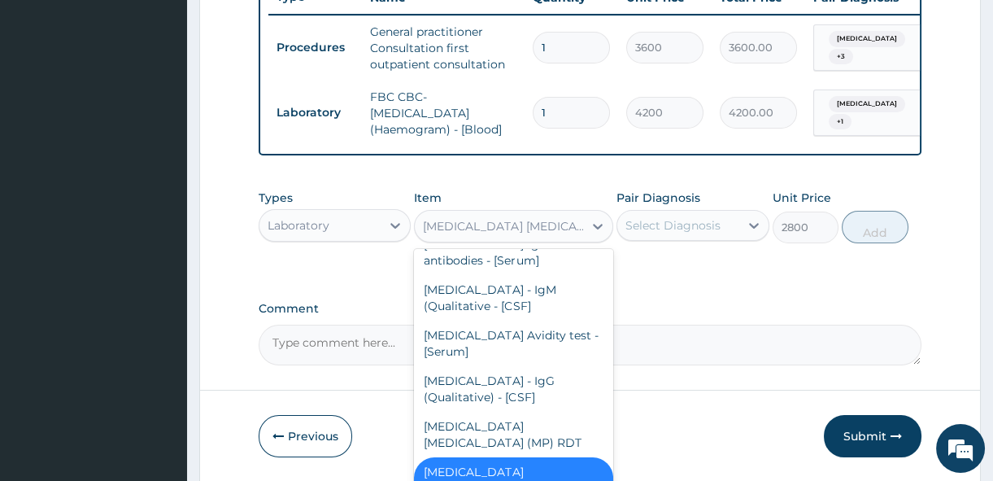
type input "2100"
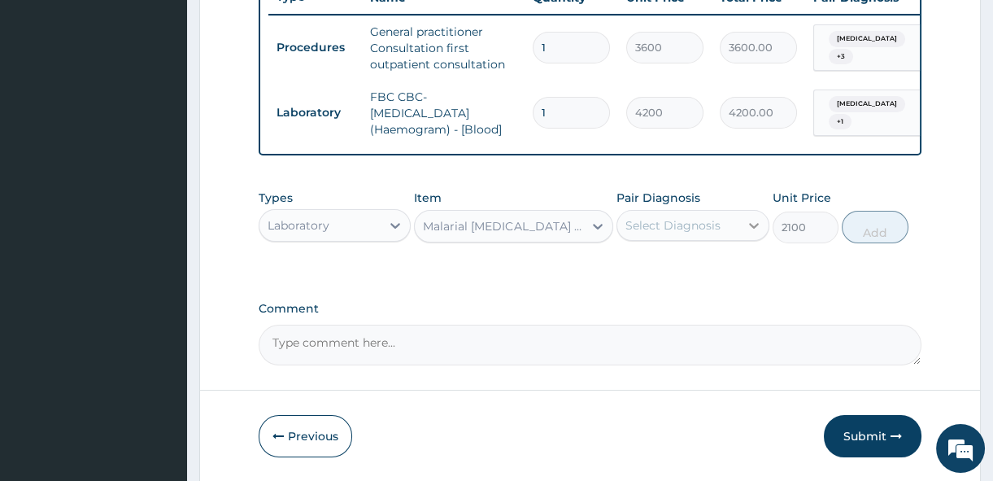
click at [746, 231] on icon at bounding box center [754, 225] width 16 height 16
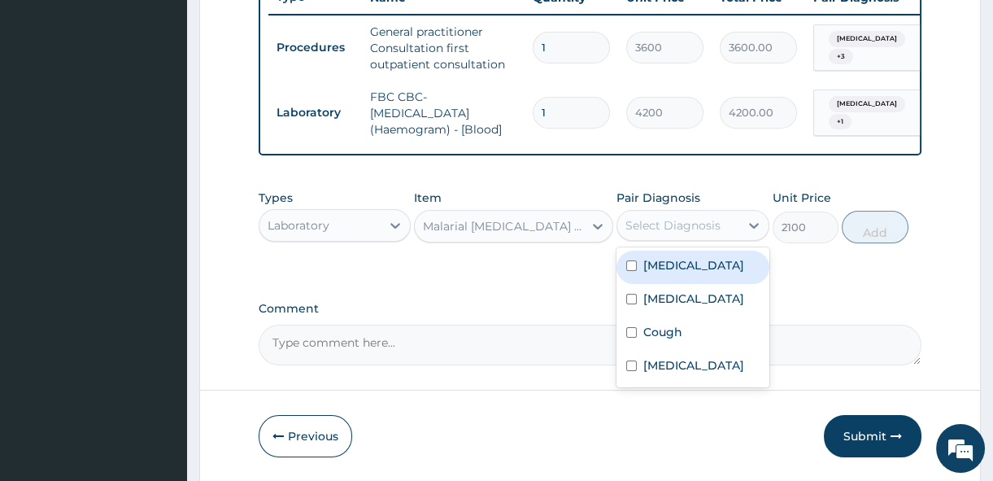
click at [661, 284] on div "[MEDICAL_DATA]" at bounding box center [693, 267] width 152 height 33
checkbox input "true"
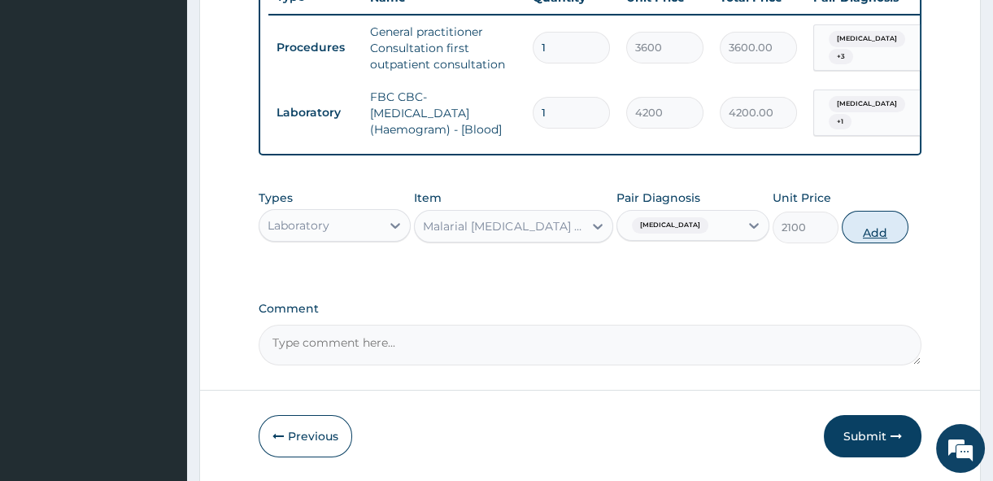
click at [866, 243] on button "Add" at bounding box center [875, 227] width 67 height 33
type input "0"
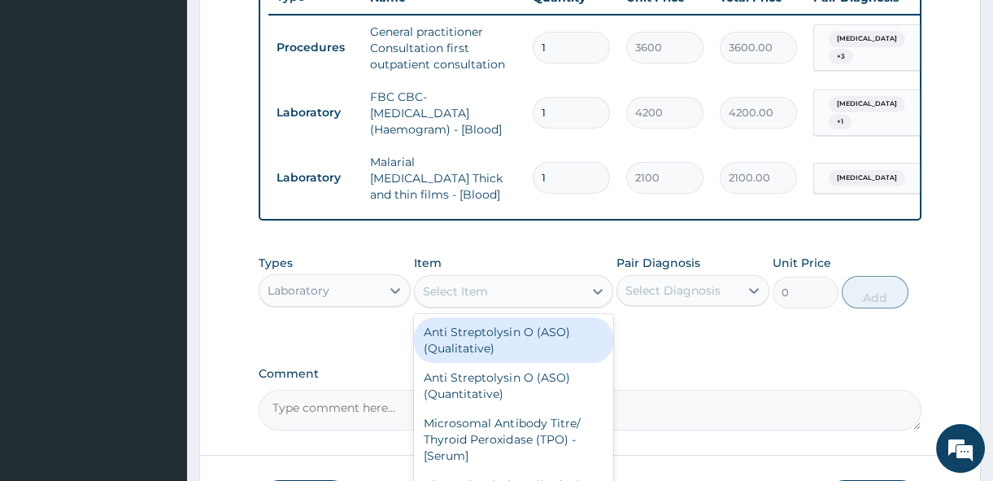
click at [477, 283] on div "Select Item" at bounding box center [499, 291] width 168 height 26
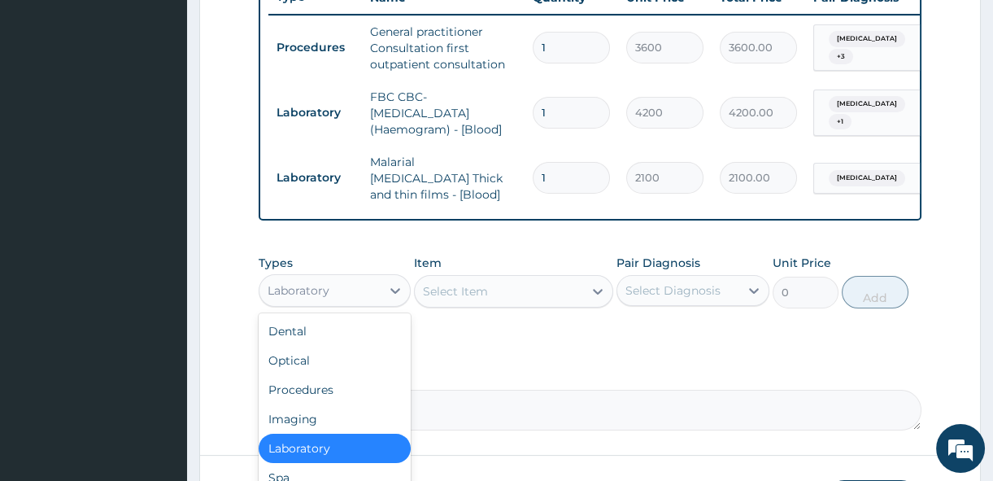
click at [281, 286] on div "Laboratory" at bounding box center [299, 290] width 62 height 16
type input "DR"
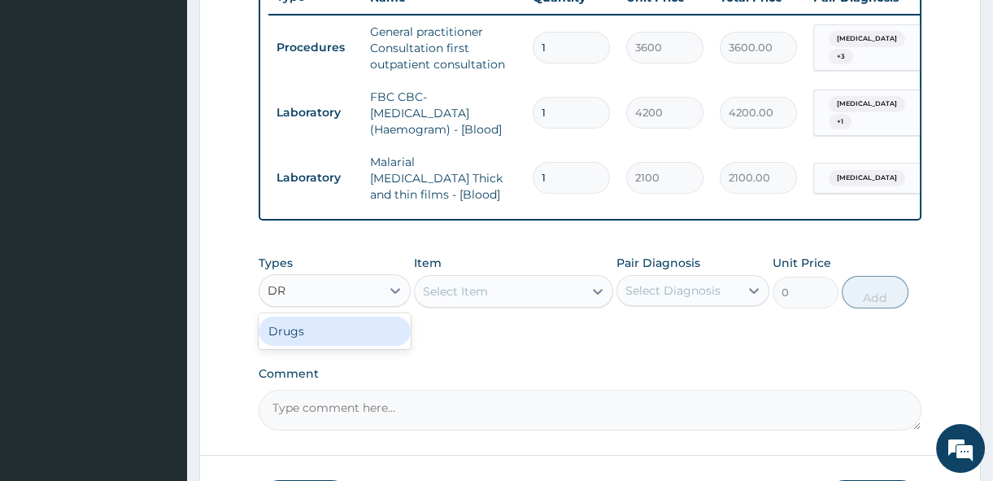
click at [297, 335] on div "Drugs" at bounding box center [335, 330] width 152 height 29
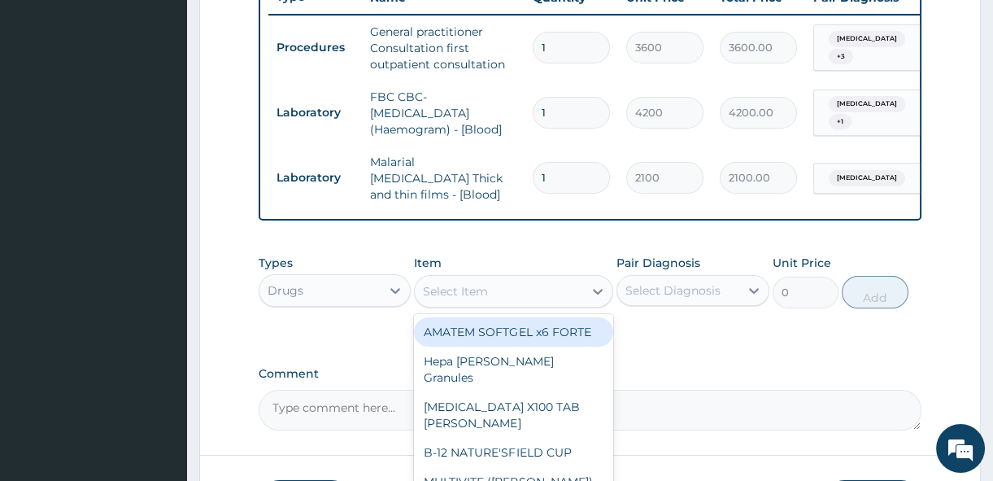
click at [512, 288] on div "Select Item" at bounding box center [499, 291] width 168 height 26
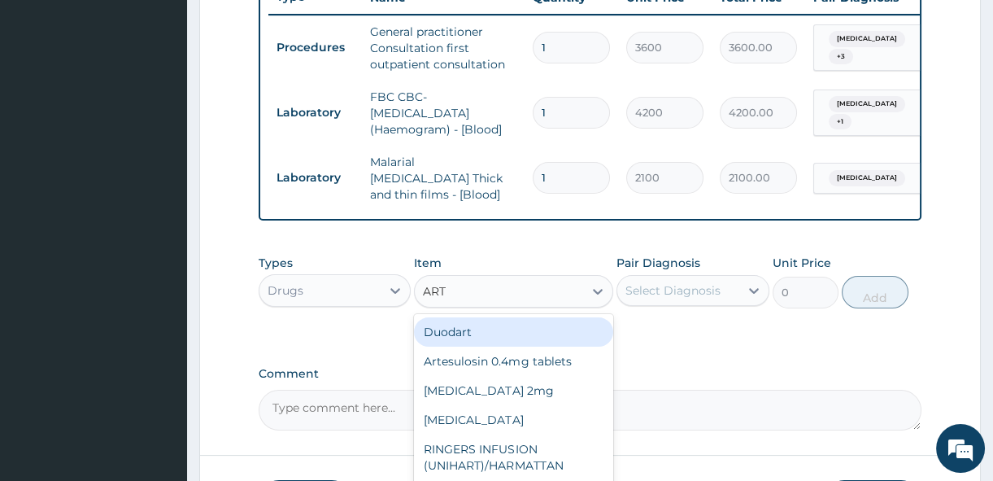
type input "ARTE"
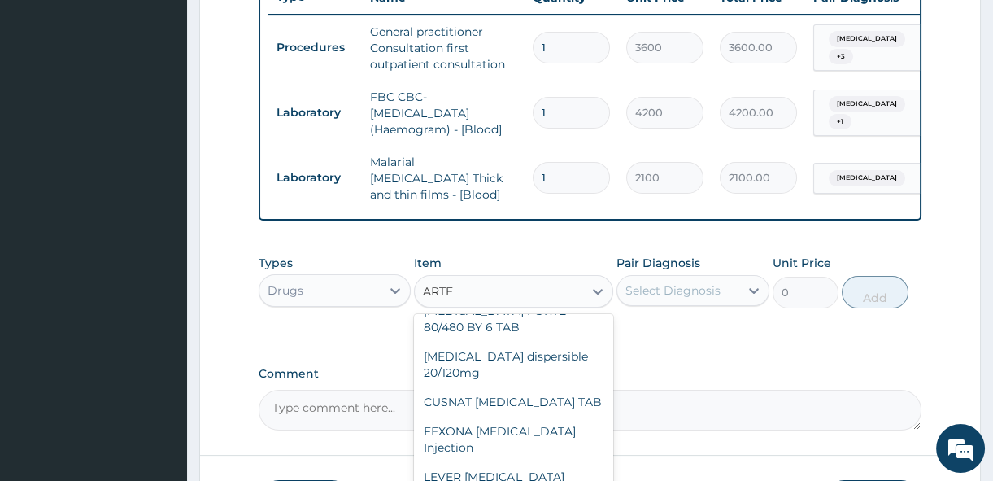
scroll to position [91, 0]
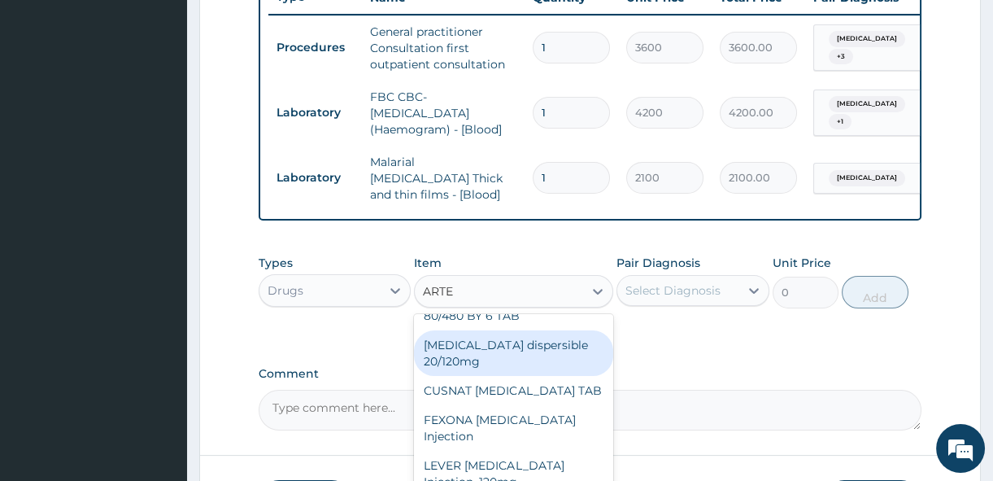
click at [519, 360] on div "[MEDICAL_DATA] dispersible 20/120mg" at bounding box center [513, 353] width 199 height 46
type input "102.125"
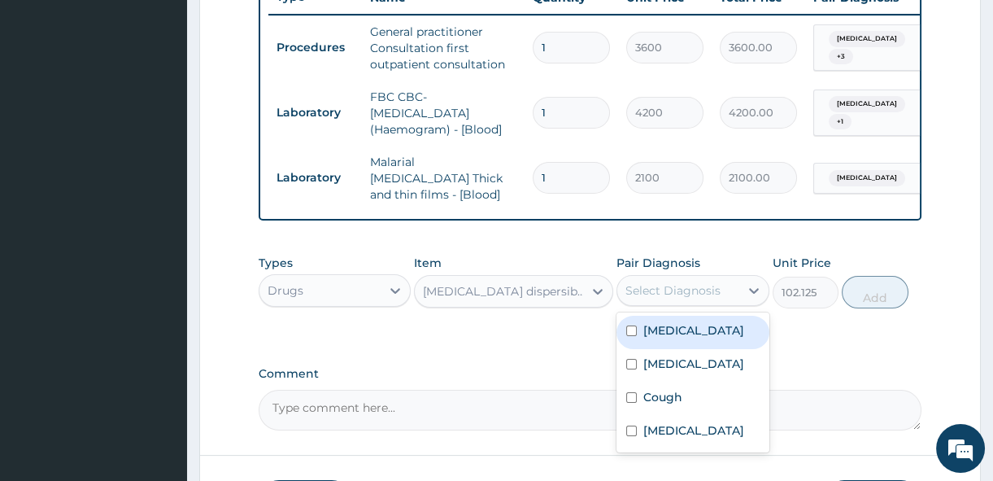
click at [687, 281] on div "Select Diagnosis" at bounding box center [677, 290] width 121 height 26
click at [704, 325] on label "[MEDICAL_DATA]" at bounding box center [693, 330] width 101 height 16
checkbox input "true"
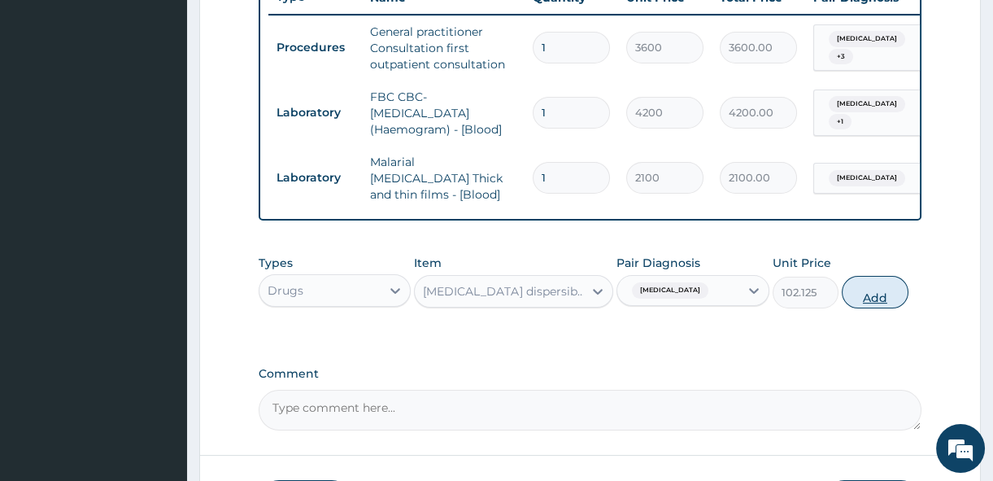
click at [877, 294] on button "Add" at bounding box center [875, 292] width 67 height 33
type input "0"
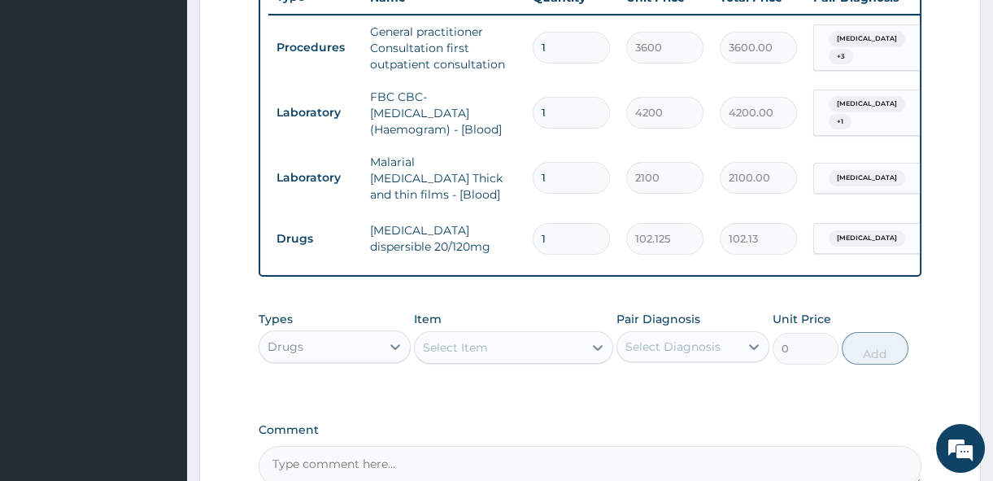
type input "0.00"
type input "6"
type input "612.75"
type input "6"
click at [685, 254] on tr "Drugs Coartem dispersible 20/120mg 6 102.125 612.75 Falciparum malaria Delete" at bounding box center [666, 239] width 797 height 56
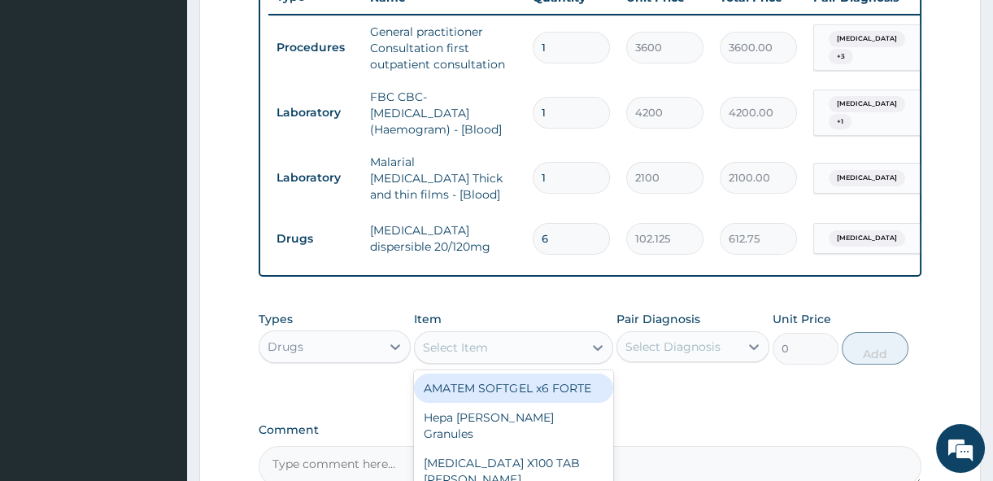
click at [504, 350] on div "Select Item" at bounding box center [499, 347] width 168 height 26
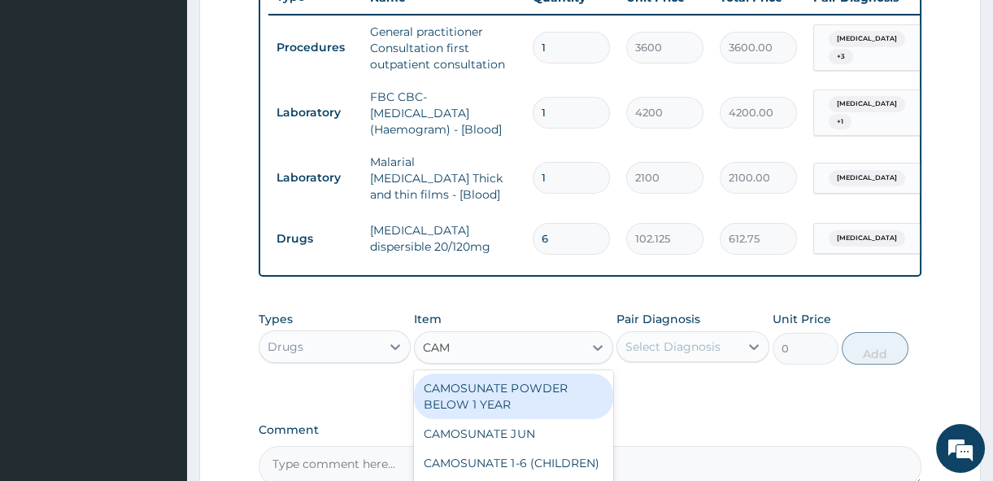
type input "CAMO"
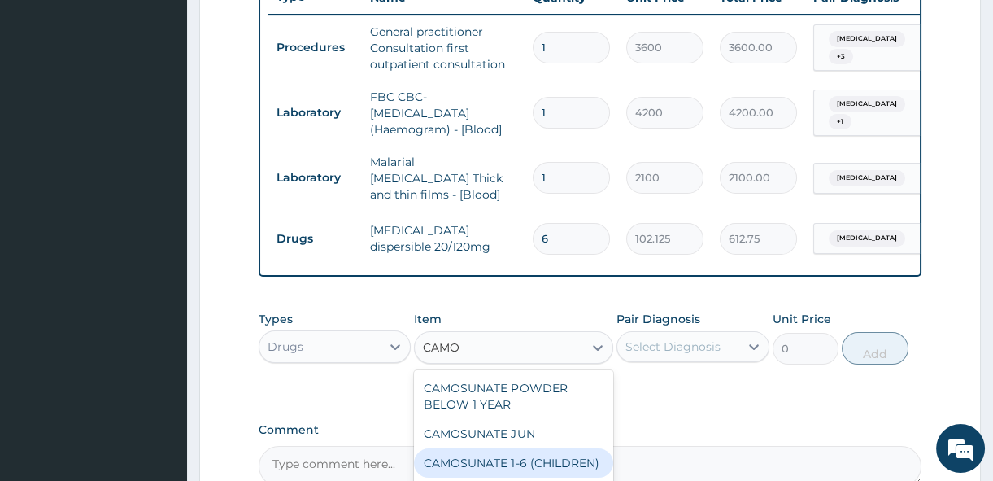
click at [531, 457] on div "CAMOSUNATE 1-6 (CHILDREN)" at bounding box center [513, 462] width 199 height 29
type input "161.25"
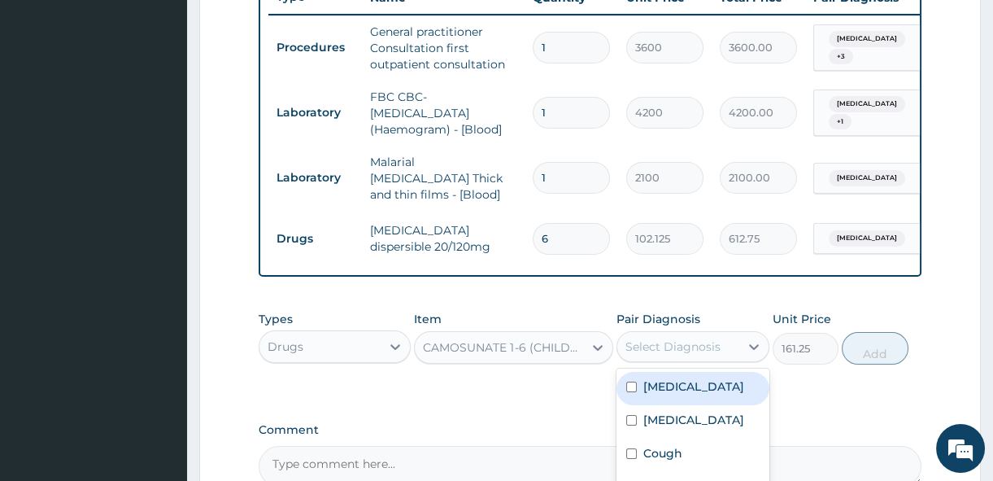
click at [713, 344] on div "Select Diagnosis" at bounding box center [673, 346] width 95 height 16
click at [715, 389] on label "[MEDICAL_DATA]" at bounding box center [693, 386] width 101 height 16
checkbox input "true"
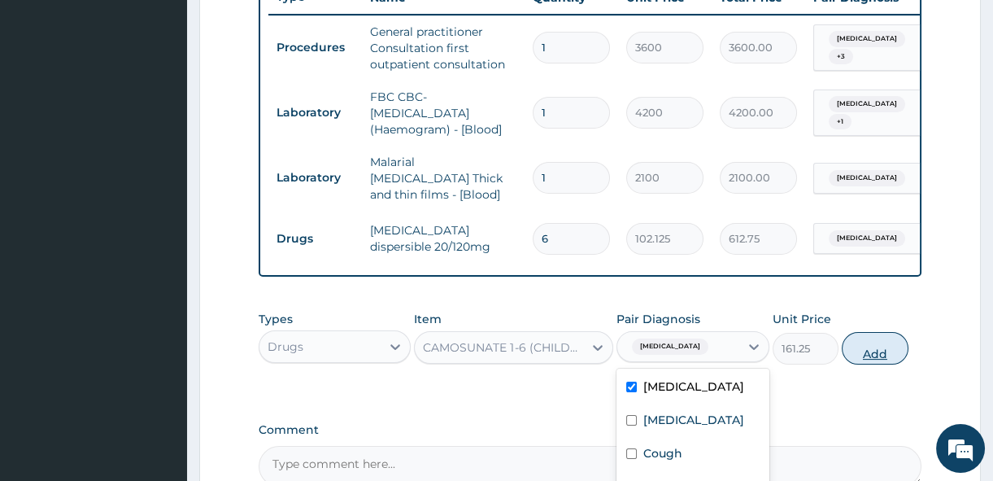
click at [857, 348] on button "Add" at bounding box center [875, 348] width 67 height 33
type input "0"
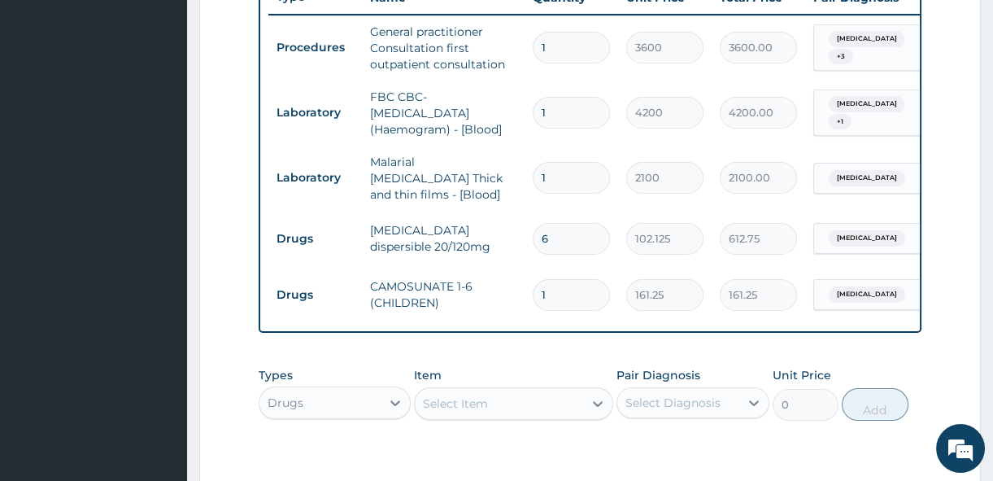
type input "0.00"
type input "6"
type input "967.50"
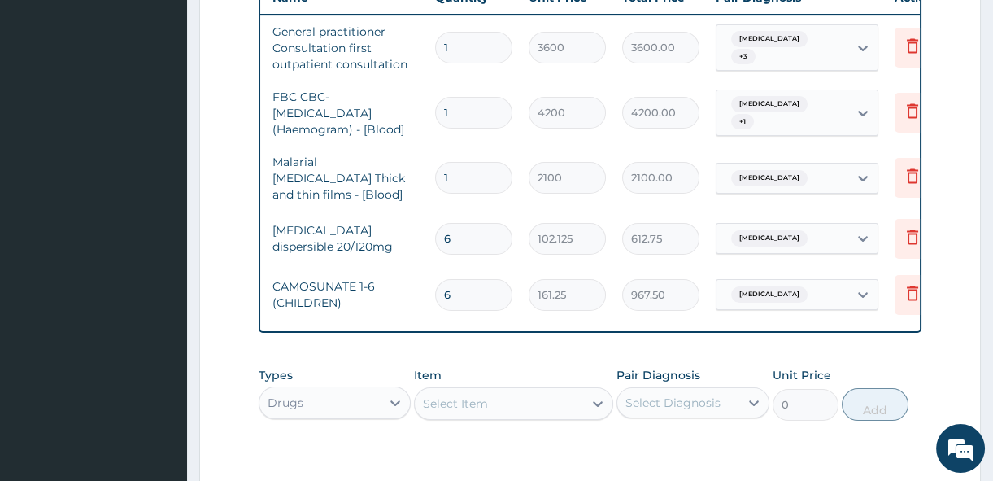
scroll to position [0, 108]
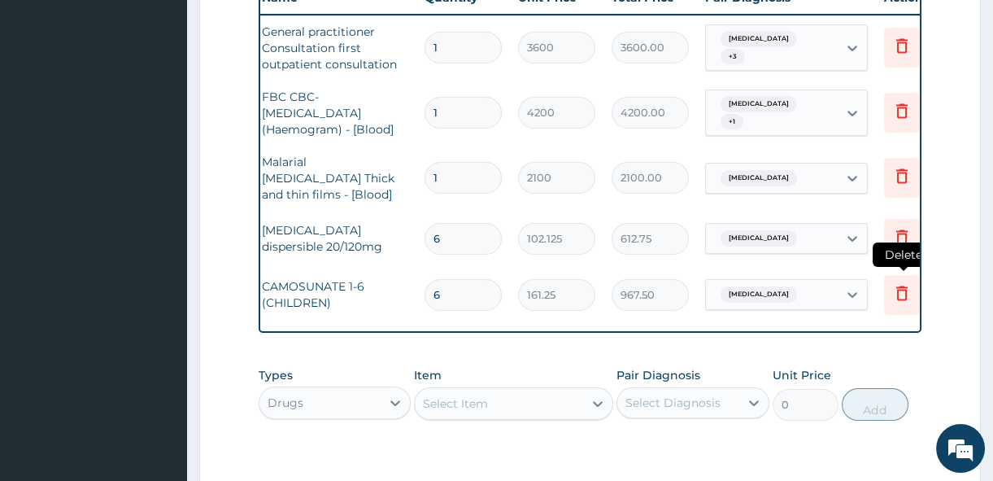
type input "6"
click at [899, 283] on icon at bounding box center [902, 293] width 20 height 20
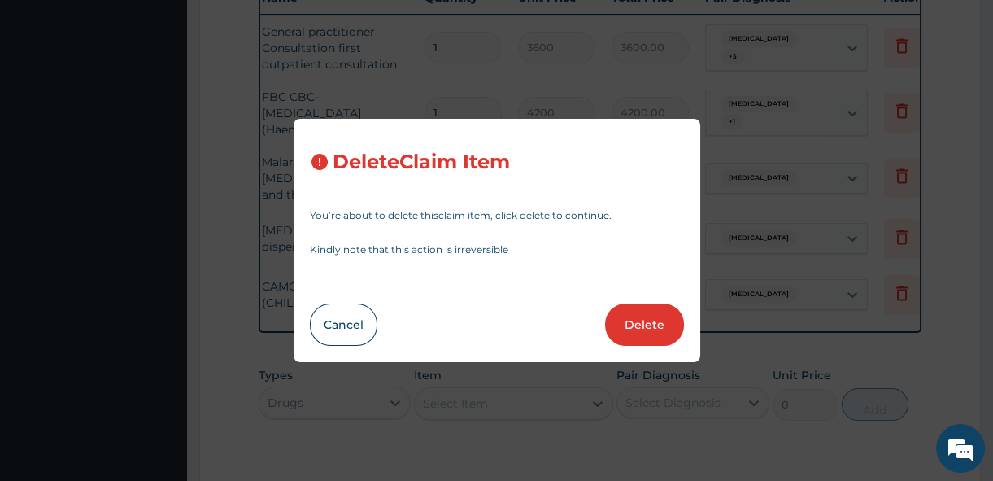
click at [643, 325] on button "Delete" at bounding box center [644, 324] width 79 height 42
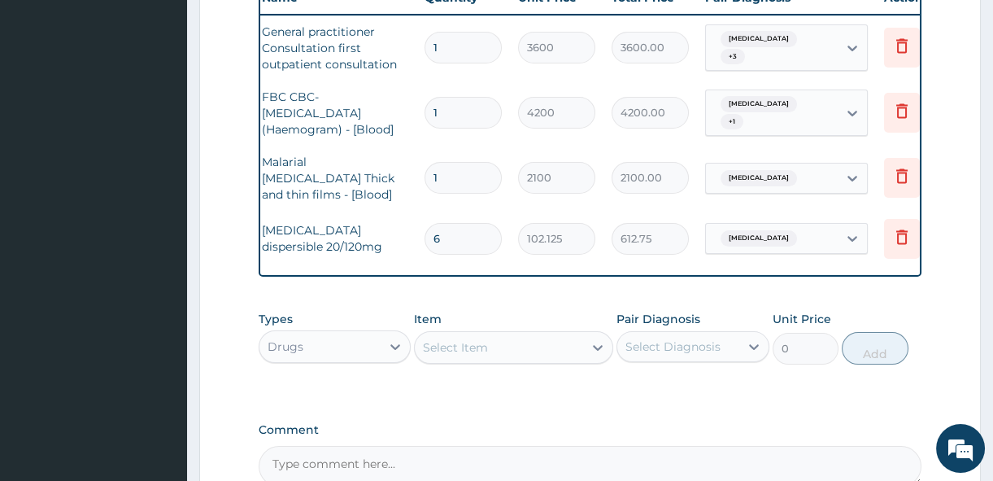
click at [471, 342] on div "Select Item" at bounding box center [455, 347] width 65 height 16
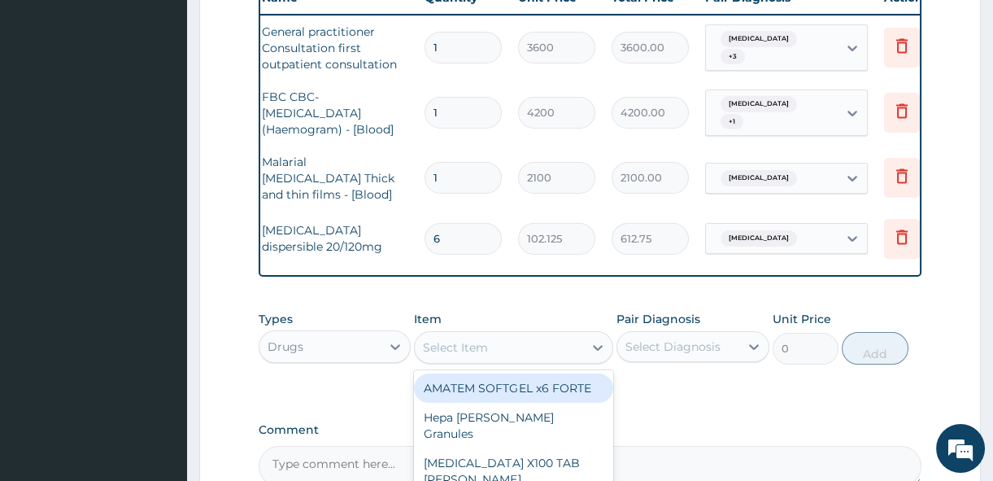
type input "T"
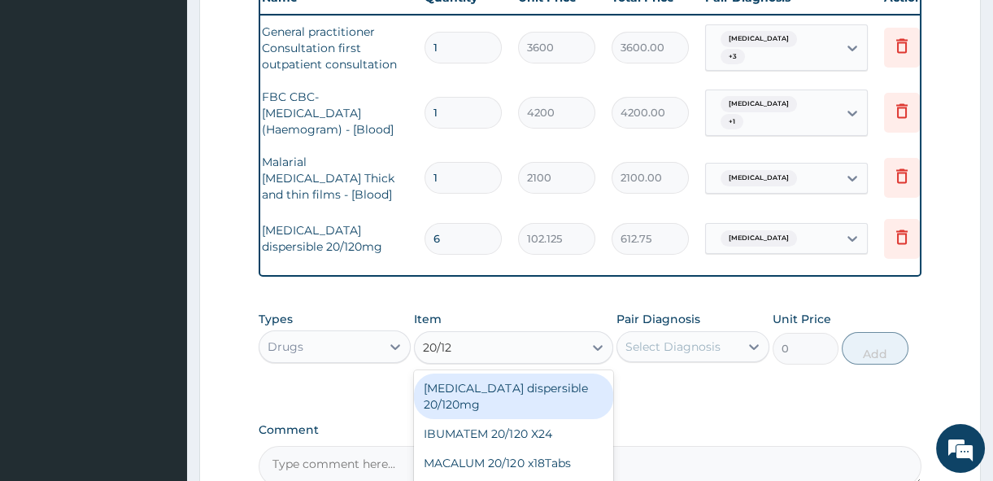
type input "20/120"
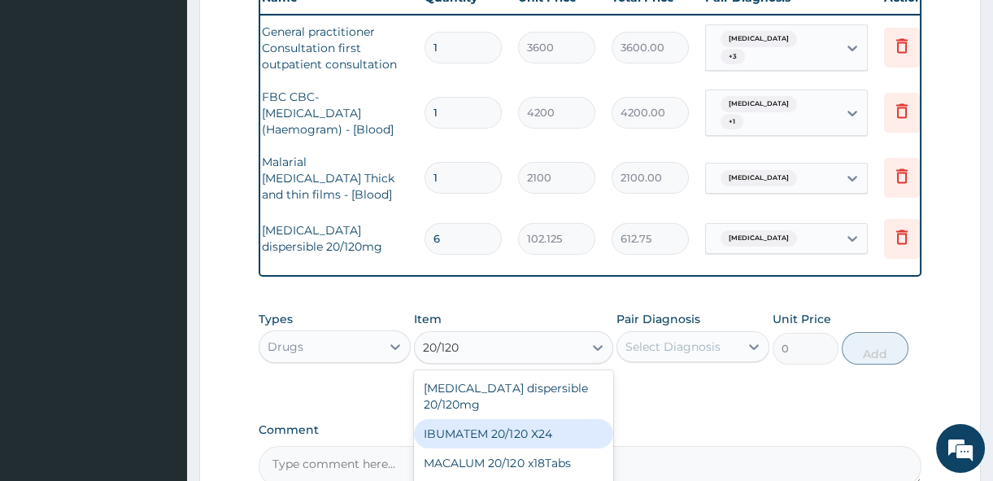
scroll to position [698, 0]
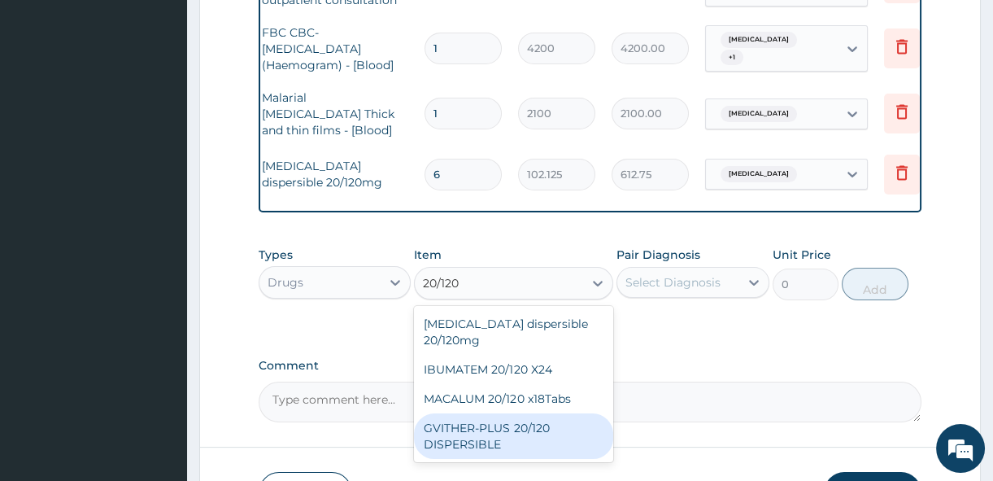
click at [546, 417] on div "GVITHER-PLUS 20/120 DISPERSIBLE" at bounding box center [513, 436] width 199 height 46
type input "75.25"
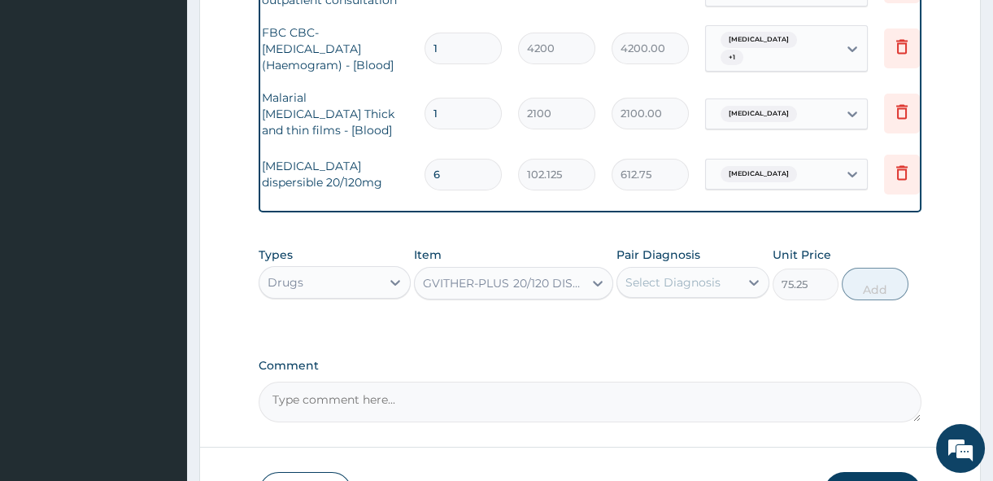
click at [552, 288] on div "GVITHER-PLUS 20/120 DISPERSIBLE" at bounding box center [504, 283] width 162 height 16
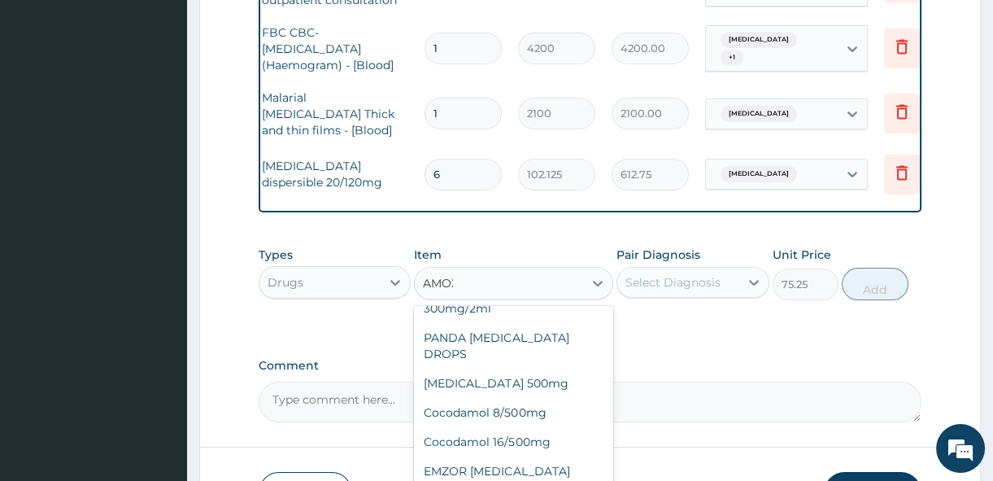
scroll to position [62, 0]
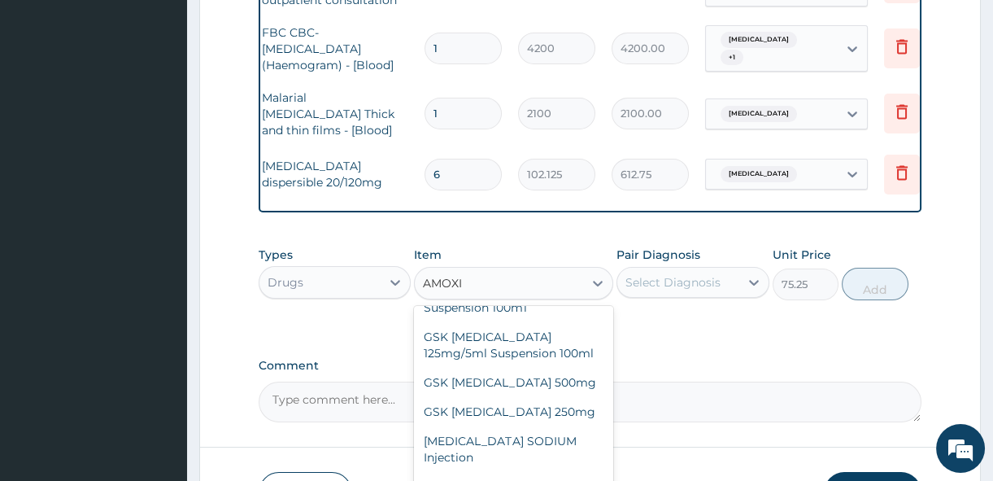
type input "AMOXIC"
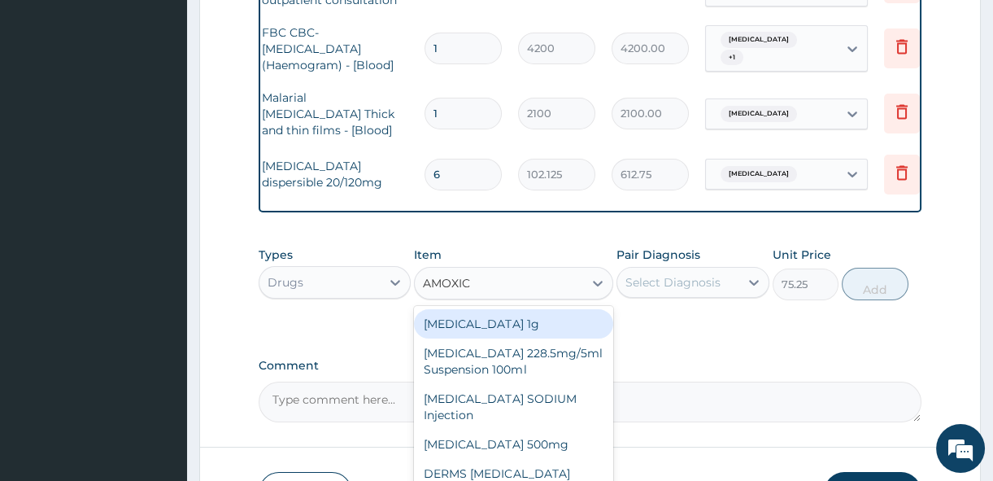
scroll to position [0, 0]
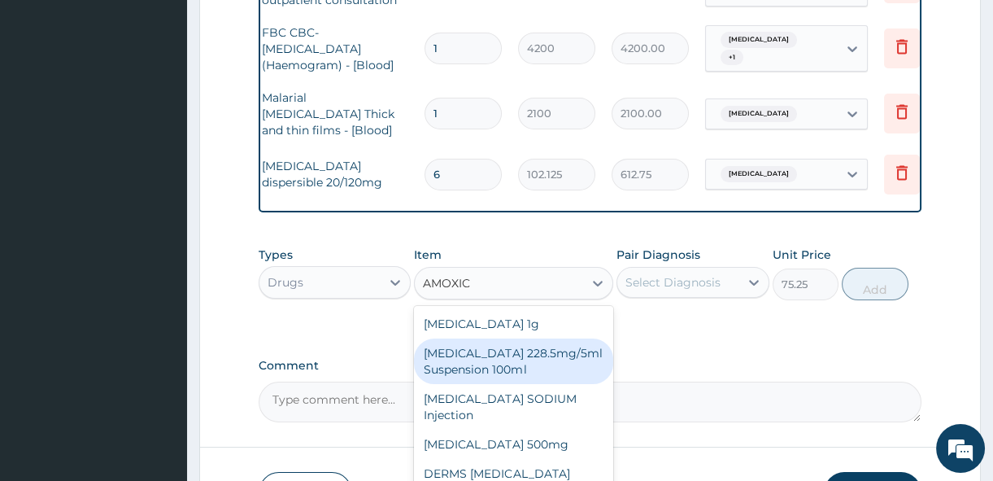
click at [552, 366] on div "[MEDICAL_DATA] 228.5mg/5ml Suspension 100ml" at bounding box center [513, 361] width 199 height 46
type input "2042.5"
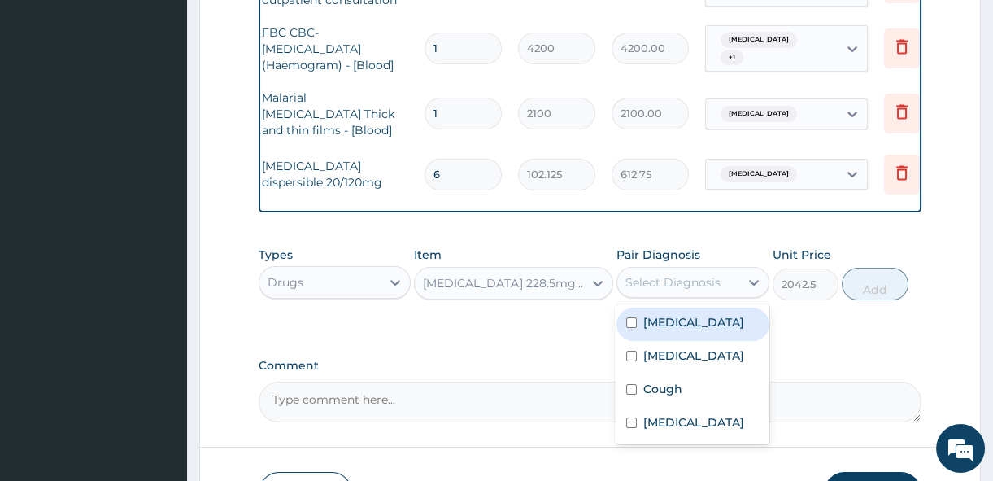
click at [687, 290] on div "Select Diagnosis" at bounding box center [673, 282] width 95 height 16
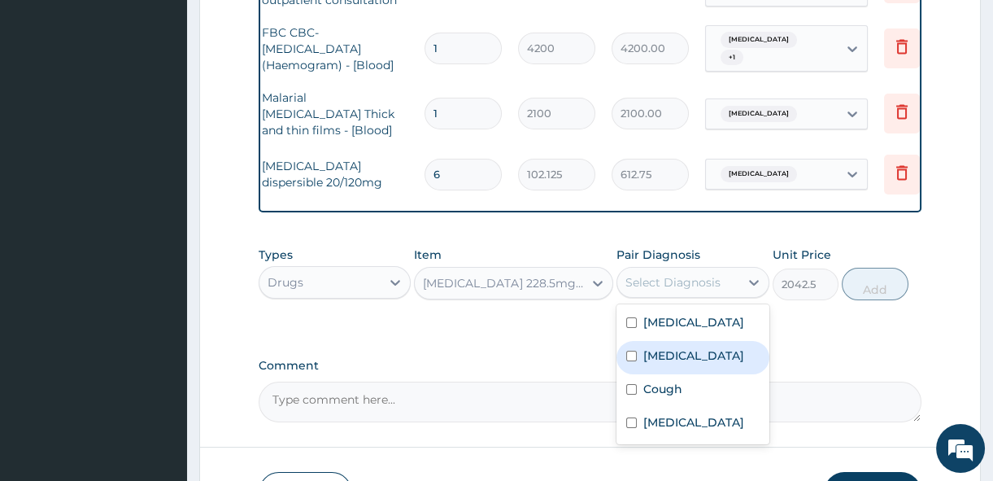
click at [666, 361] on label "[MEDICAL_DATA]" at bounding box center [693, 355] width 101 height 16
checkbox input "true"
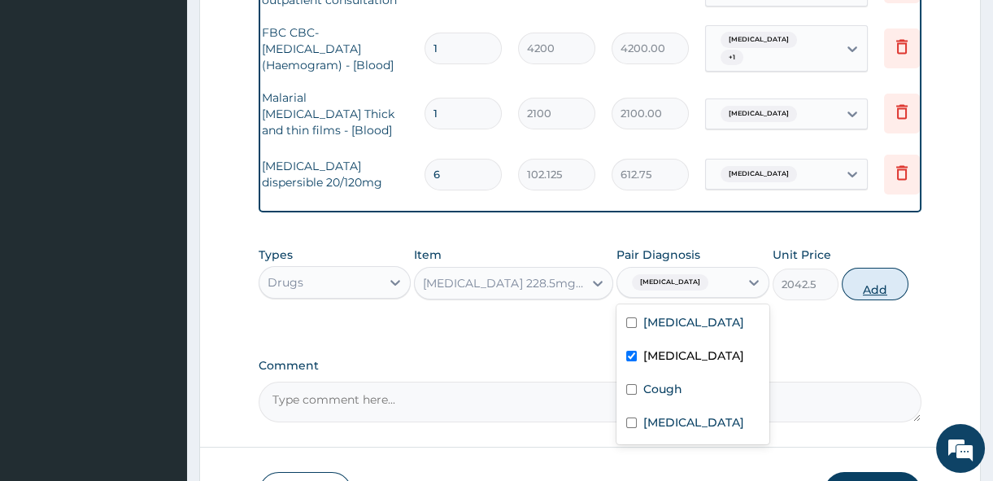
click at [874, 295] on button "Add" at bounding box center [875, 284] width 67 height 33
type input "0"
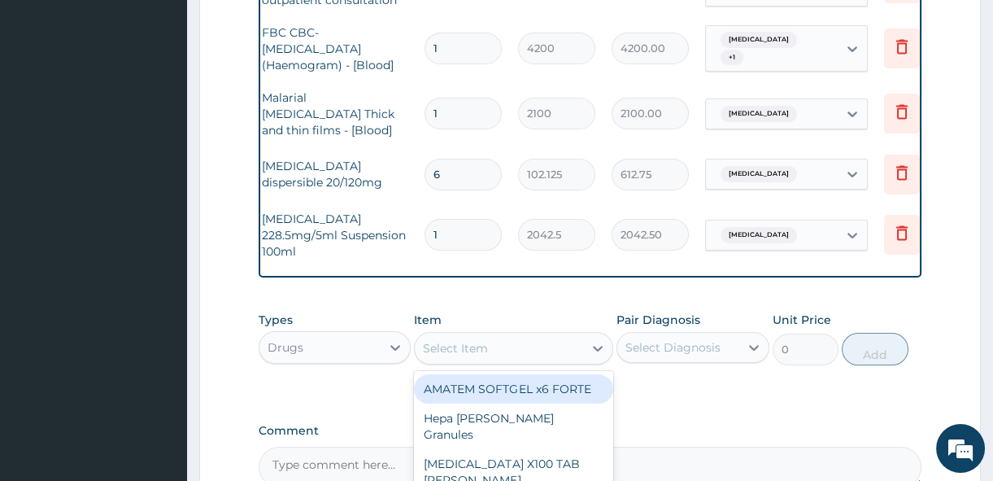
click at [558, 342] on div "Select Item" at bounding box center [499, 348] width 168 height 26
type input "PARACE"
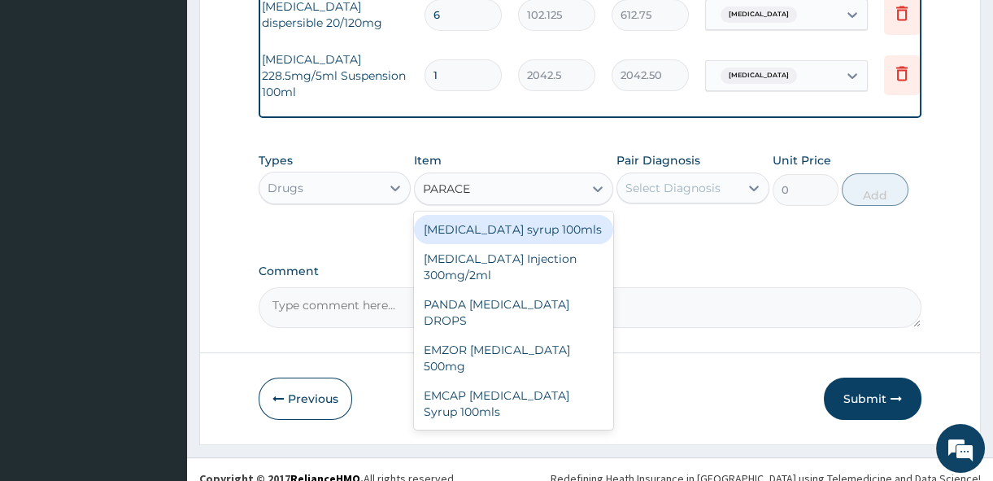
scroll to position [870, 0]
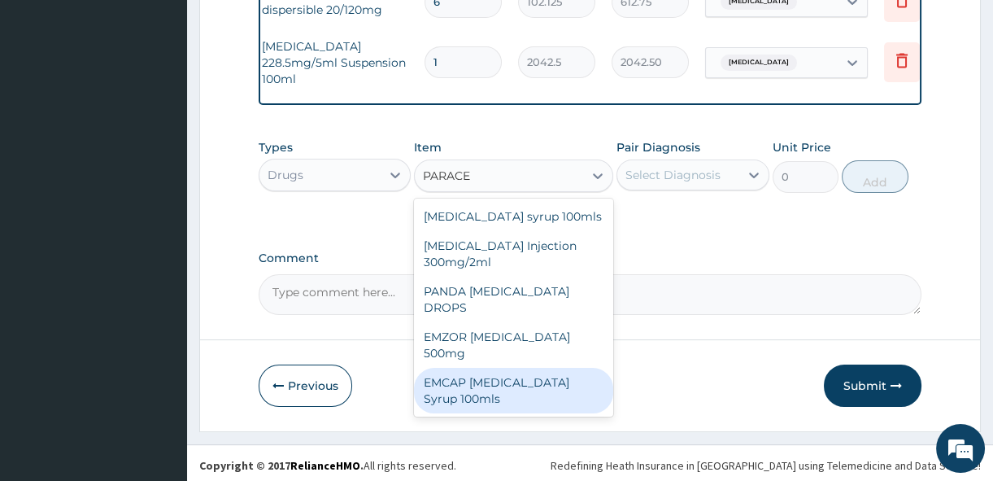
click at [519, 390] on div "EMCAP [MEDICAL_DATA] Syrup 100mls" at bounding box center [513, 391] width 199 height 46
type input "430"
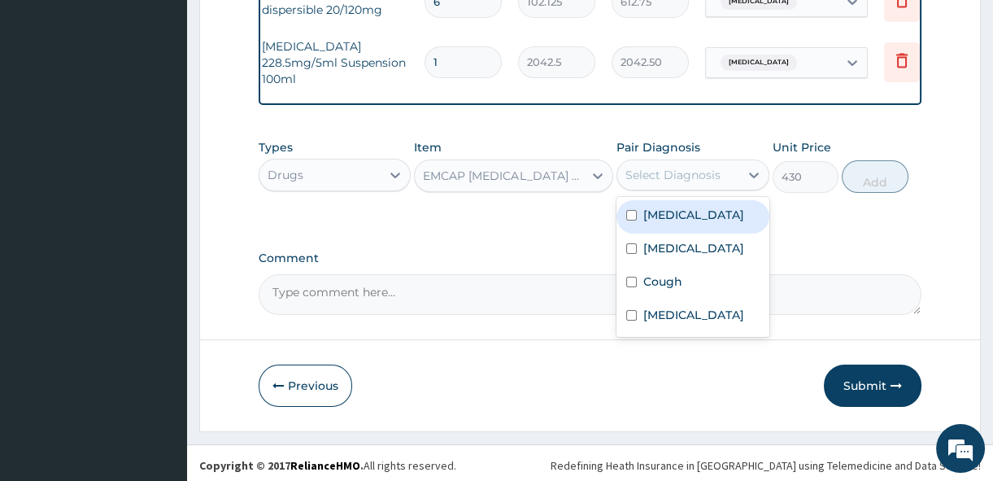
click at [707, 178] on div "Select Diagnosis" at bounding box center [673, 175] width 95 height 16
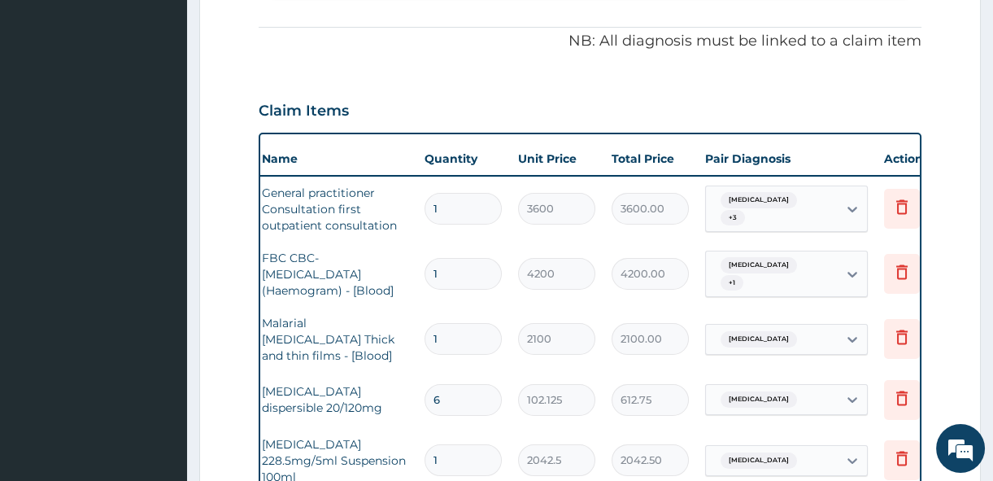
scroll to position [439, 0]
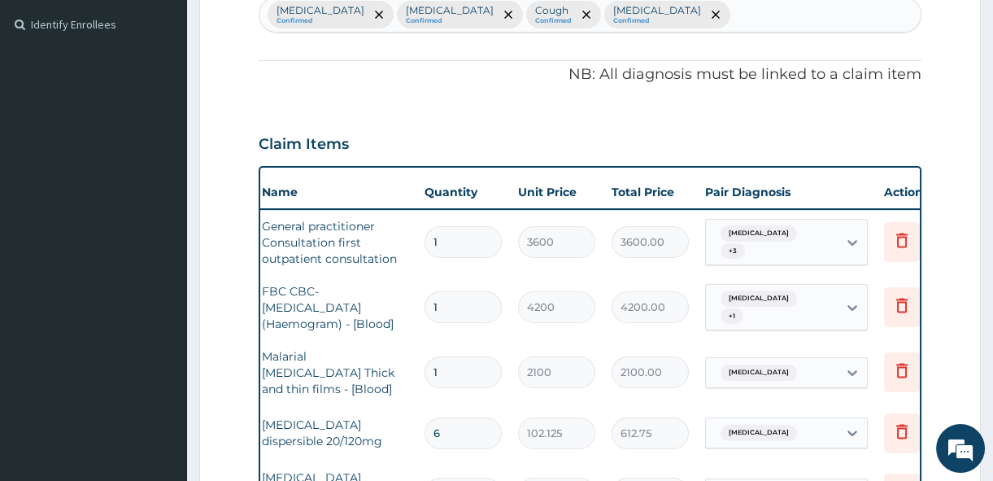
click at [804, 17] on div "Falciparum malaria Confirmed Upper respiratory infection Confirmed Cough Confir…" at bounding box center [589, 15] width 661 height 34
type input "FEVER"
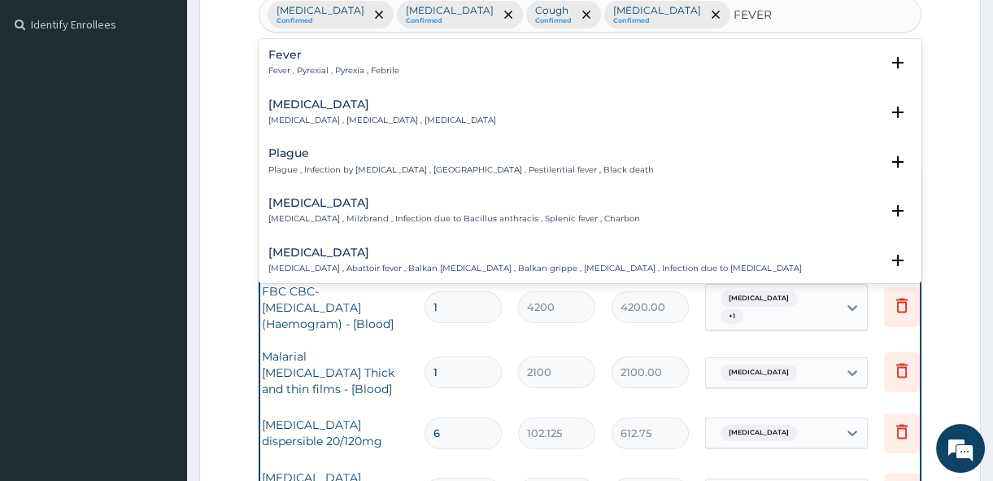
click at [394, 69] on p "Fever , Pyrexial , Pyrexia , Febrile" at bounding box center [333, 70] width 131 height 11
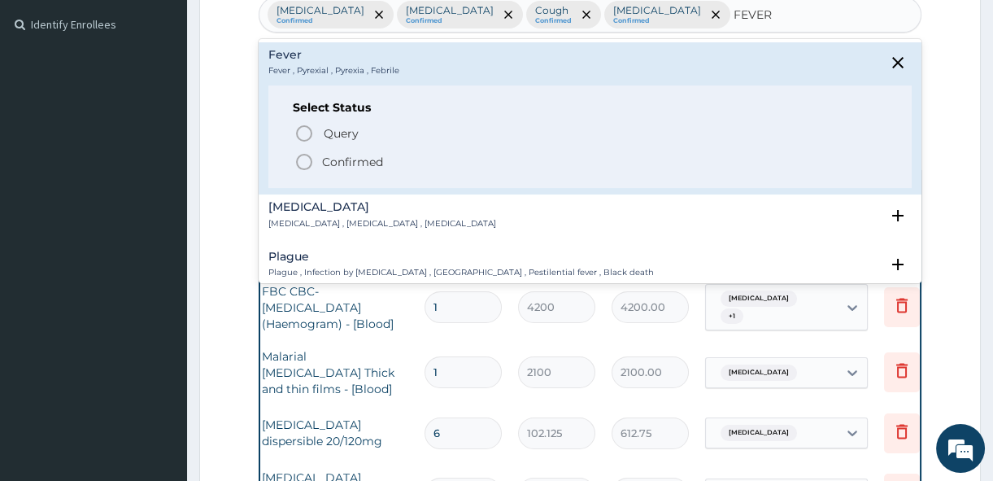
click at [351, 164] on p "Confirmed" at bounding box center [352, 162] width 61 height 16
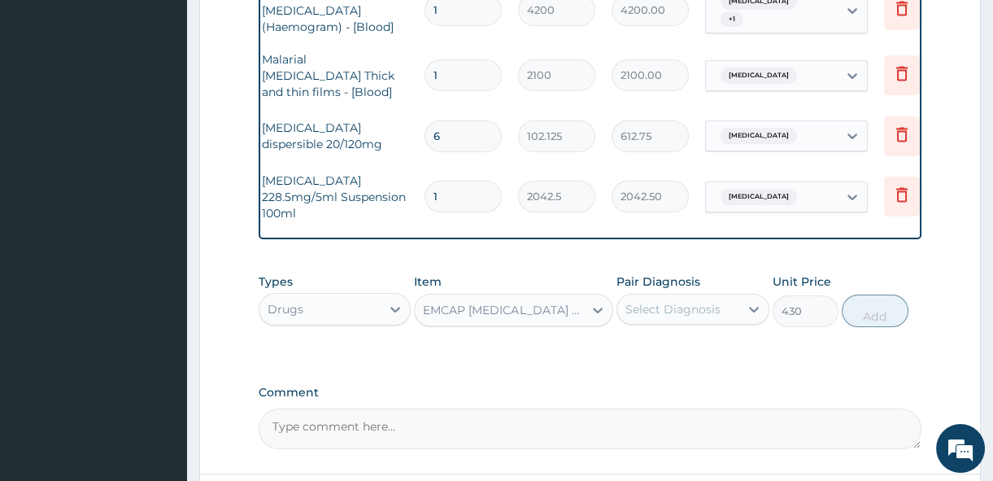
scroll to position [749, 0]
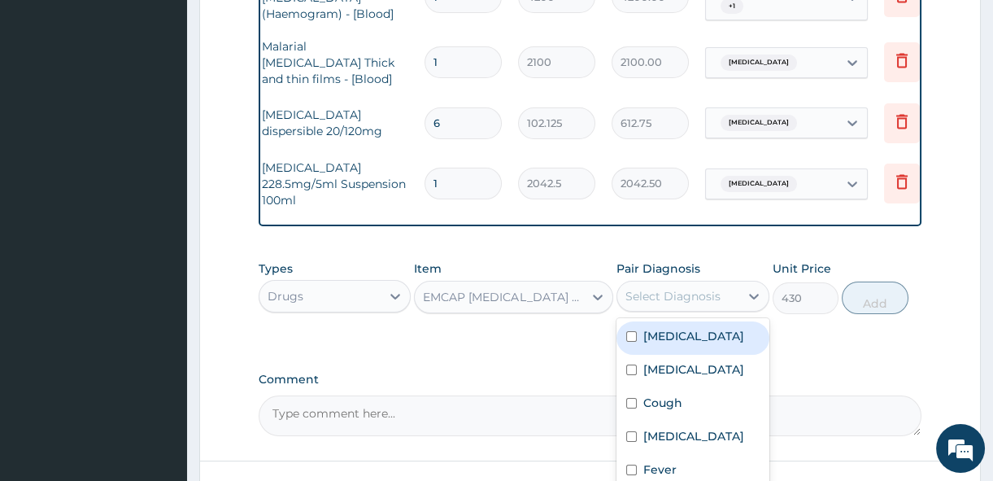
click at [739, 301] on div "Select Diagnosis" at bounding box center [677, 296] width 121 height 26
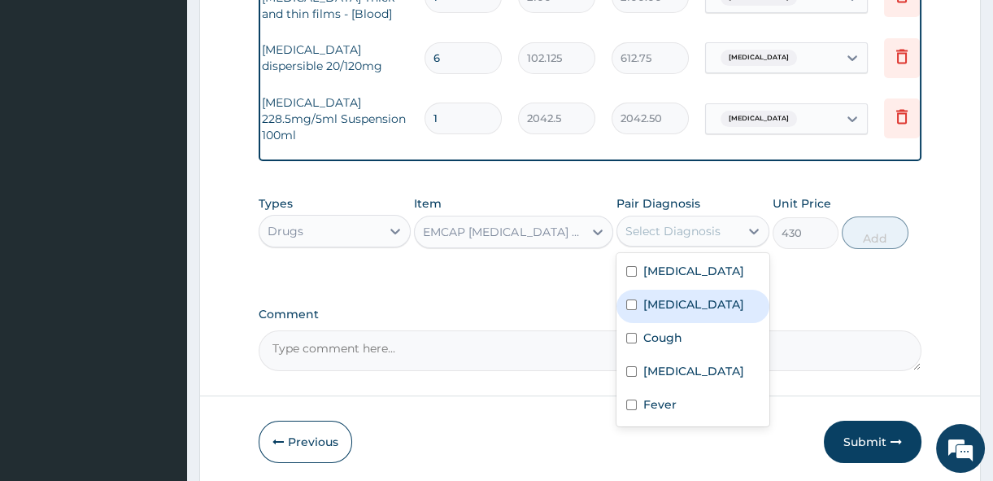
scroll to position [819, 0]
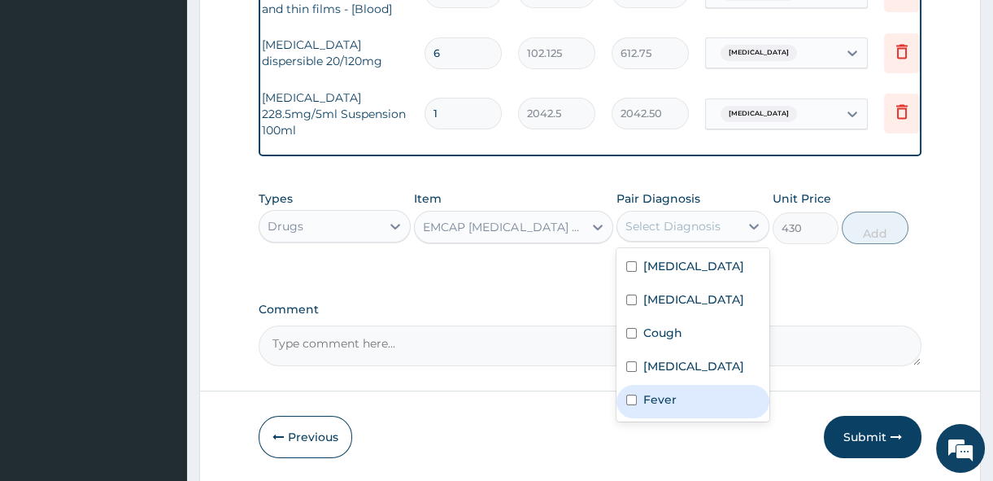
click at [694, 416] on div "Fever" at bounding box center [693, 401] width 152 height 33
checkbox input "true"
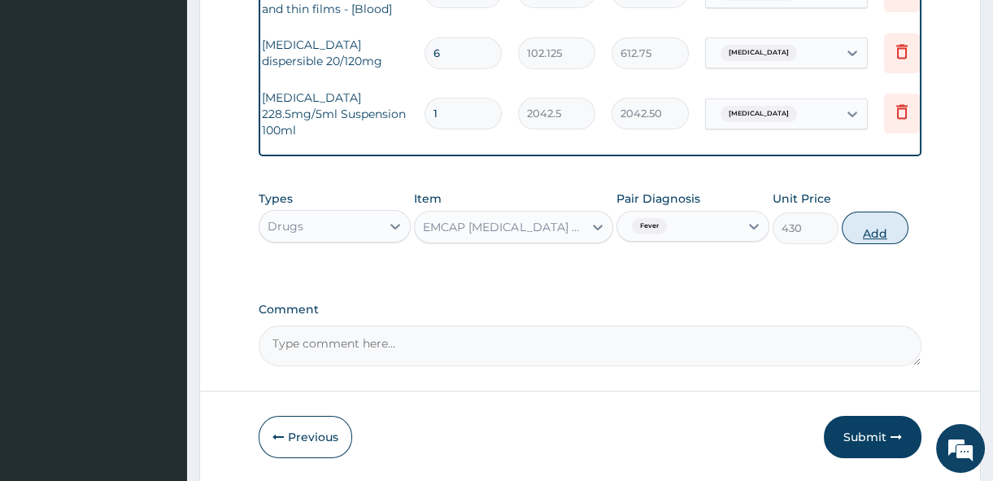
click at [883, 238] on button "Add" at bounding box center [875, 227] width 67 height 33
type input "0"
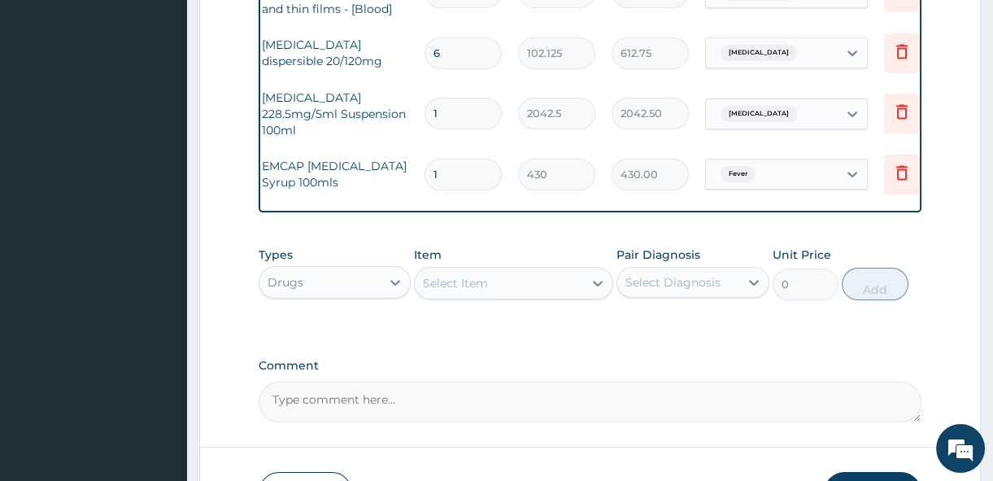
click at [503, 277] on div "Select Item" at bounding box center [499, 283] width 168 height 26
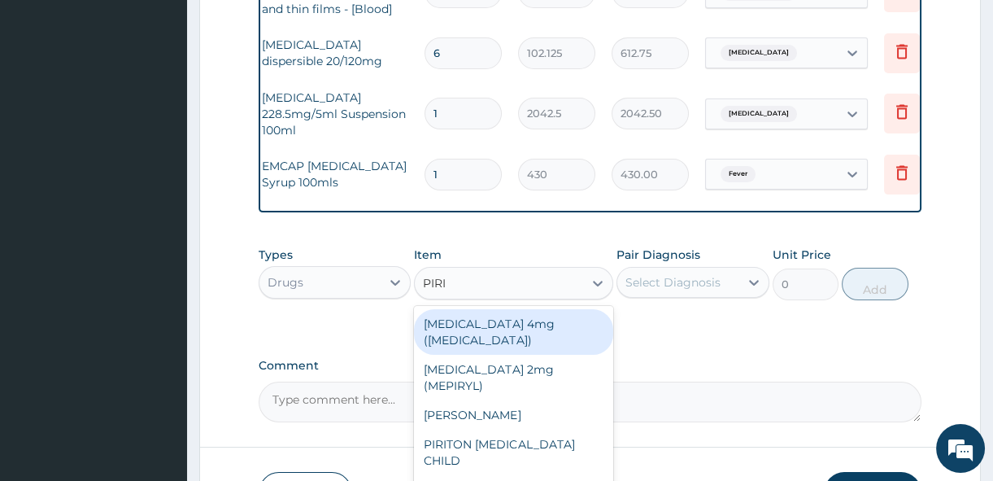
type input "PIRIT"
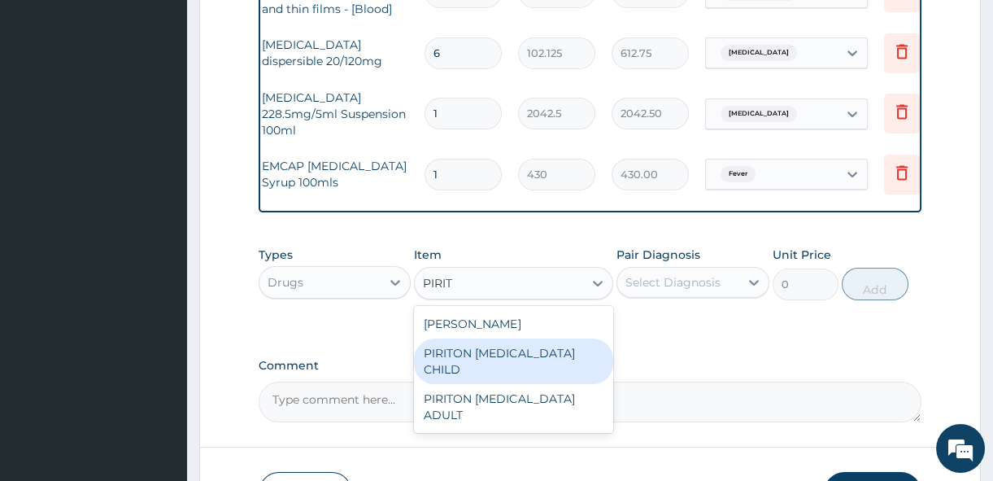
click at [543, 361] on div "PIRITON [MEDICAL_DATA] CHILD" at bounding box center [513, 361] width 199 height 46
type input "1075"
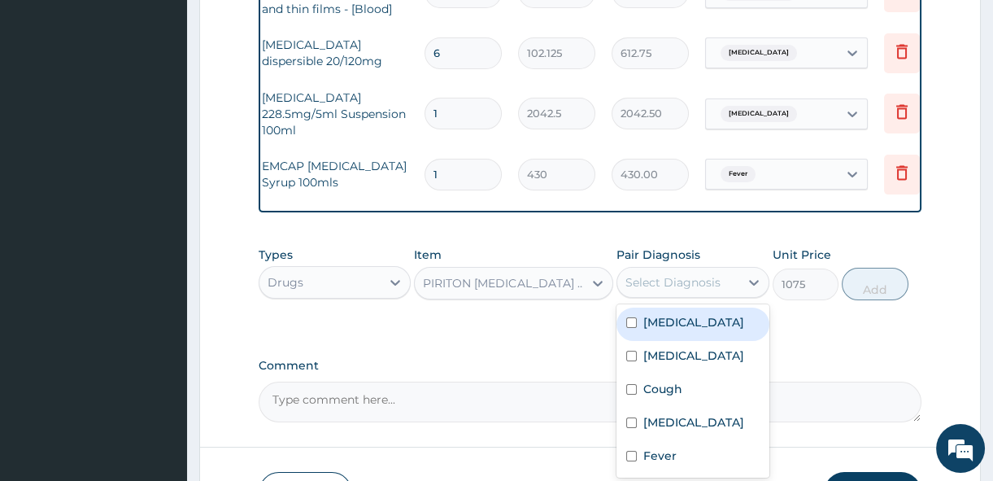
click at [705, 289] on div "Select Diagnosis" at bounding box center [673, 282] width 95 height 16
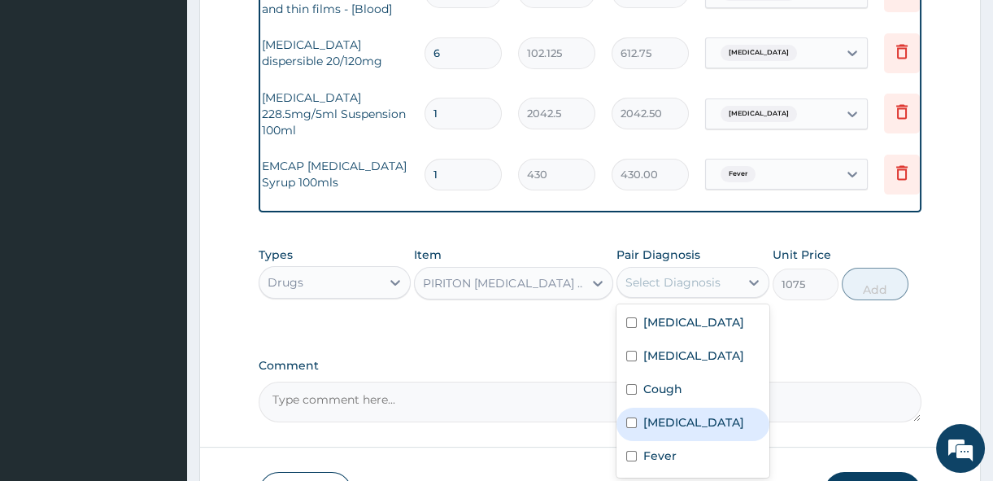
click at [707, 436] on div "[MEDICAL_DATA]" at bounding box center [693, 424] width 152 height 33
checkbox input "true"
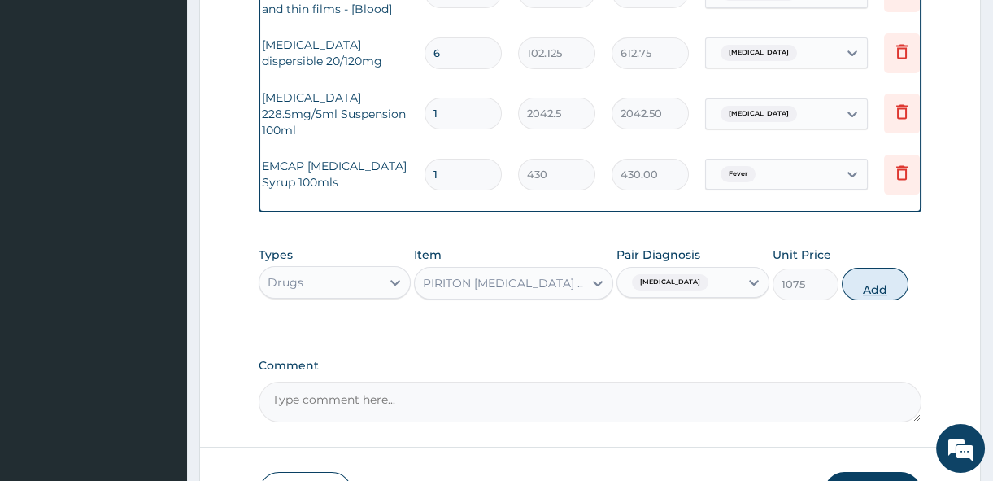
click at [865, 286] on button "Add" at bounding box center [875, 284] width 67 height 33
type input "0"
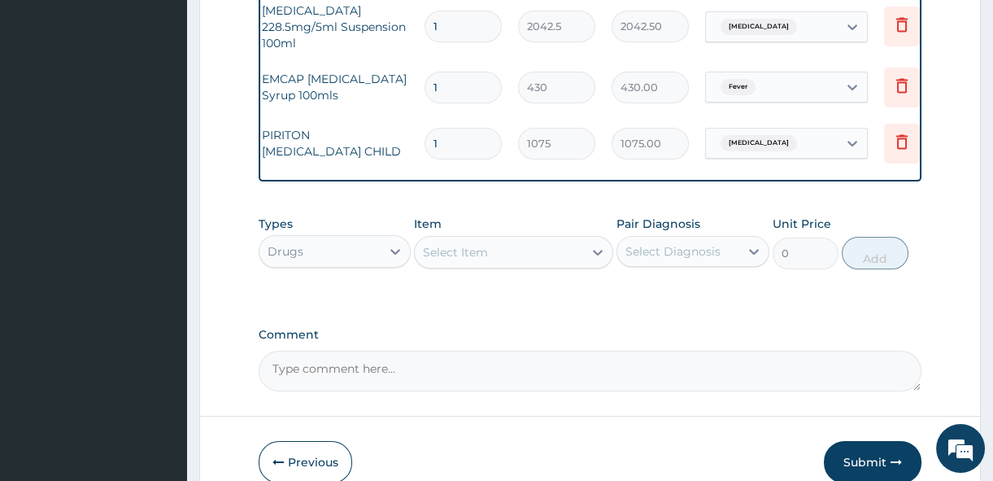
scroll to position [921, 0]
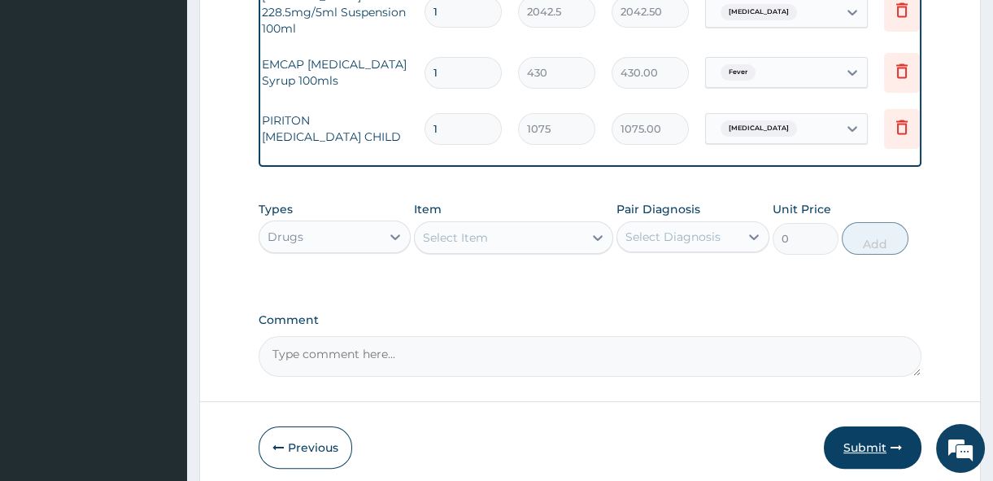
click at [868, 440] on button "Submit" at bounding box center [873, 447] width 98 height 42
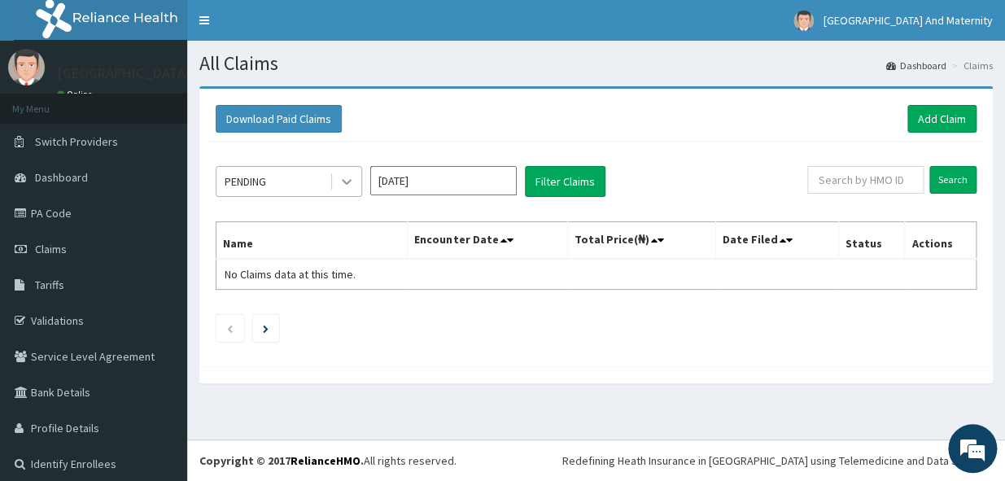
drag, startPoint x: 0, startPoint y: 0, endPoint x: 338, endPoint y: 185, distance: 385.5
click at [338, 185] on icon at bounding box center [346, 181] width 16 height 16
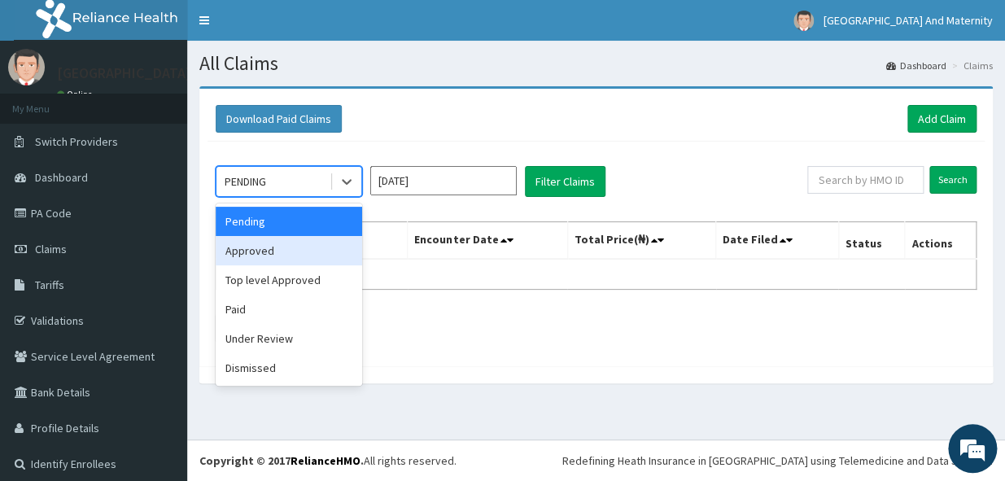
click at [317, 244] on div "Approved" at bounding box center [289, 250] width 146 height 29
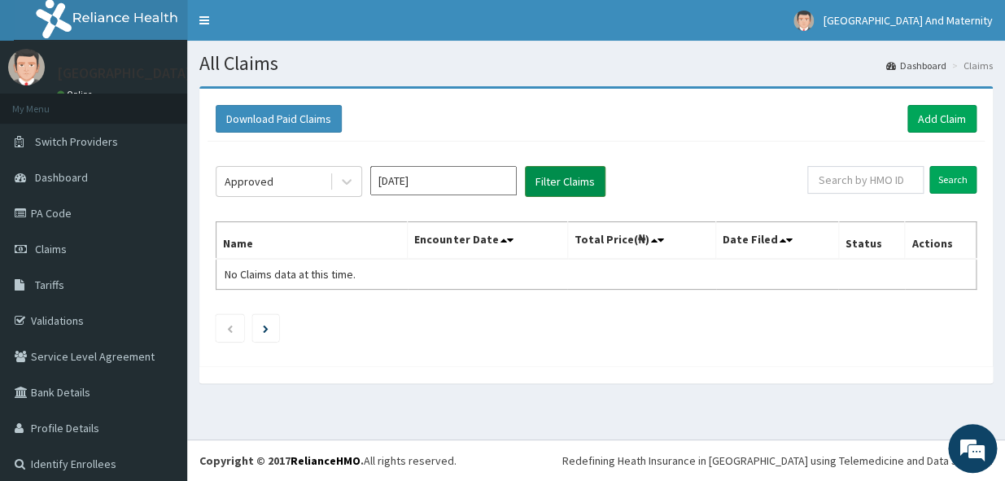
click at [555, 172] on button "Filter Claims" at bounding box center [565, 181] width 81 height 31
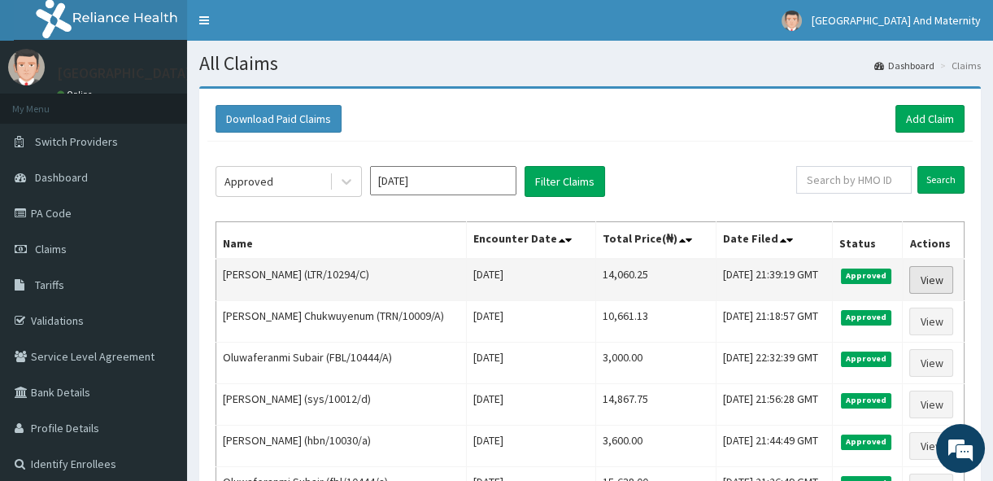
click at [924, 287] on link "View" at bounding box center [931, 280] width 44 height 28
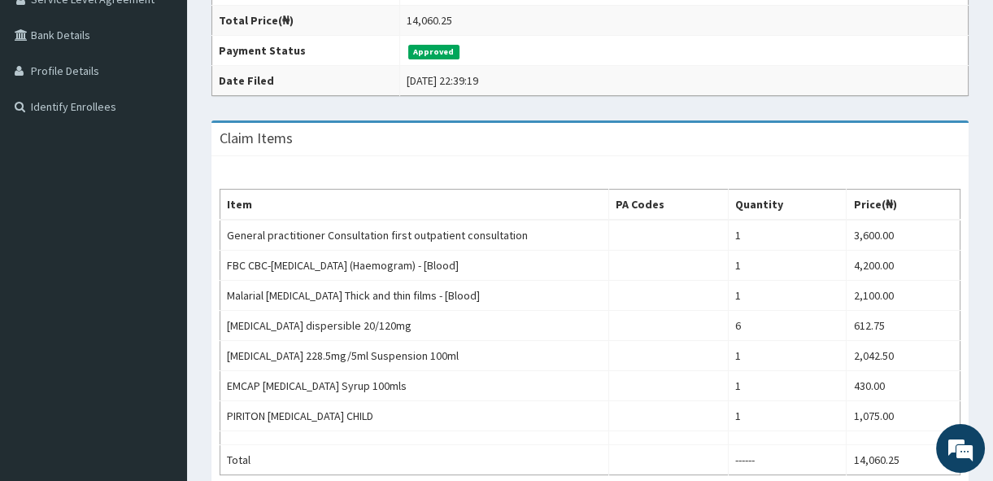
scroll to position [360, 0]
